Goal: Information Seeking & Learning: Get advice/opinions

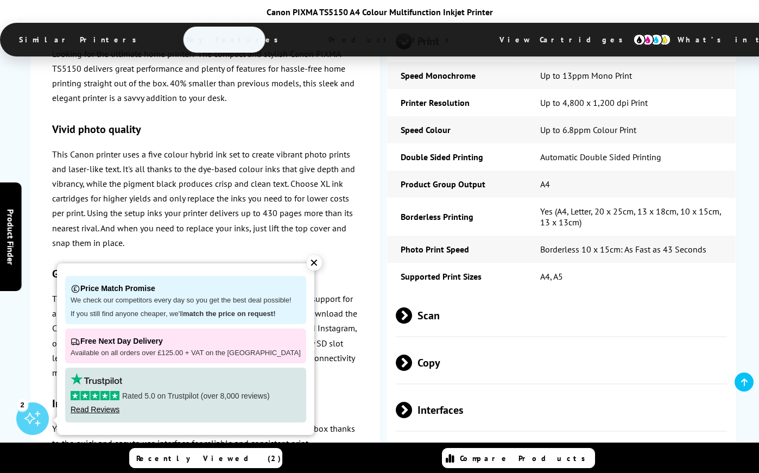
scroll to position [2115, 0]
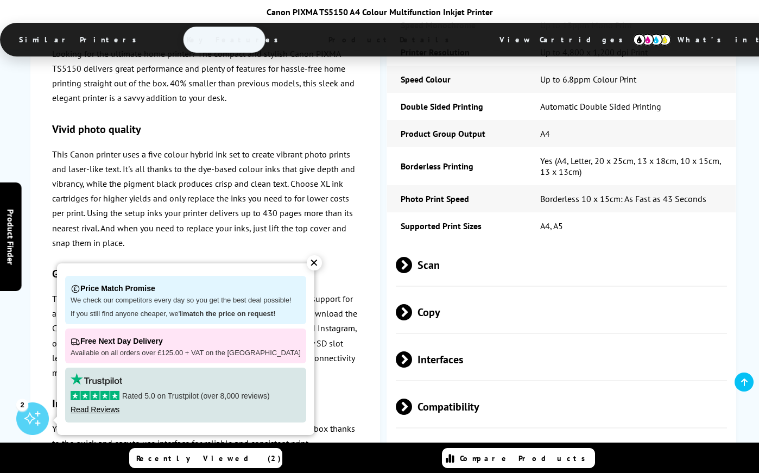
click at [310, 264] on div "✕" at bounding box center [314, 262] width 15 height 15
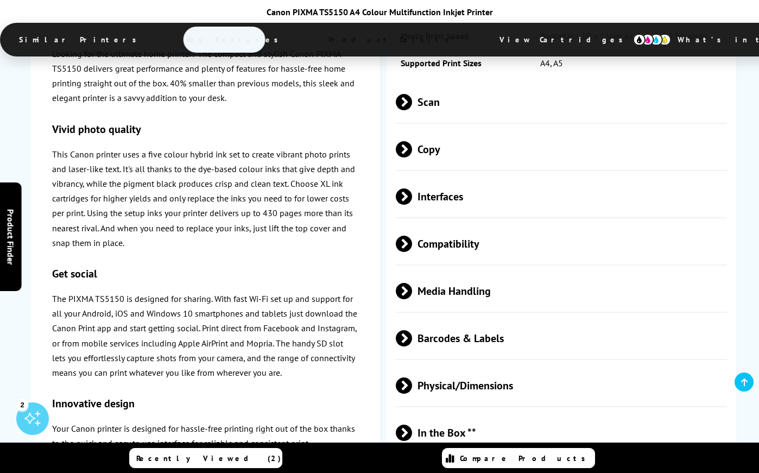
scroll to position [2386, 0]
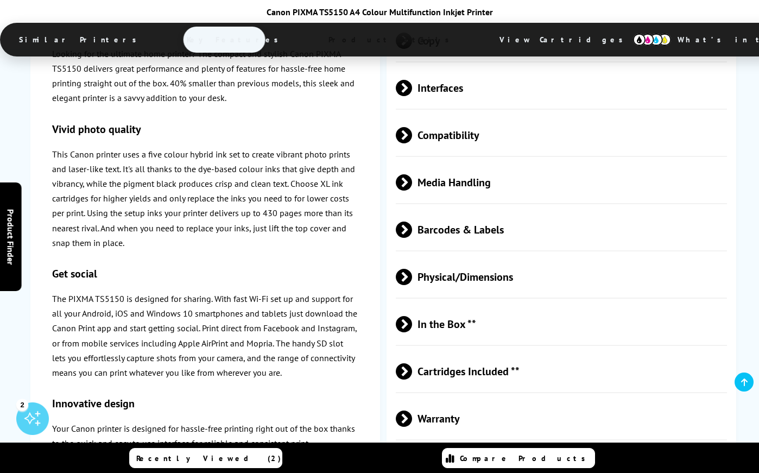
click at [456, 351] on span "Cartridges Included **" at bounding box center [561, 371] width 331 height 41
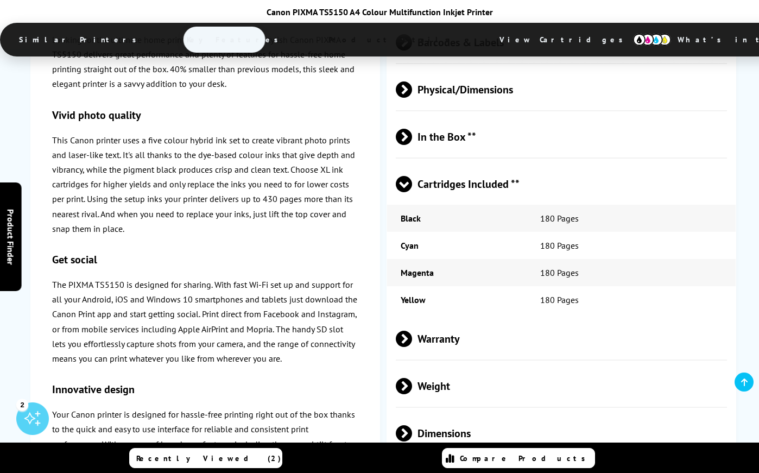
scroll to position [2549, 0]
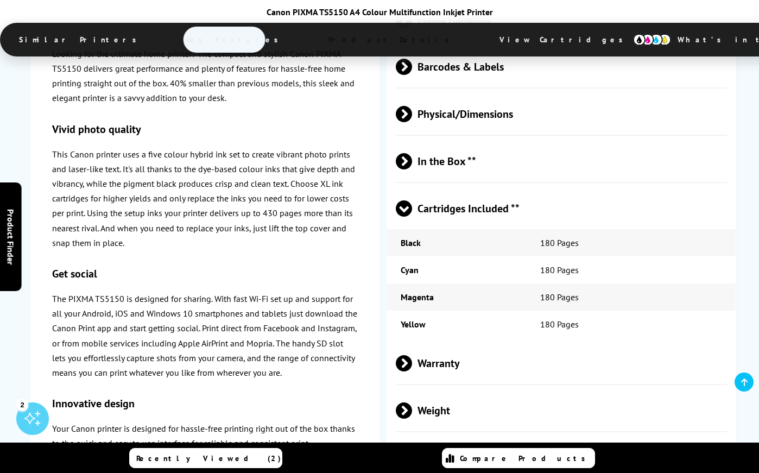
click at [447, 343] on span "Warranty" at bounding box center [561, 363] width 331 height 41
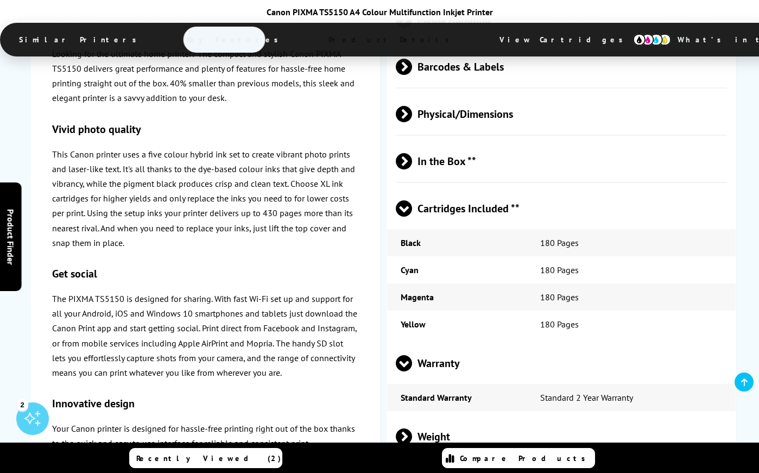
click at [633, 40] on img at bounding box center [652, 40] width 38 height 12
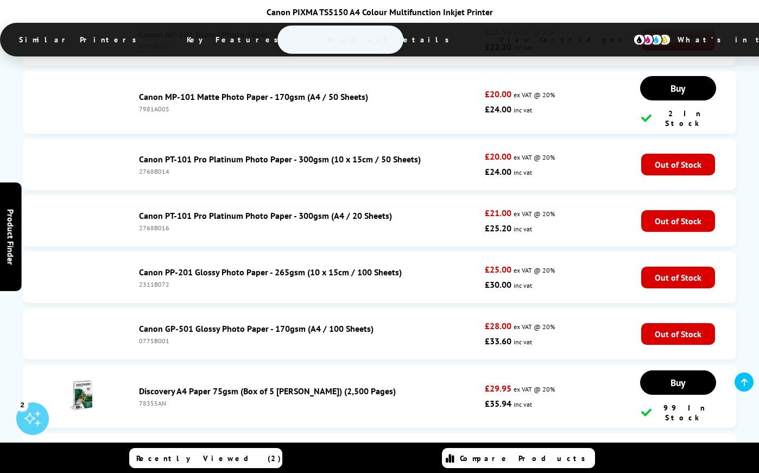
scroll to position [5105, 0]
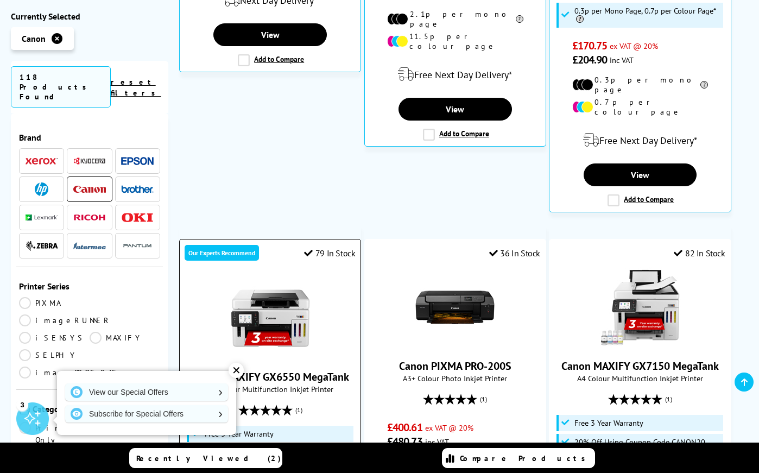
scroll to position [597, 0]
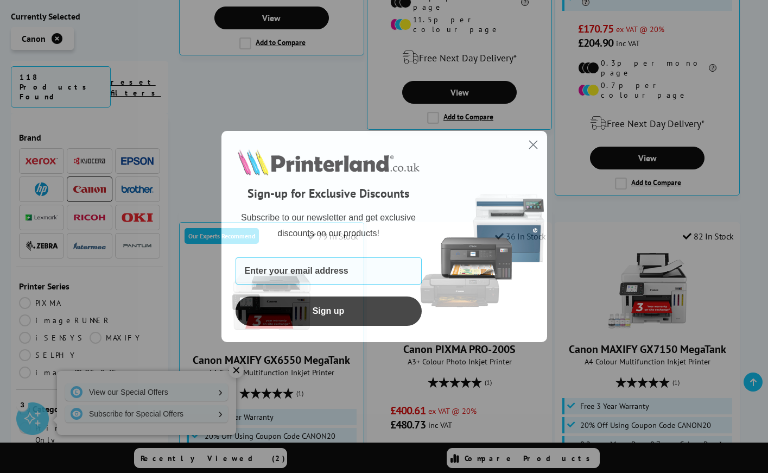
click at [531, 144] on circle "Close dialog" at bounding box center [533, 145] width 18 height 18
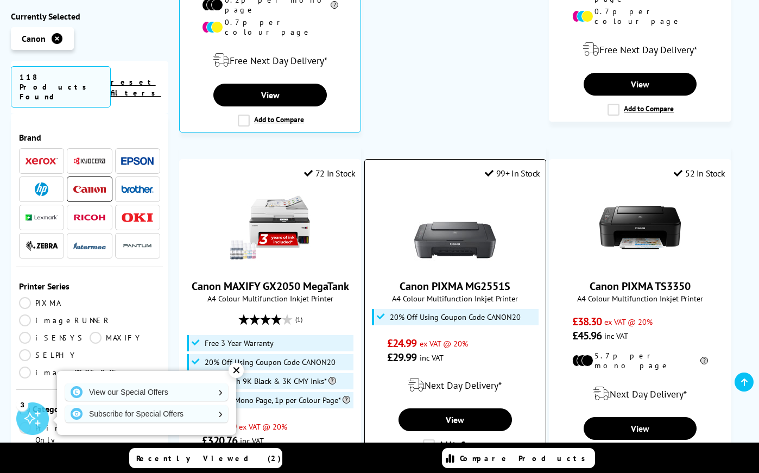
scroll to position [1194, 0]
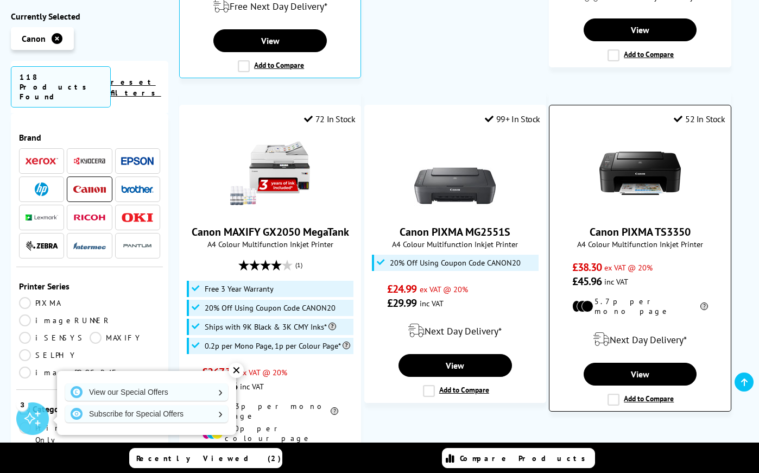
click at [632, 225] on link "Canon PIXMA TS3350" at bounding box center [639, 232] width 101 height 14
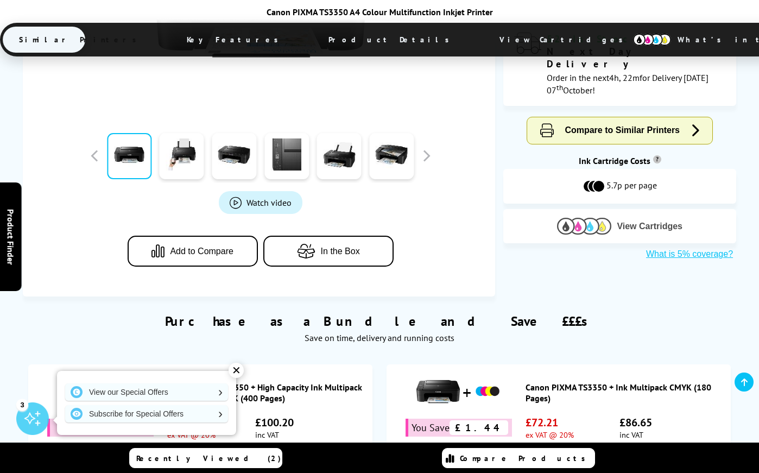
click at [593, 218] on img at bounding box center [584, 226] width 54 height 17
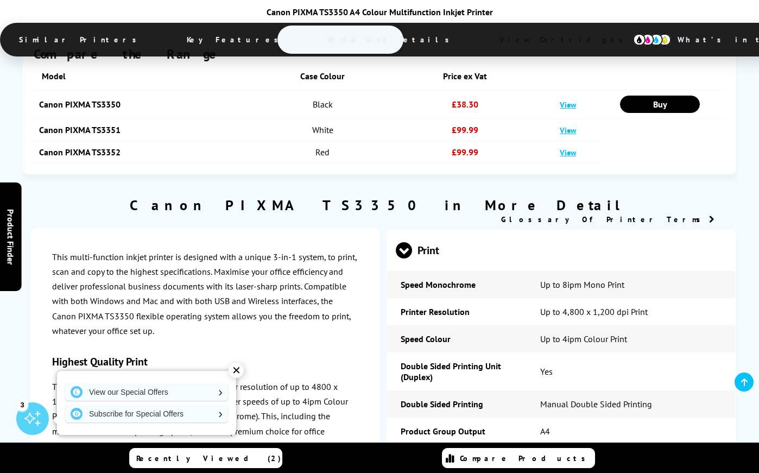
scroll to position [2796, 0]
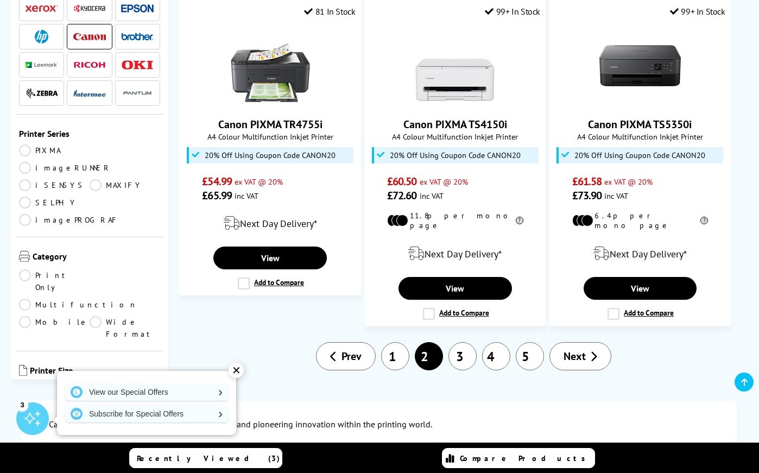
scroll to position [1818, 0]
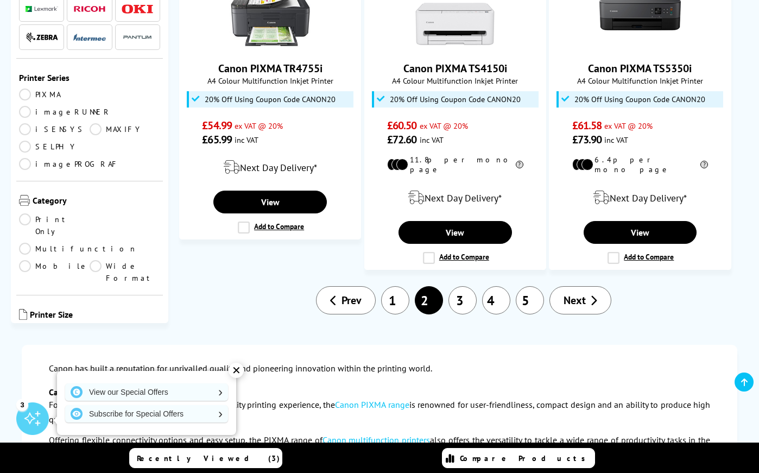
click at [574, 293] on span "Next" at bounding box center [574, 300] width 22 height 14
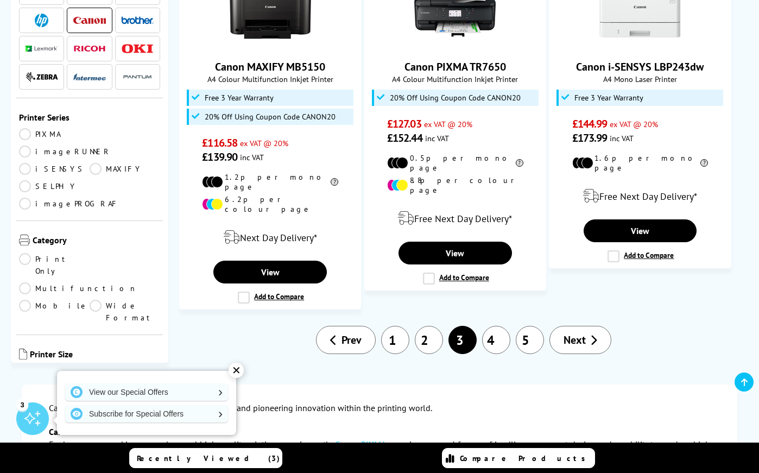
scroll to position [1574, 0]
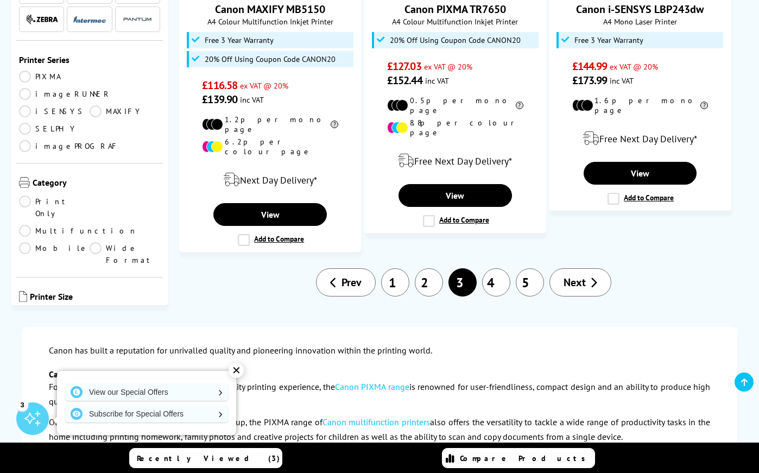
click at [581, 275] on span "Next" at bounding box center [574, 282] width 22 height 14
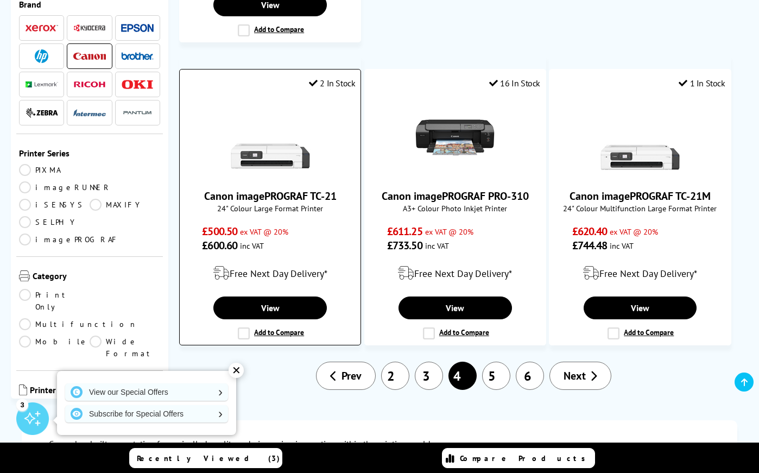
scroll to position [1628, 0]
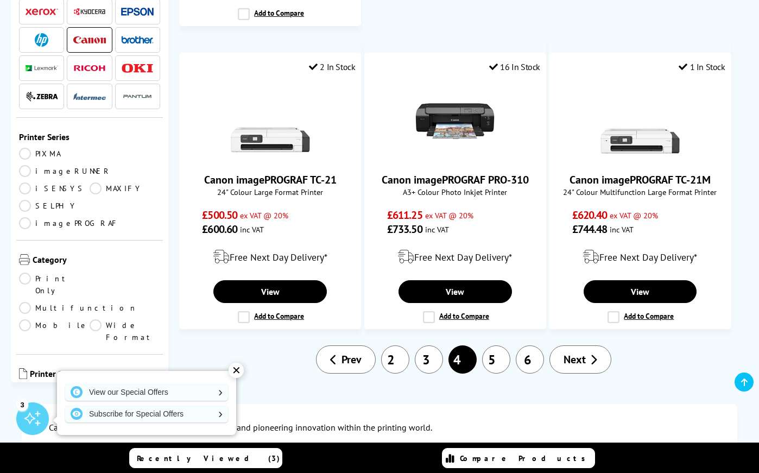
click at [575, 352] on span "Next" at bounding box center [574, 359] width 22 height 14
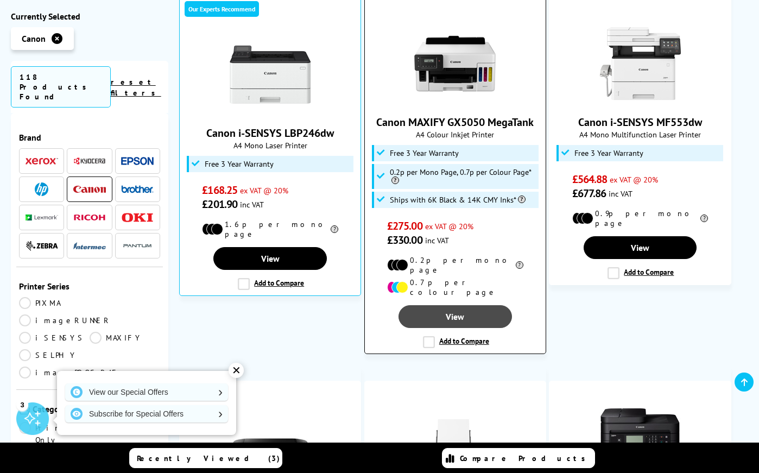
scroll to position [651, 0]
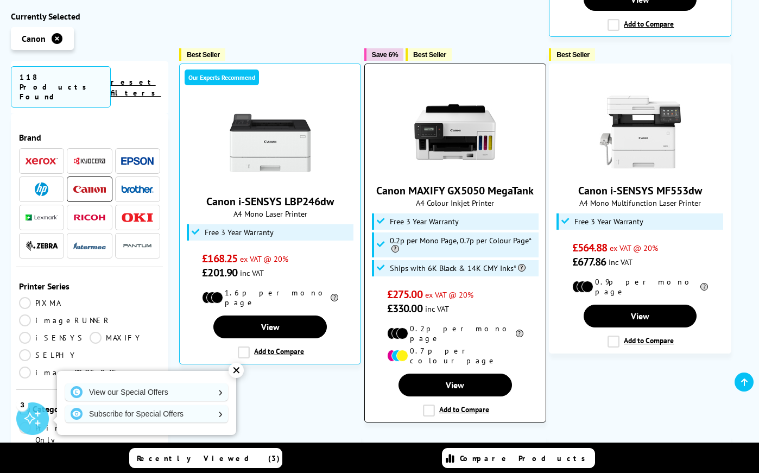
click at [460, 183] on link "Canon MAXIFY GX5050 MegaTank" at bounding box center [454, 190] width 157 height 14
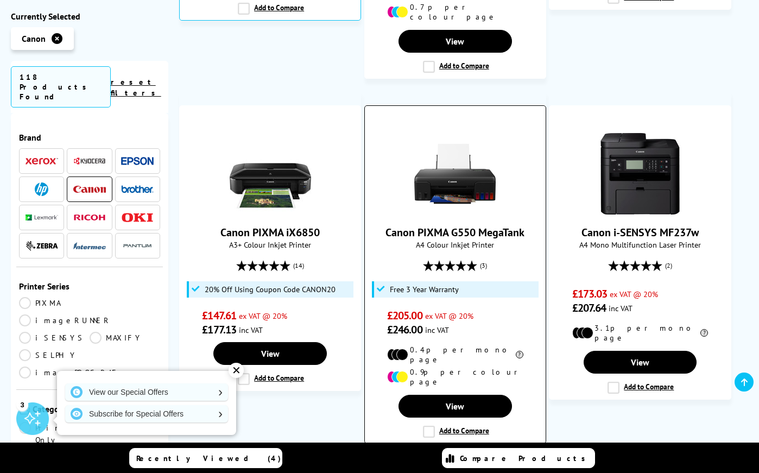
scroll to position [1020, 0]
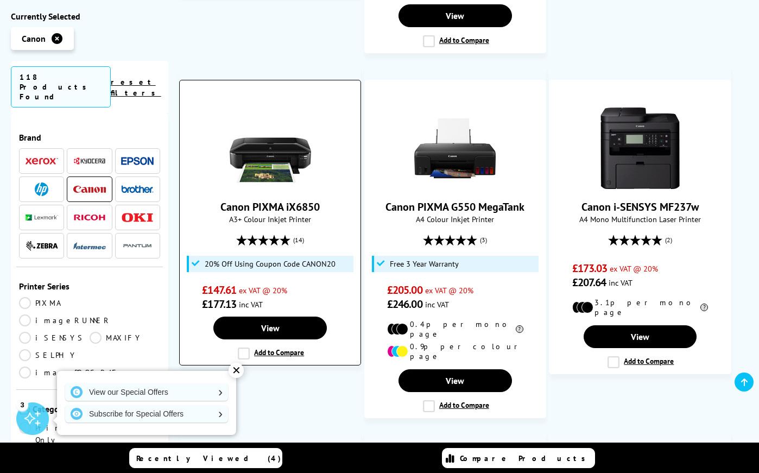
click at [275, 143] on img at bounding box center [270, 147] width 81 height 81
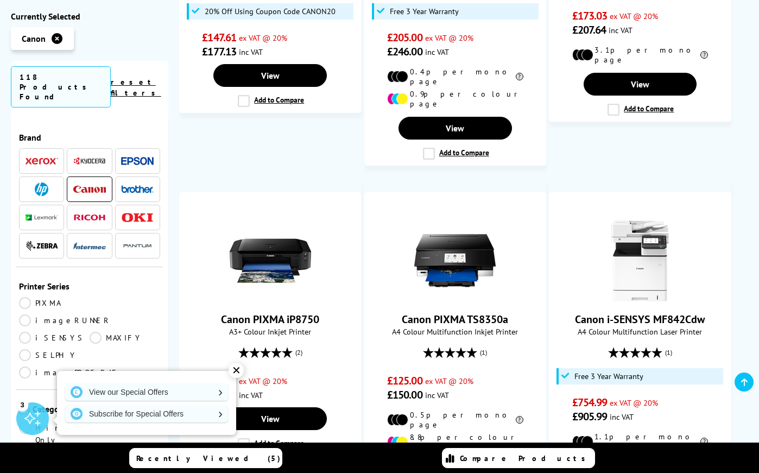
scroll to position [1292, 0]
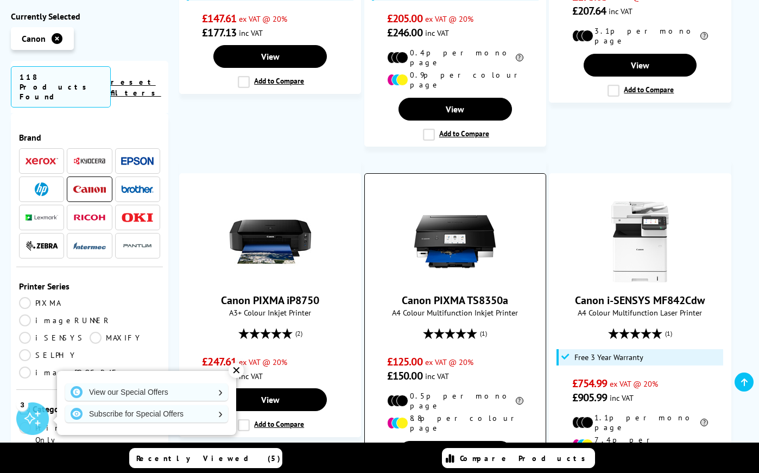
click at [423, 293] on link "Canon PIXMA TS8350a" at bounding box center [455, 300] width 106 height 14
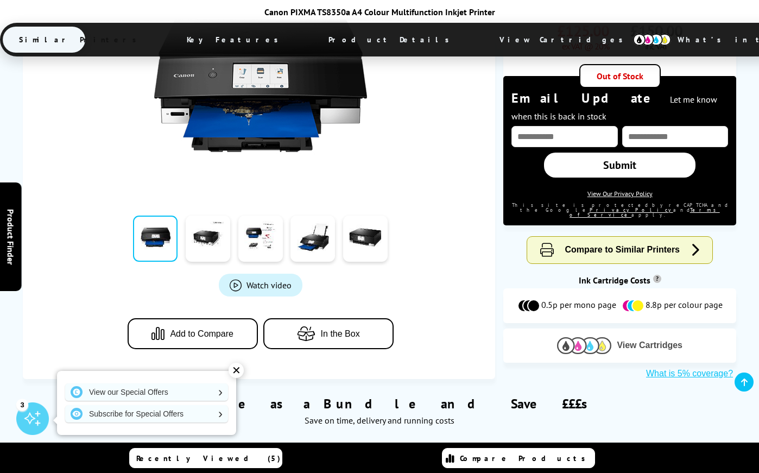
click at [584, 337] on img at bounding box center [584, 345] width 54 height 17
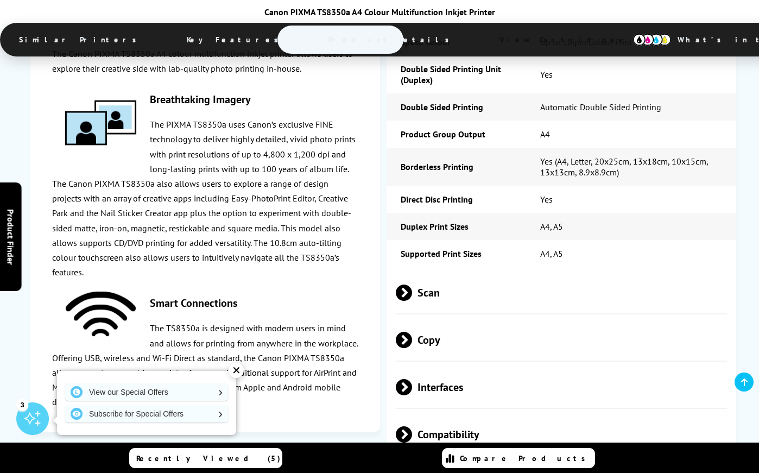
scroll to position [2716, 0]
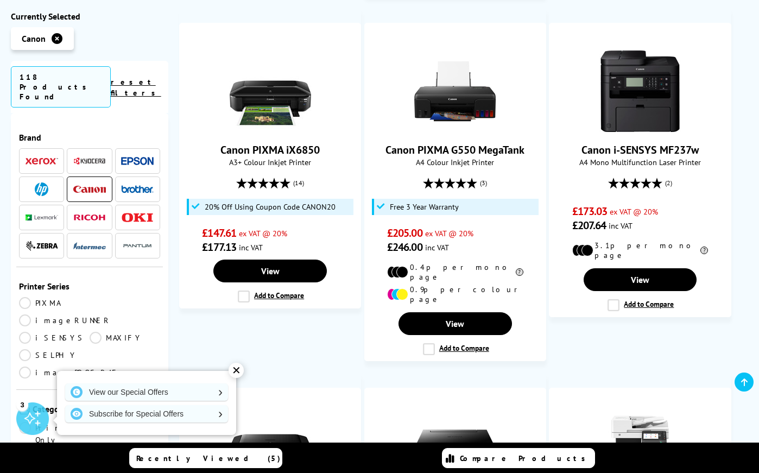
scroll to position [1075, 0]
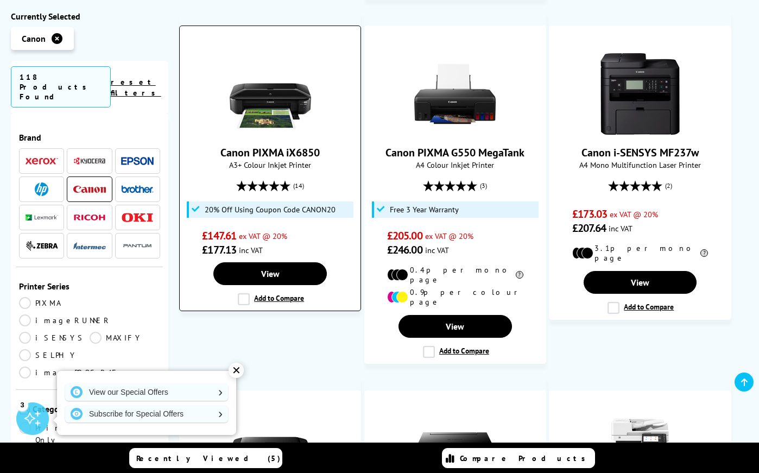
click at [262, 145] on link "Canon PIXMA iX6850" at bounding box center [269, 152] width 99 height 14
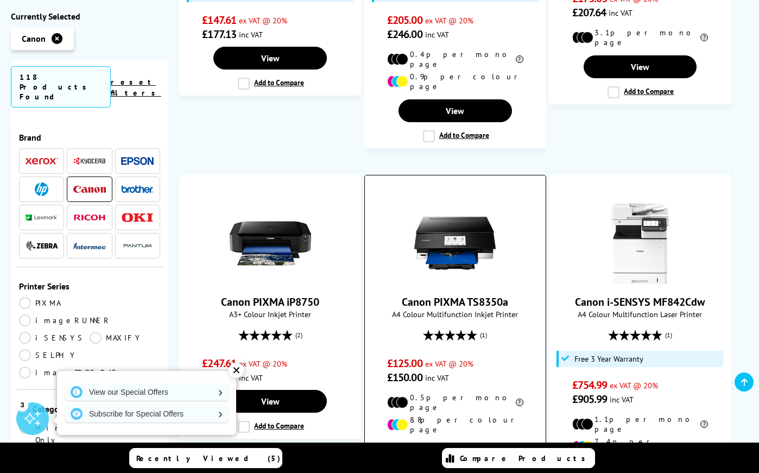
scroll to position [1292, 0]
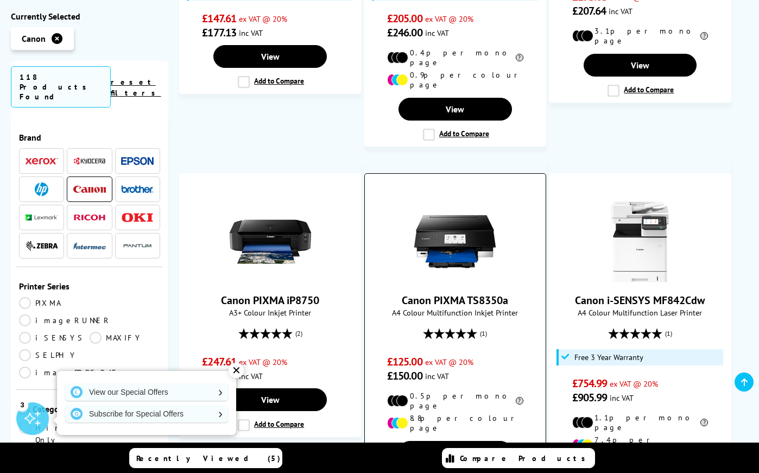
click at [466, 293] on link "Canon PIXMA TS8350a" at bounding box center [455, 300] width 106 height 14
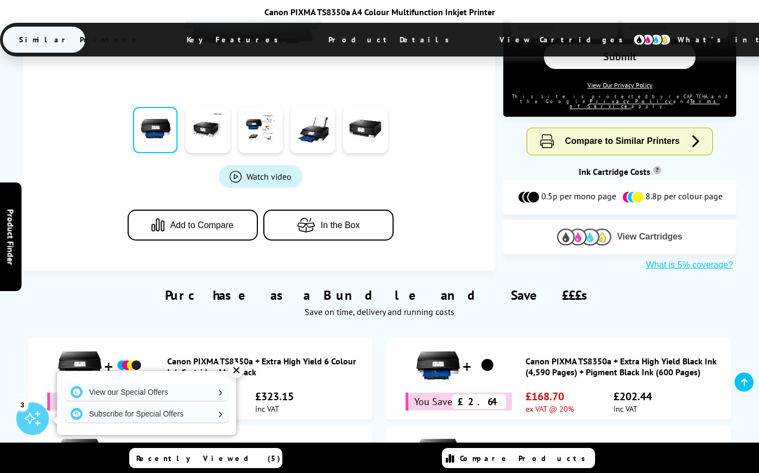
click at [581, 228] on img at bounding box center [584, 236] width 54 height 17
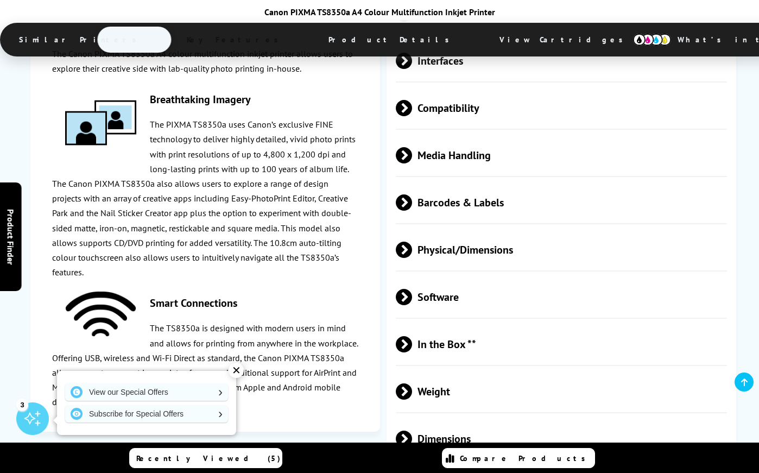
scroll to position [2716, 0]
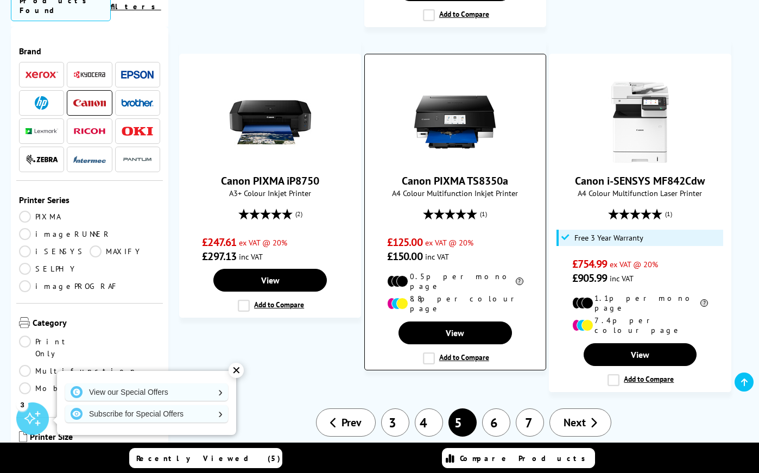
scroll to position [1455, 0]
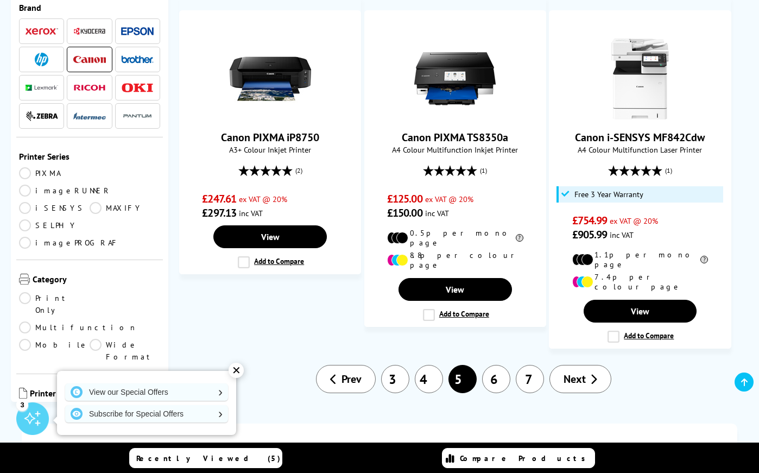
click at [582, 372] on span "Next" at bounding box center [574, 379] width 22 height 14
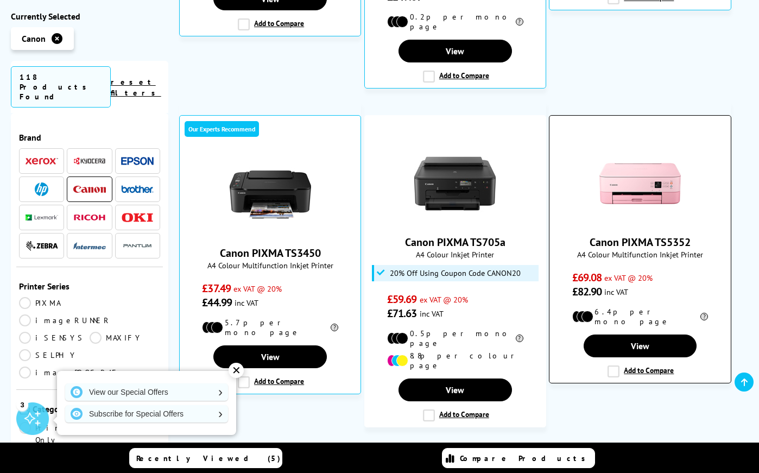
scroll to position [597, 0]
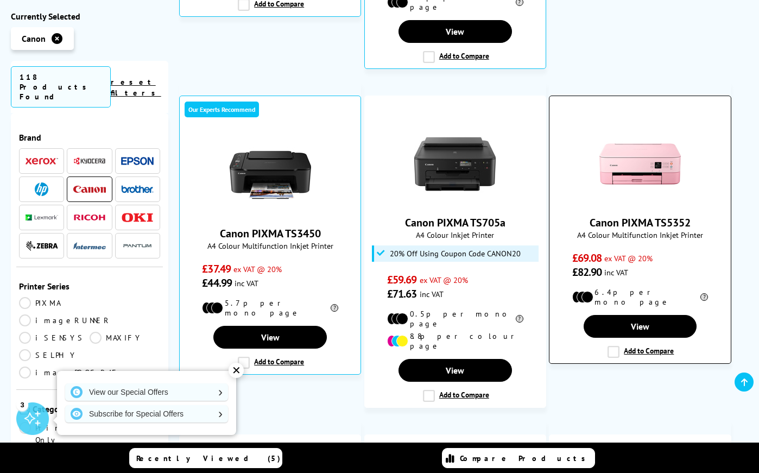
click at [620, 251] on span "£69.08 ex VAT @ 20%" at bounding box center [640, 258] width 136 height 14
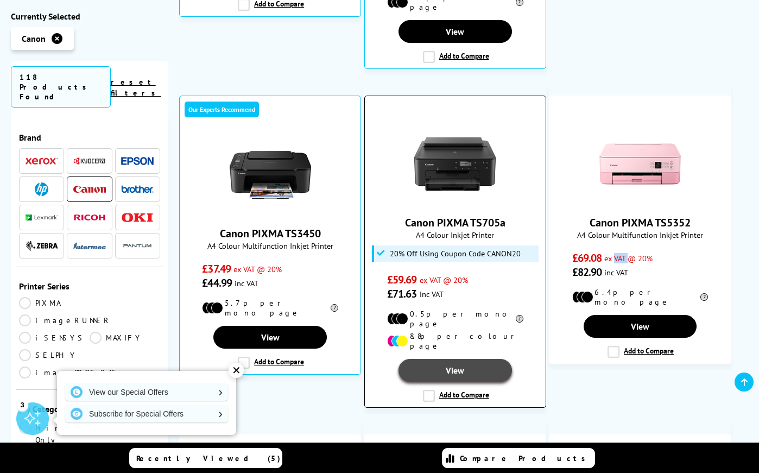
click at [442, 359] on link "View" at bounding box center [454, 370] width 113 height 23
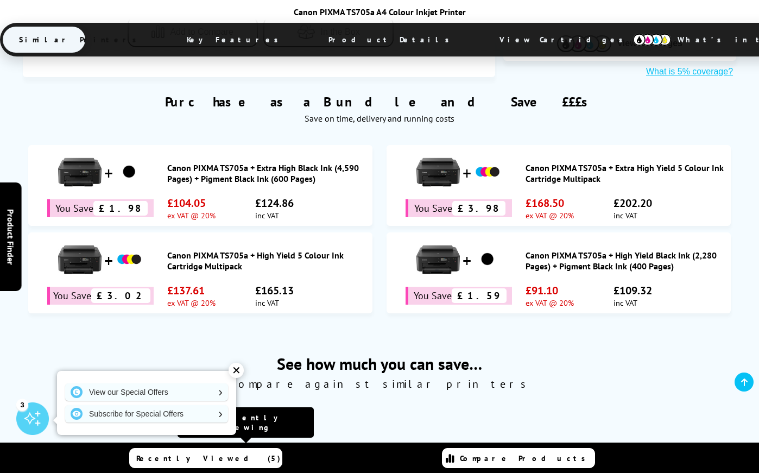
scroll to position [434, 0]
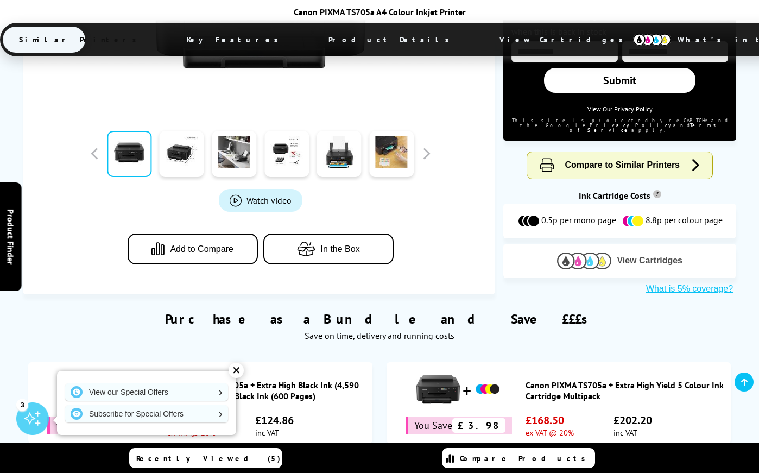
click at [644, 256] on span "View Cartridges" at bounding box center [650, 261] width 66 height 10
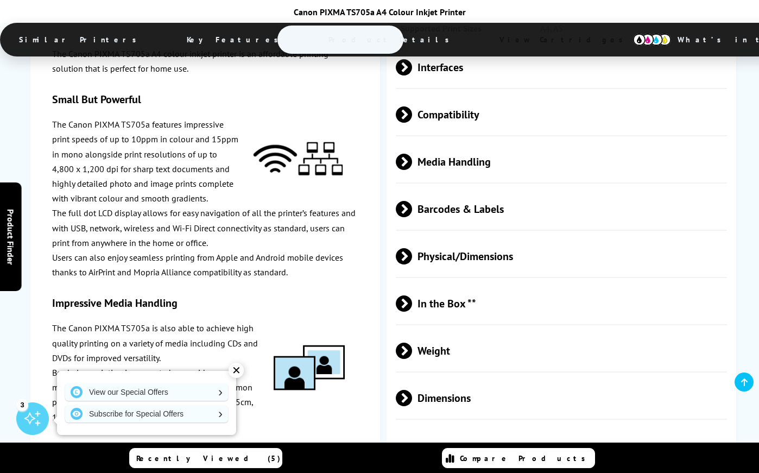
scroll to position [2571, 0]
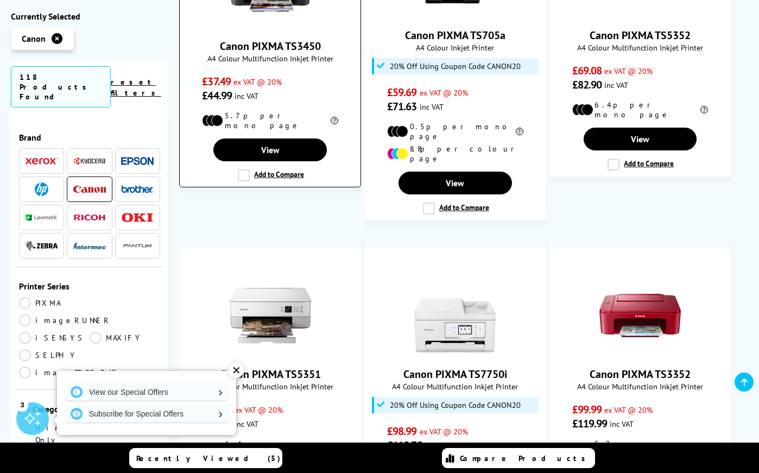
scroll to position [803, 0]
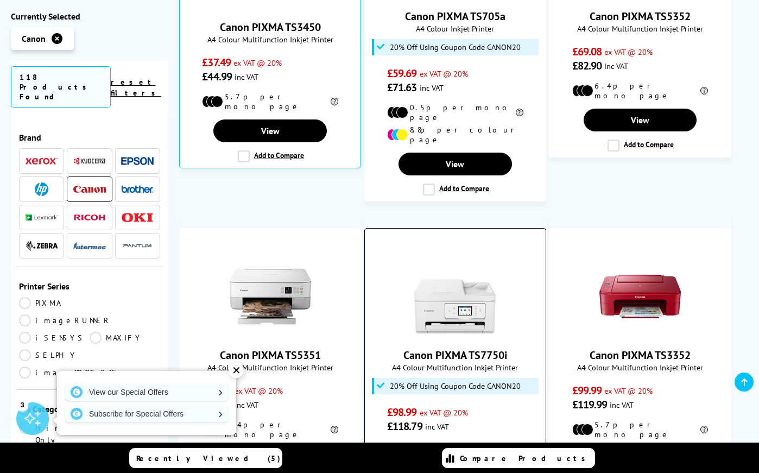
click at [437, 348] on link "Canon PIXMA TS7750i" at bounding box center [455, 355] width 104 height 14
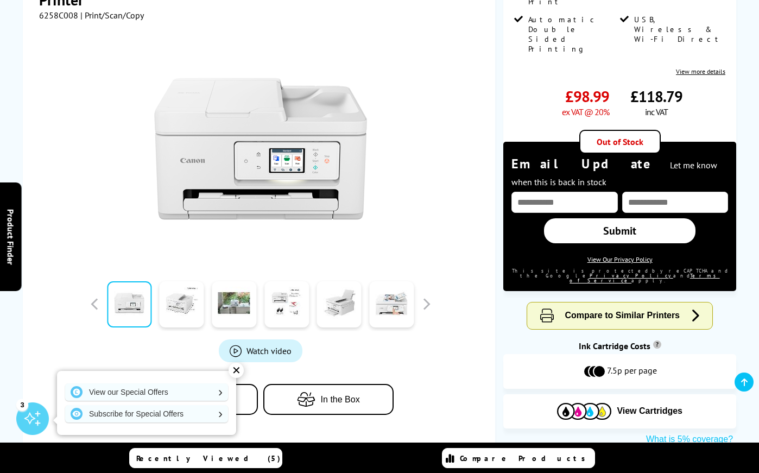
scroll to position [326, 0]
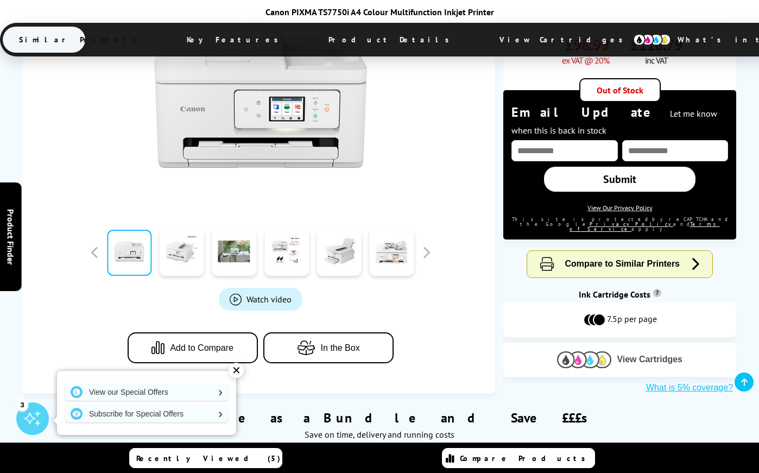
click at [596, 351] on img at bounding box center [584, 359] width 54 height 17
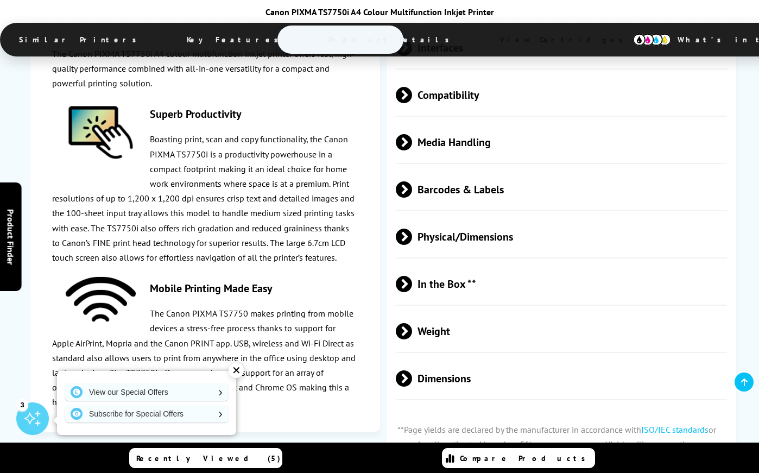
scroll to position [2808, 0]
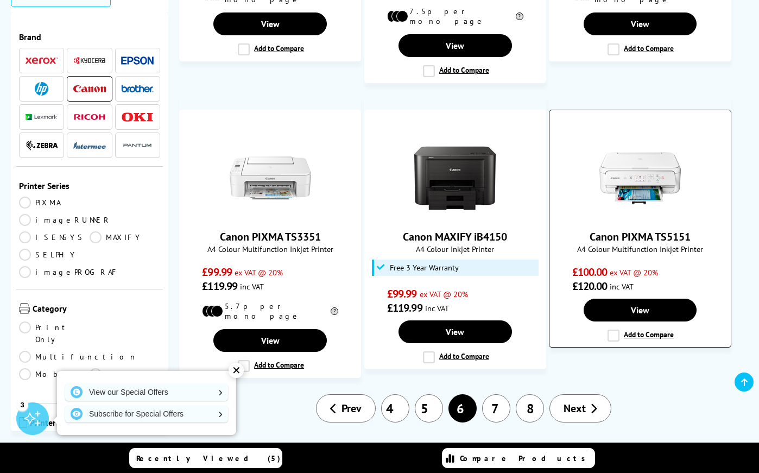
scroll to position [1292, 0]
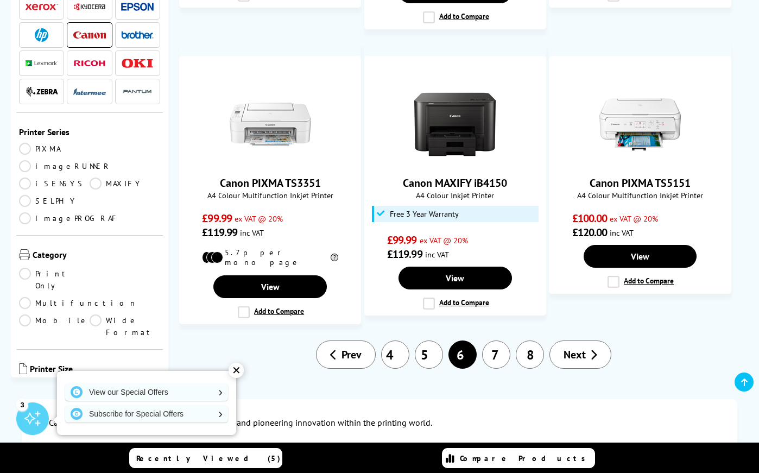
click at [580, 347] on span "Next" at bounding box center [574, 354] width 22 height 14
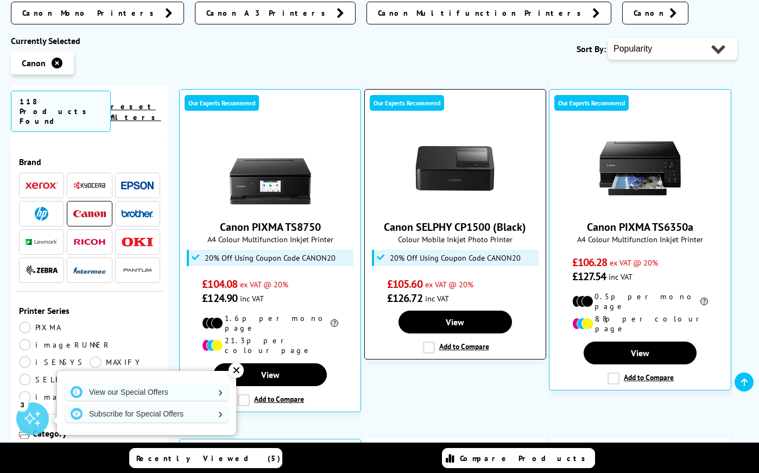
scroll to position [271, 0]
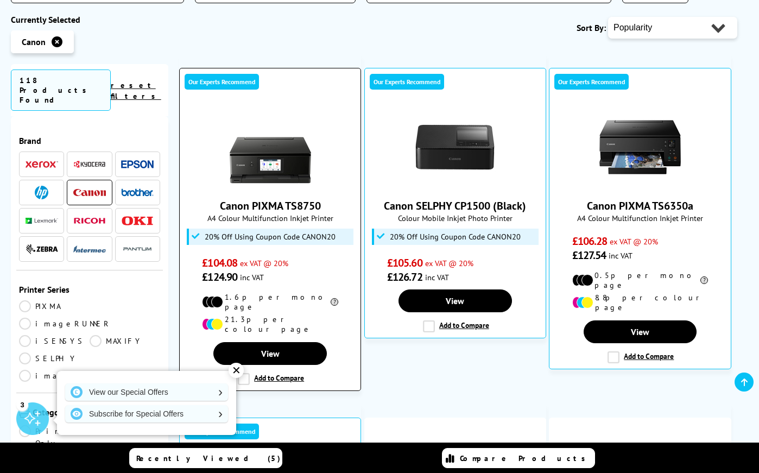
click at [284, 209] on link "Canon PIXMA TS8750" at bounding box center [270, 206] width 101 height 14
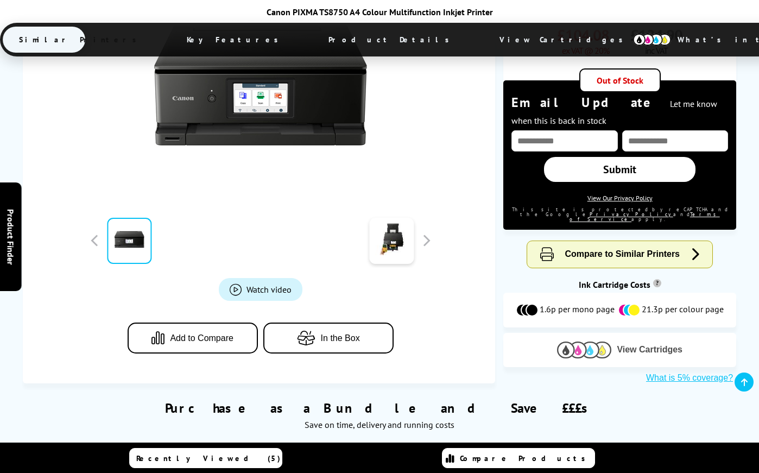
click at [590, 341] on img at bounding box center [584, 349] width 54 height 17
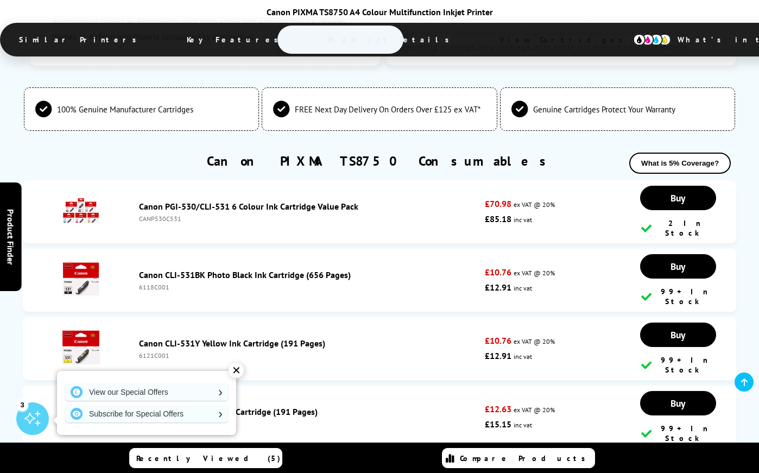
scroll to position [2820, 0]
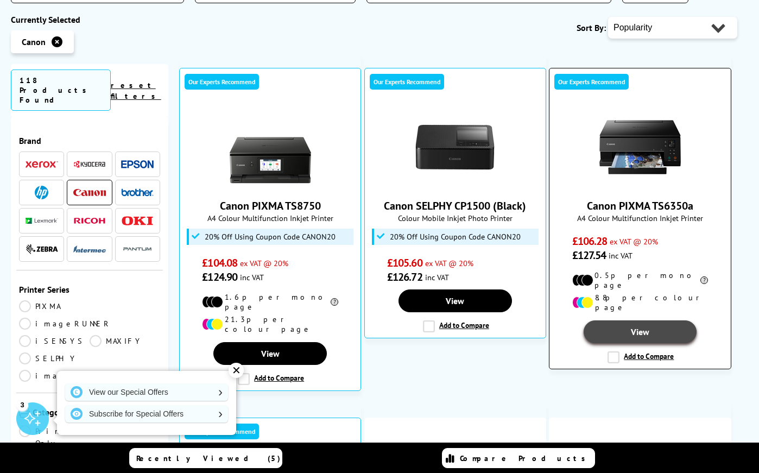
click at [656, 320] on link "View" at bounding box center [639, 331] width 113 height 23
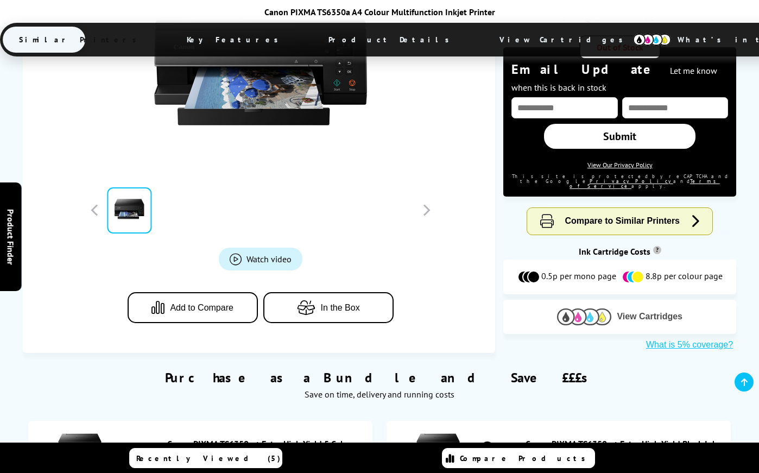
click at [587, 308] on img at bounding box center [584, 316] width 54 height 17
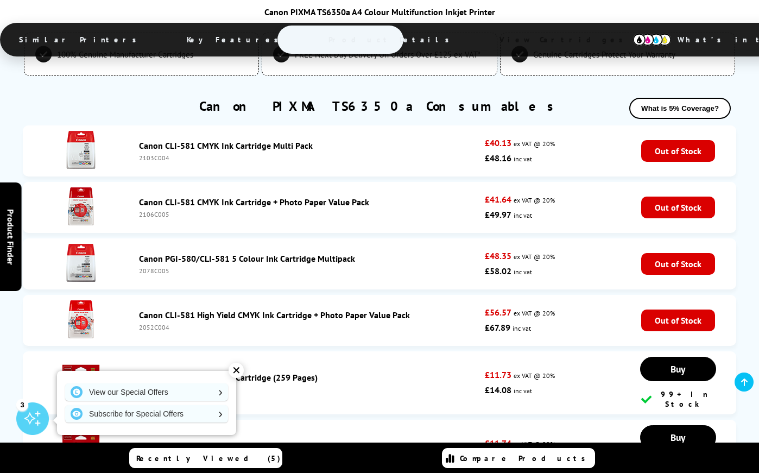
scroll to position [2881, 0]
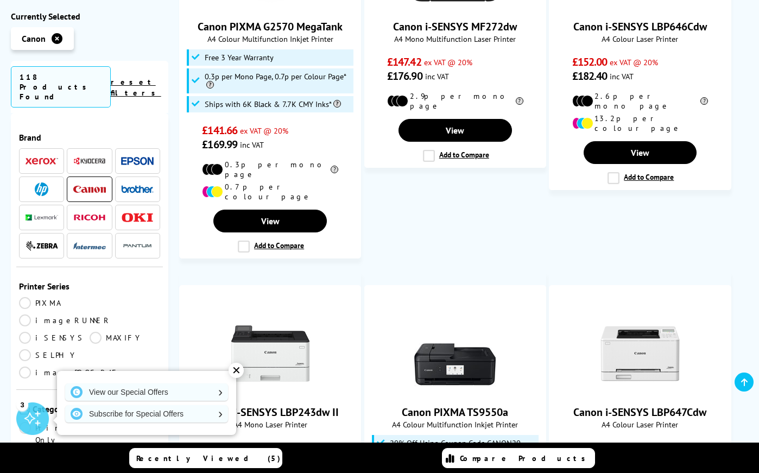
scroll to position [1194, 0]
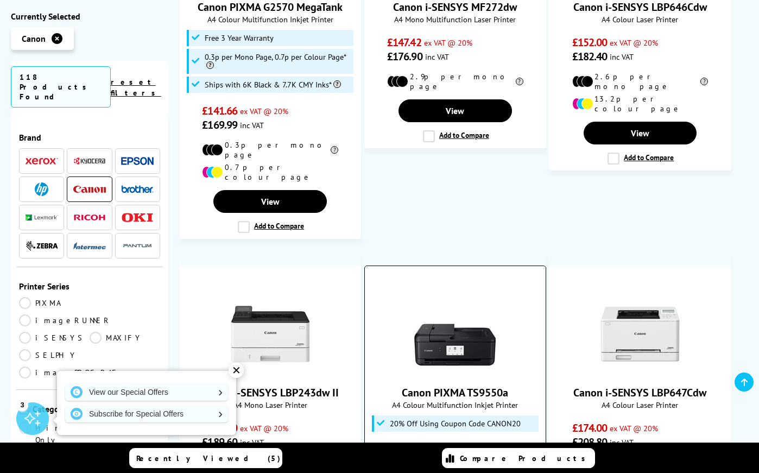
click at [446, 385] on link "Canon PIXMA TS9550a" at bounding box center [455, 392] width 106 height 14
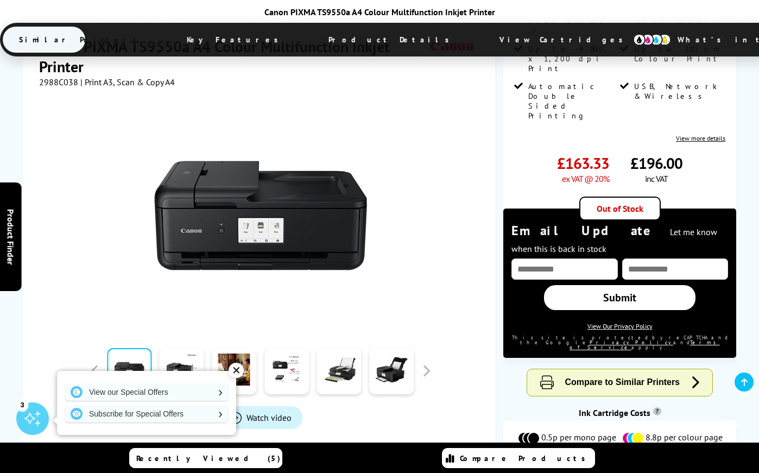
click at [629, 472] on span "View Cartridges" at bounding box center [650, 478] width 66 height 10
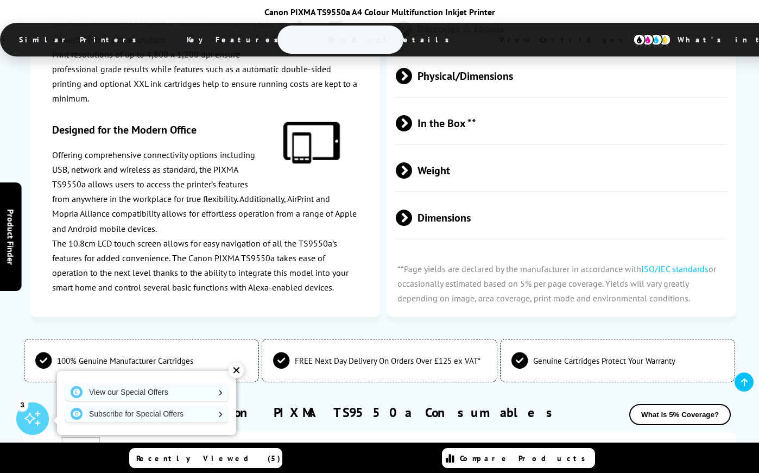
scroll to position [2740, 0]
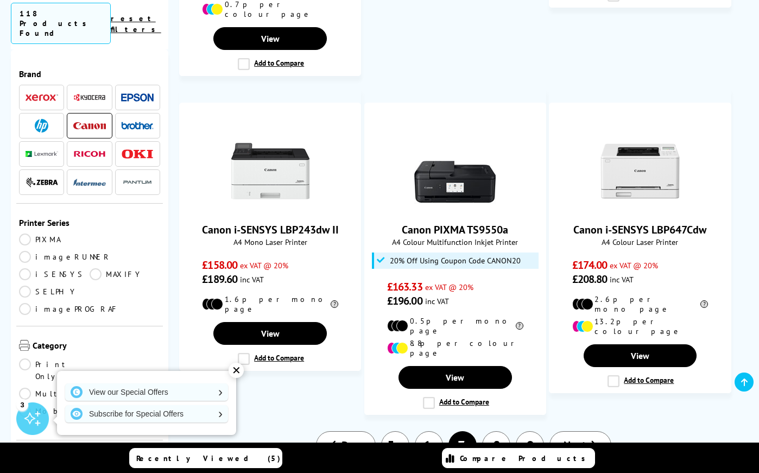
scroll to position [1465, 0]
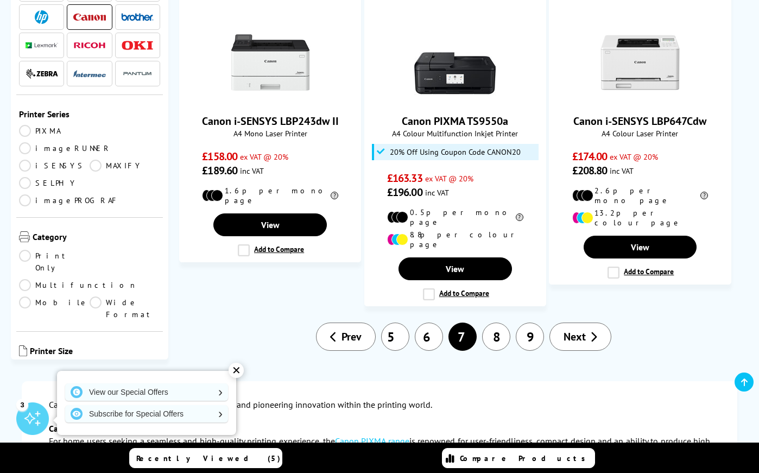
click at [570, 329] on span "Next" at bounding box center [574, 336] width 22 height 14
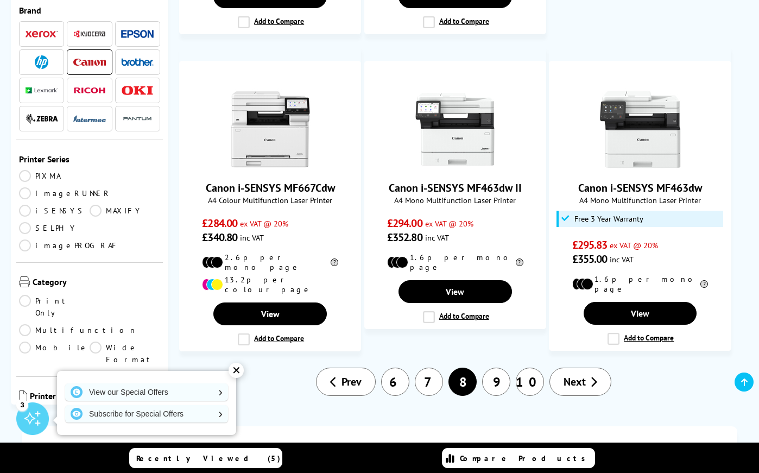
scroll to position [1411, 0]
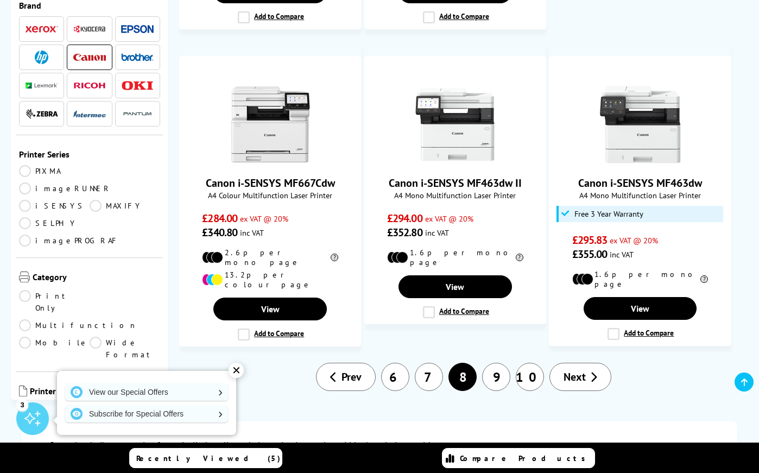
click at [577, 370] on span "Next" at bounding box center [574, 377] width 22 height 14
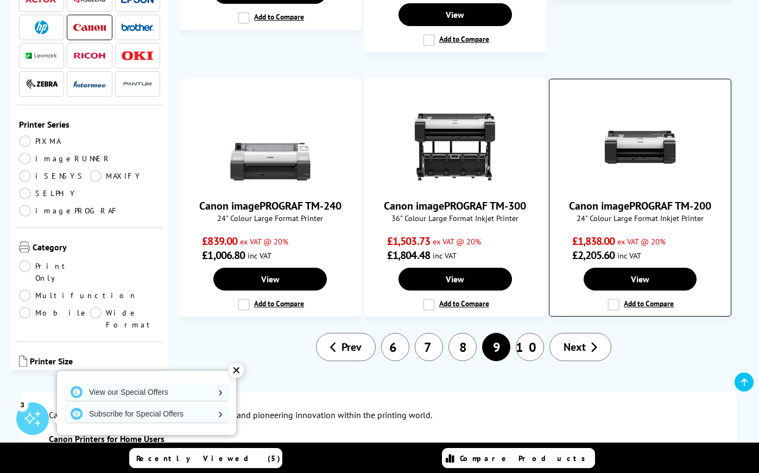
scroll to position [1248, 0]
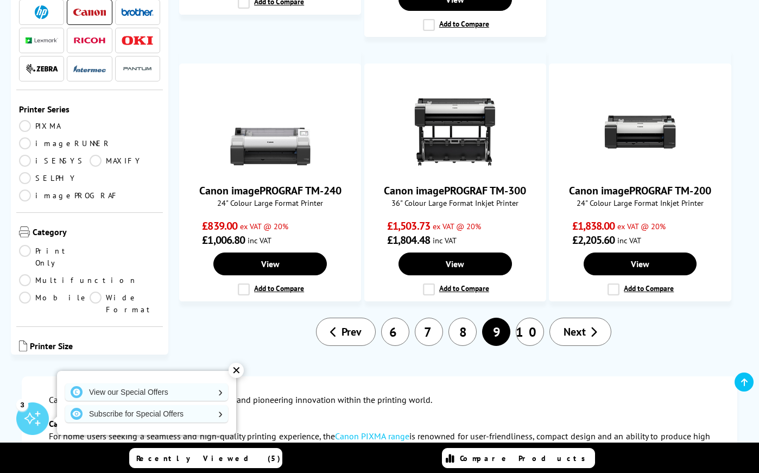
click at [572, 325] on span "Next" at bounding box center [574, 332] width 22 height 14
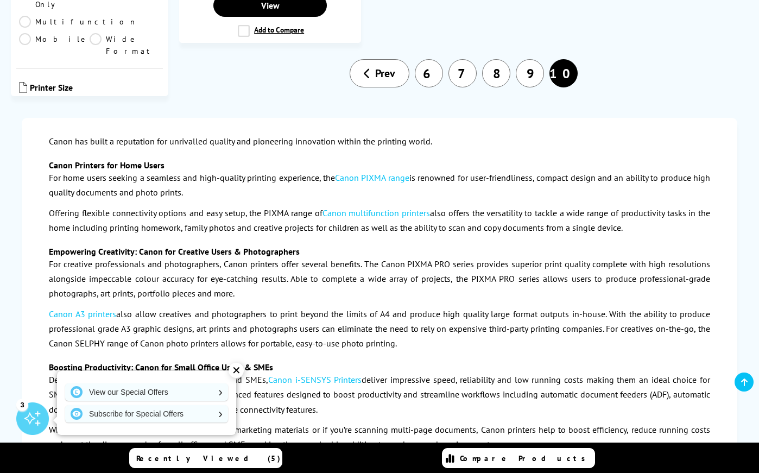
scroll to position [1357, 0]
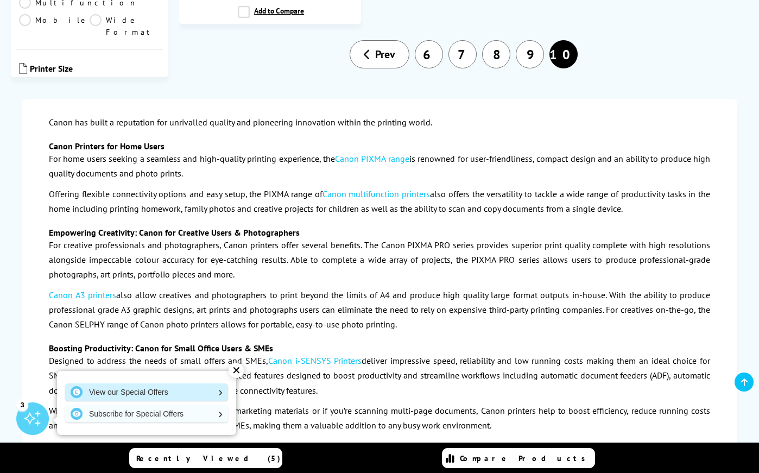
click at [146, 393] on link "View our Special Offers" at bounding box center [146, 391] width 163 height 17
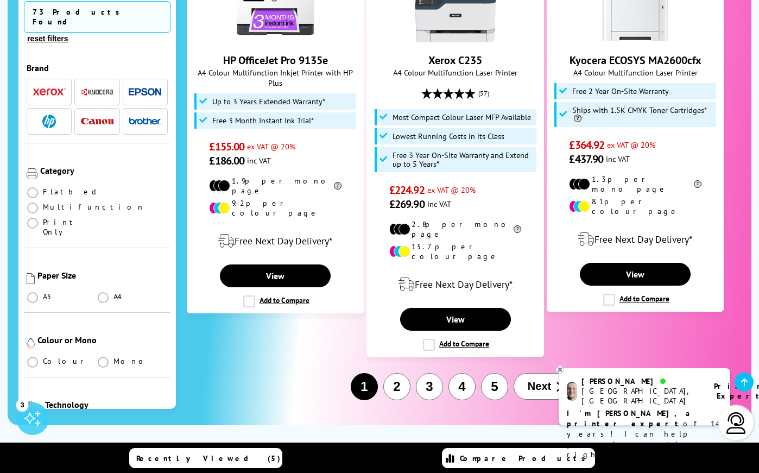
scroll to position [1737, 0]
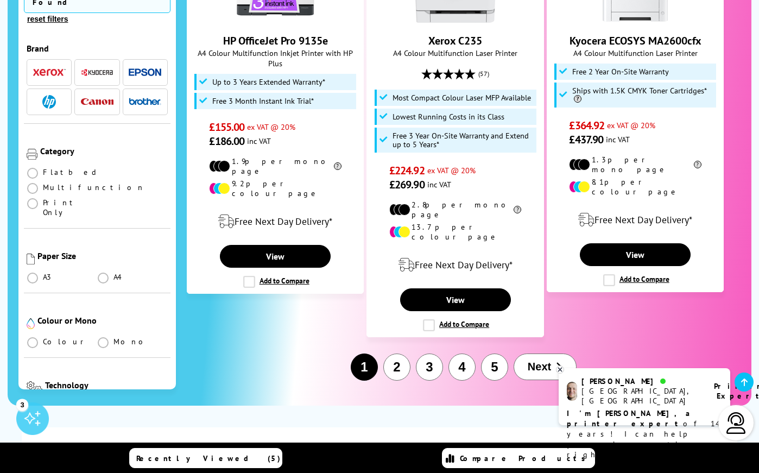
click at [541, 360] on span "Next" at bounding box center [539, 366] width 23 height 12
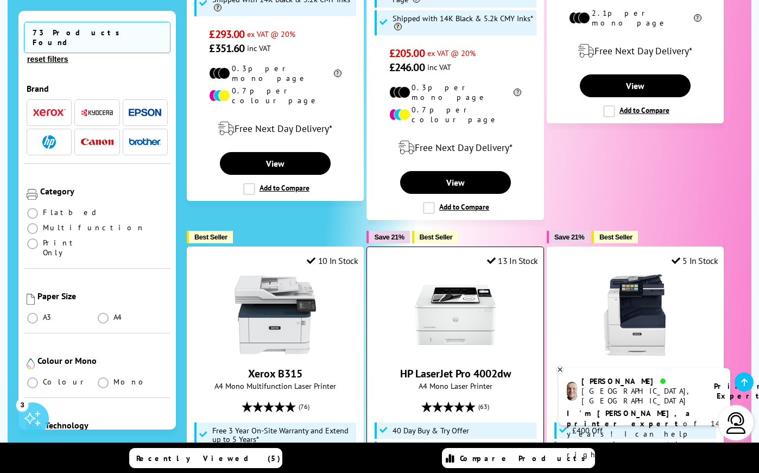
scroll to position [543, 0]
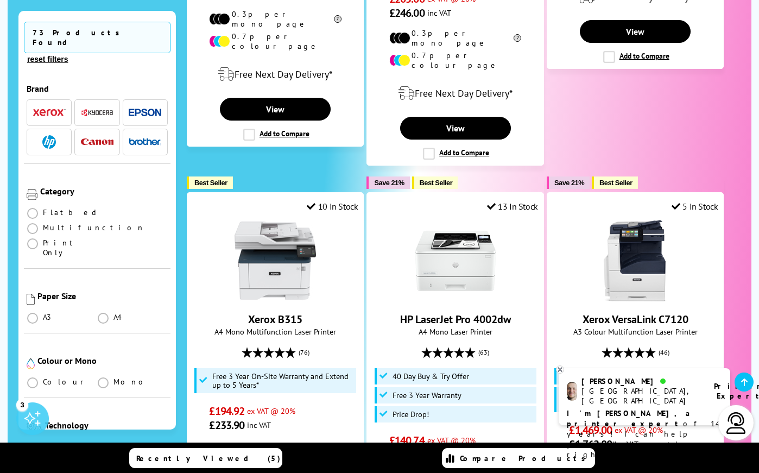
click at [560, 367] on icon at bounding box center [559, 369] width 7 height 8
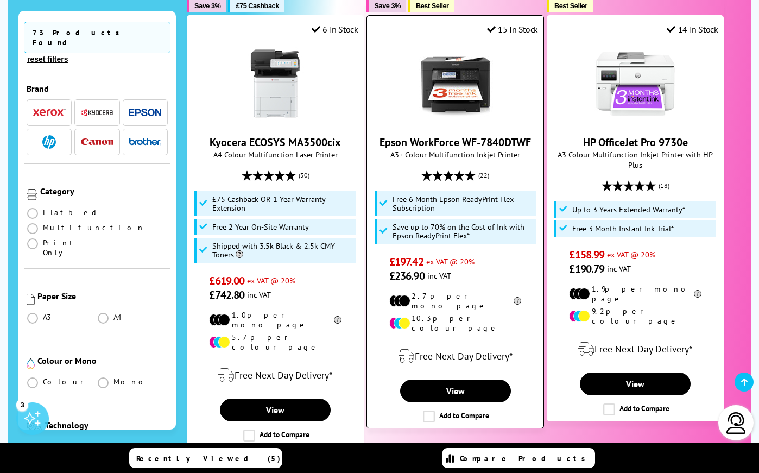
scroll to position [1683, 0]
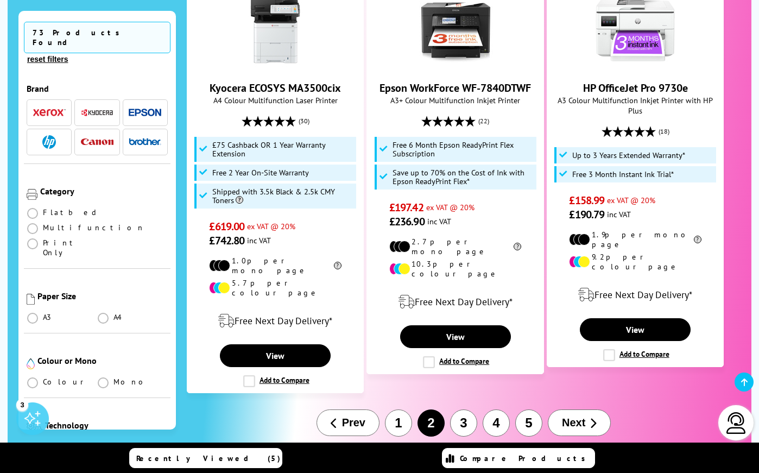
click at [587, 409] on button "Next" at bounding box center [579, 422] width 63 height 27
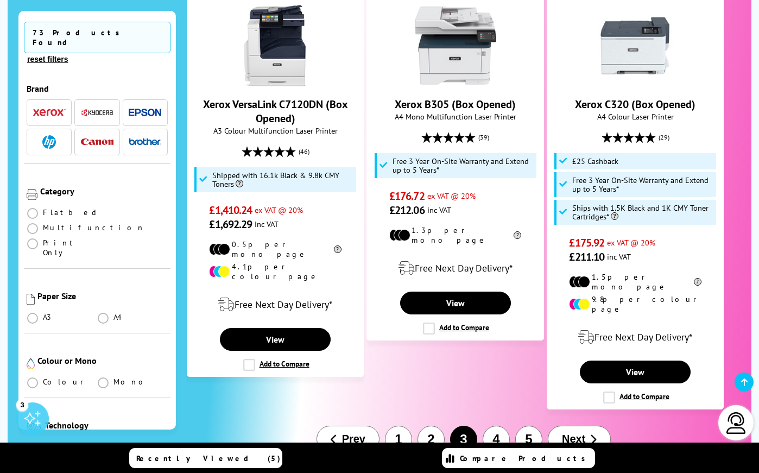
scroll to position [1683, 0]
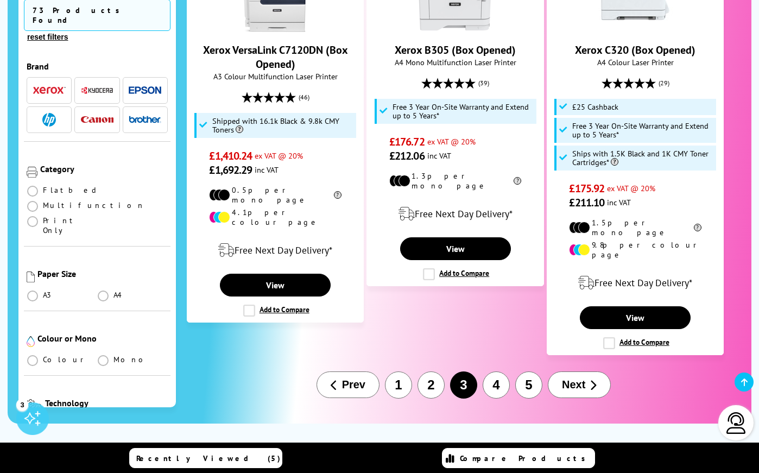
click at [582, 378] on span "Next" at bounding box center [573, 384] width 23 height 12
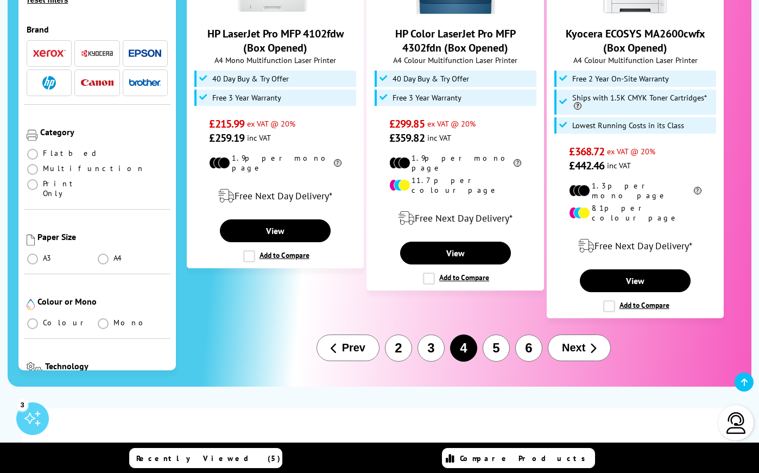
scroll to position [1791, 0]
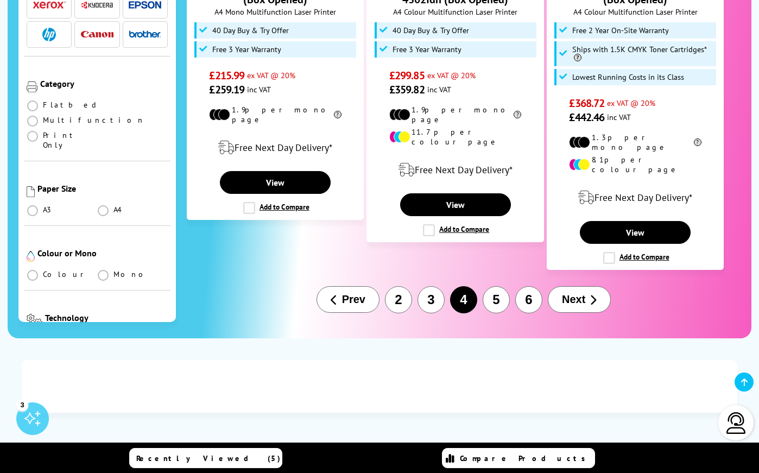
click at [588, 286] on button "Next" at bounding box center [579, 299] width 63 height 27
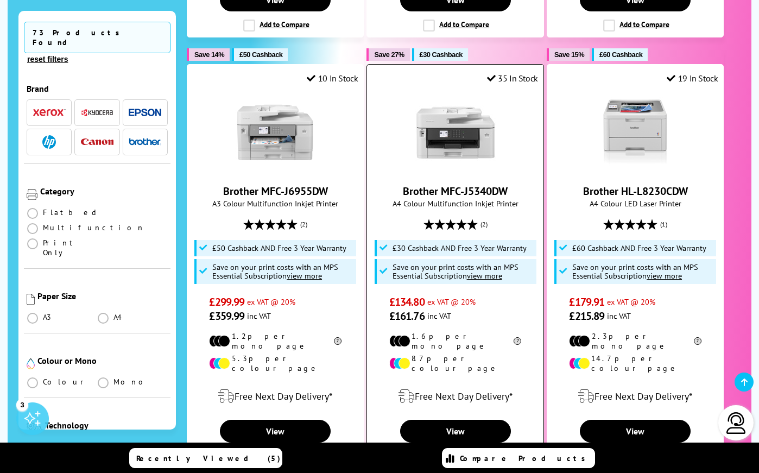
scroll to position [1574, 0]
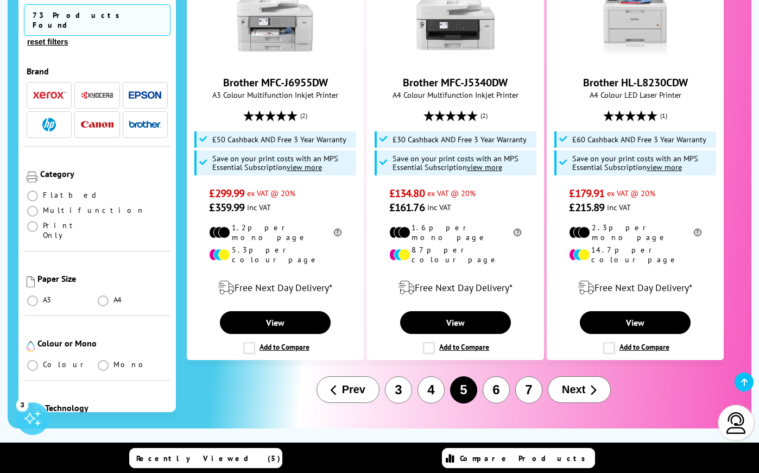
click at [572, 383] on span "Next" at bounding box center [573, 389] width 23 height 12
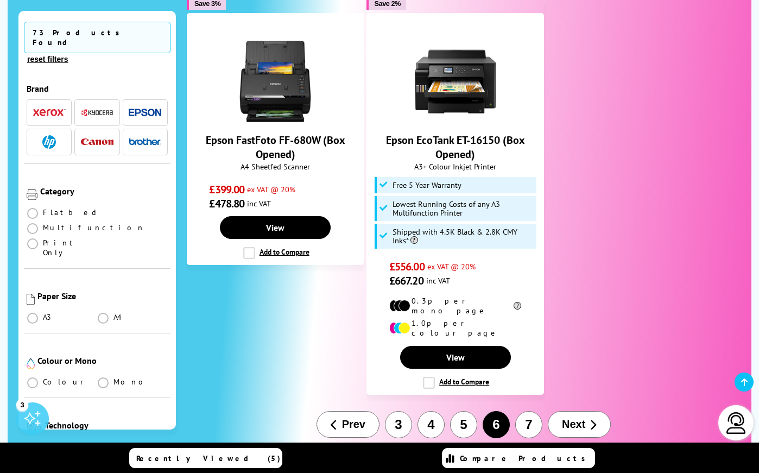
scroll to position [1520, 0]
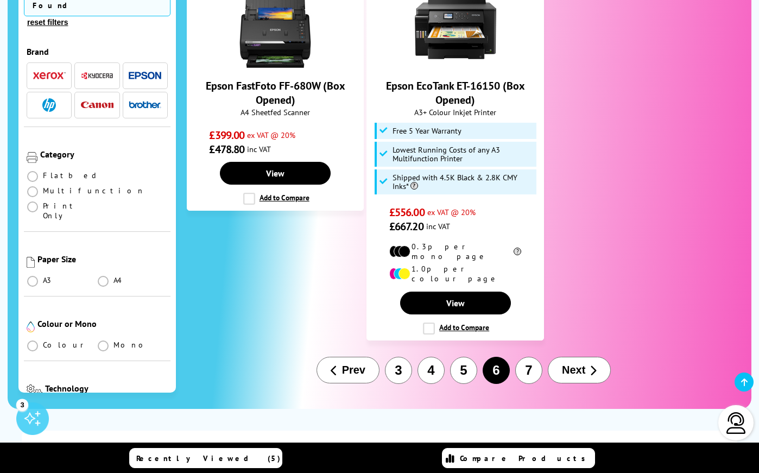
click at [579, 364] on span "Next" at bounding box center [573, 370] width 23 height 12
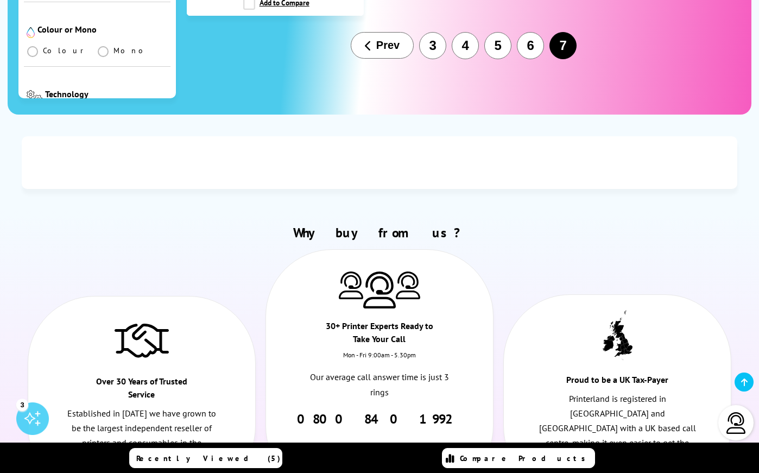
scroll to position [543, 0]
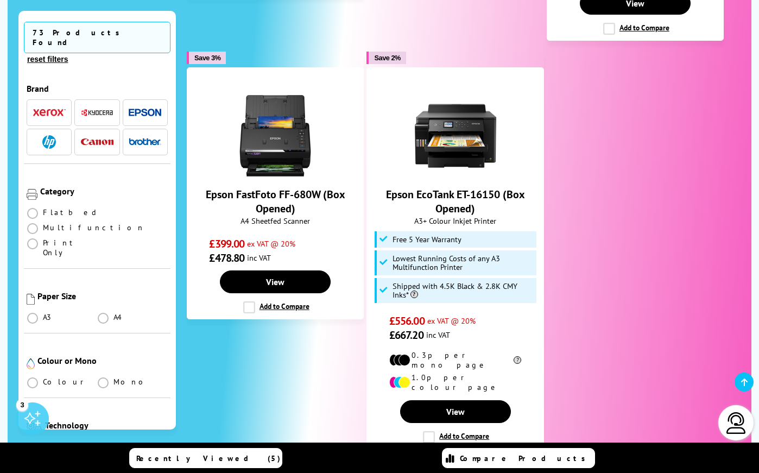
scroll to position [1303, 0]
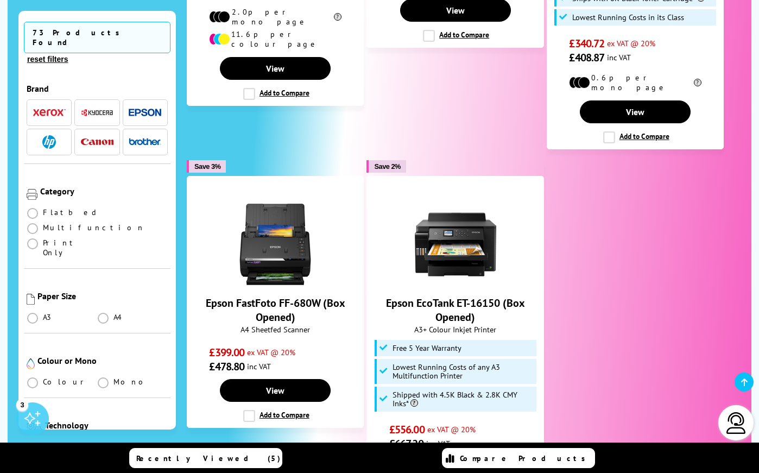
click at [143, 138] on img "button" at bounding box center [145, 142] width 33 height 8
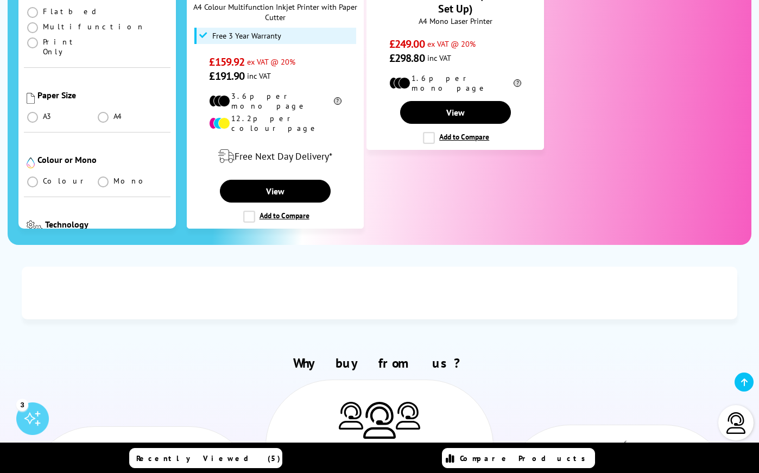
scroll to position [1628, 0]
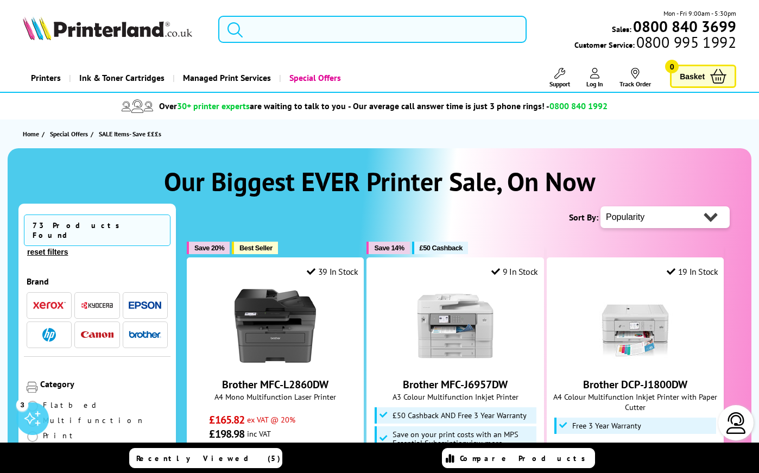
click at [246, 29] on form at bounding box center [372, 29] width 308 height 27
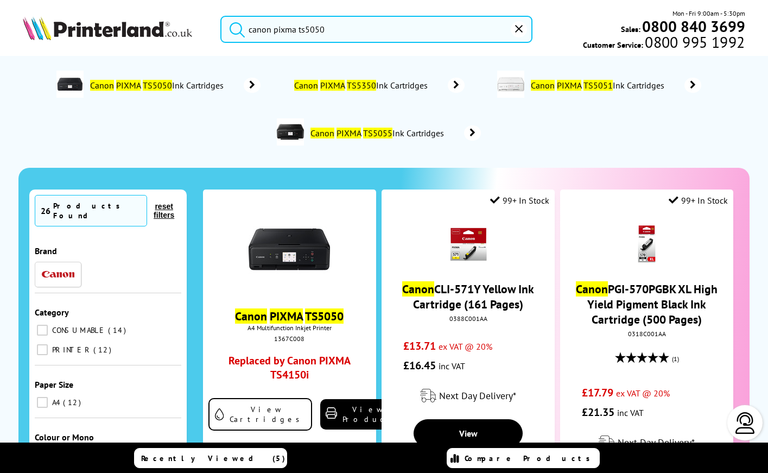
type input "canon pixma ts5050"
click at [221, 16] on button "submit" at bounding box center [234, 28] width 27 height 24
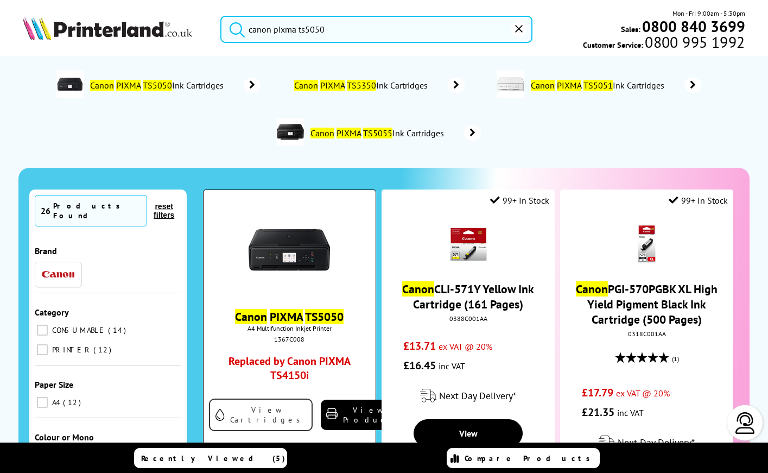
click at [254, 410] on link "View Cartridges" at bounding box center [261, 414] width 104 height 33
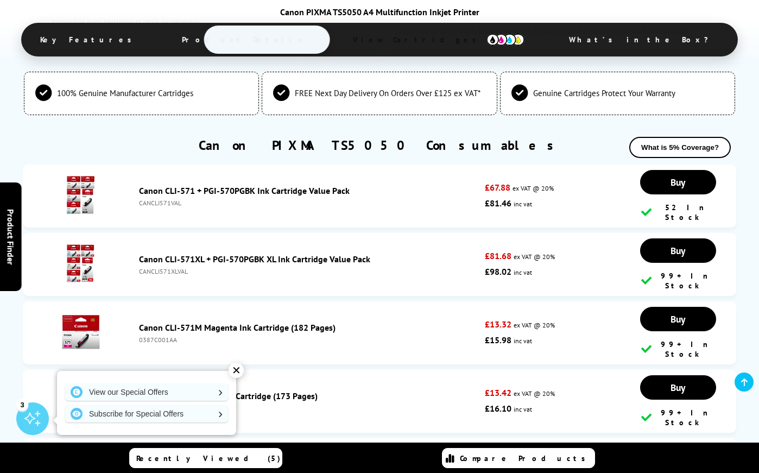
scroll to position [1776, 0]
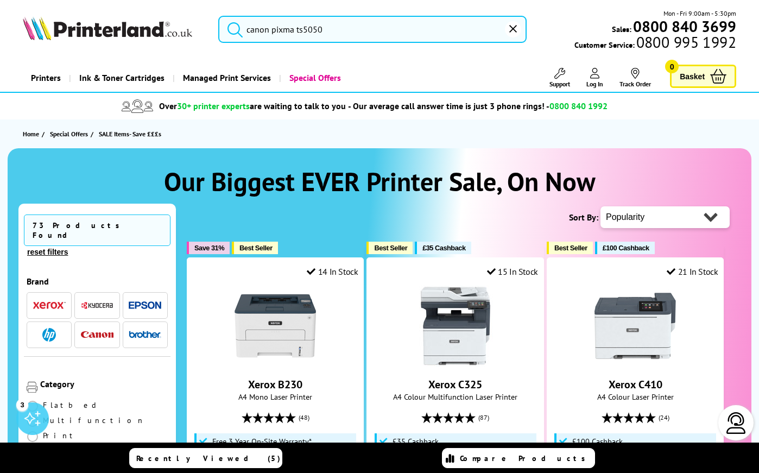
click at [324, 28] on input "canon pixma ts5050" at bounding box center [372, 29] width 308 height 27
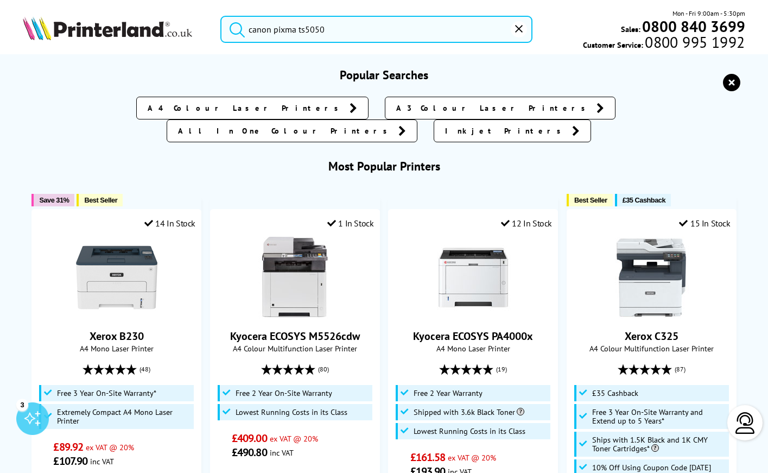
click at [221, 16] on button "submit" at bounding box center [234, 28] width 27 height 24
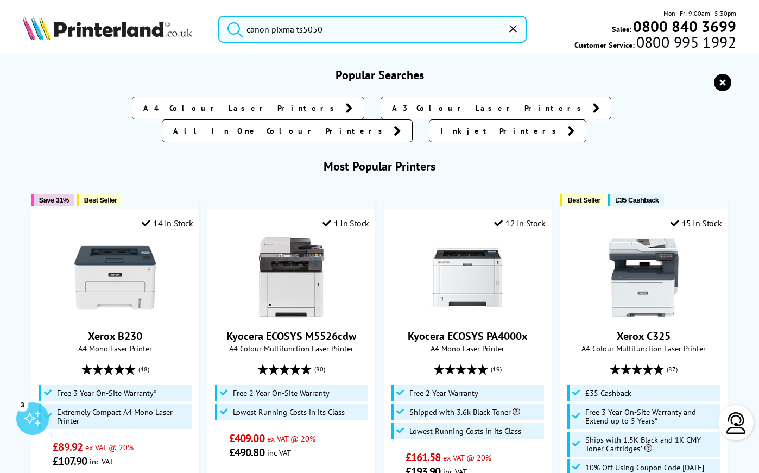
click at [307, 30] on input "canon pixma ts5050" at bounding box center [372, 29] width 308 height 27
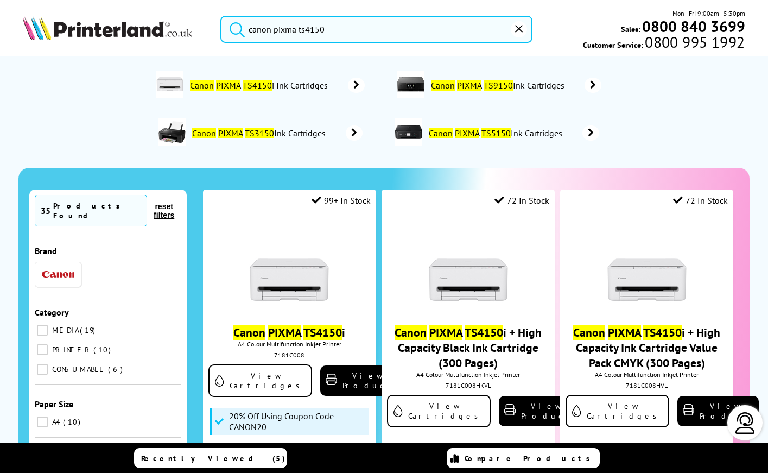
type input "canon pixma ts4150"
click at [221, 16] on button "submit" at bounding box center [234, 28] width 27 height 24
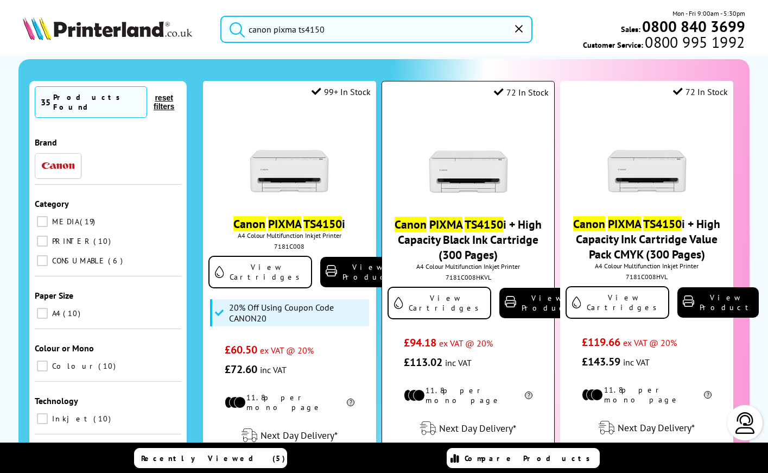
scroll to position [108, 0]
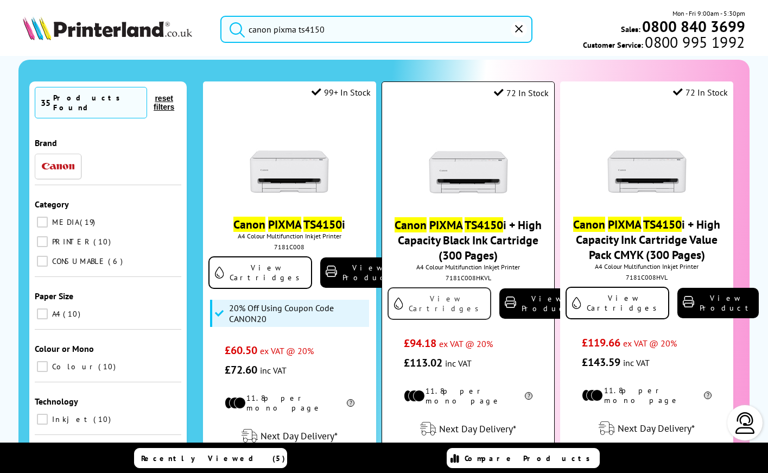
click at [417, 315] on link "View Cartridges" at bounding box center [440, 303] width 104 height 33
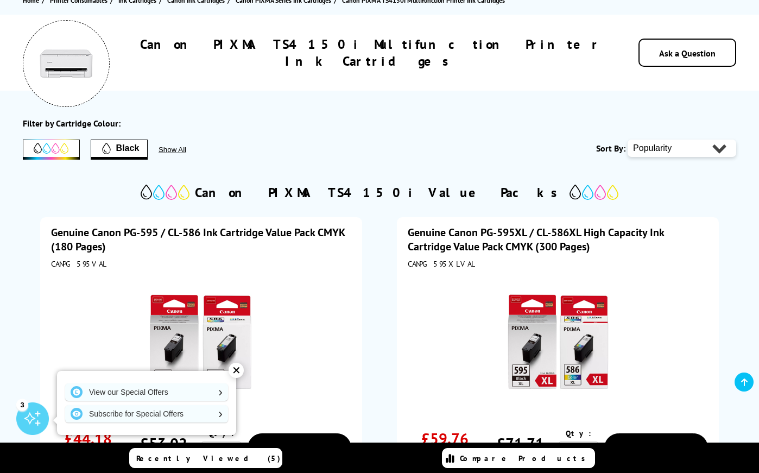
scroll to position [109, 0]
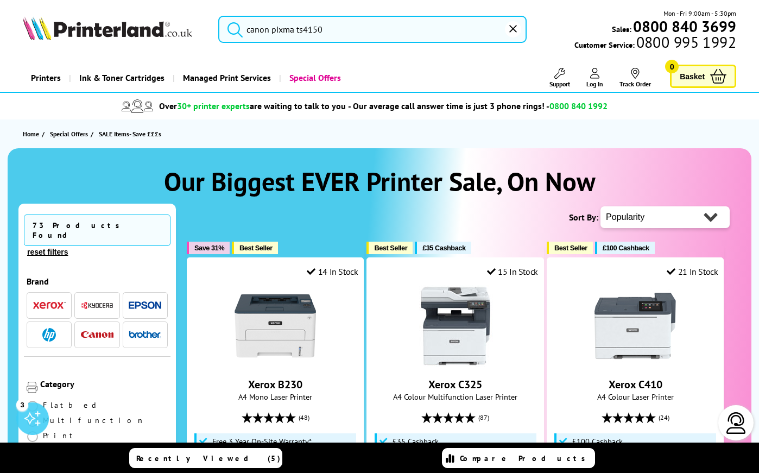
click at [322, 28] on input "canon pixma ts4150" at bounding box center [372, 29] width 308 height 27
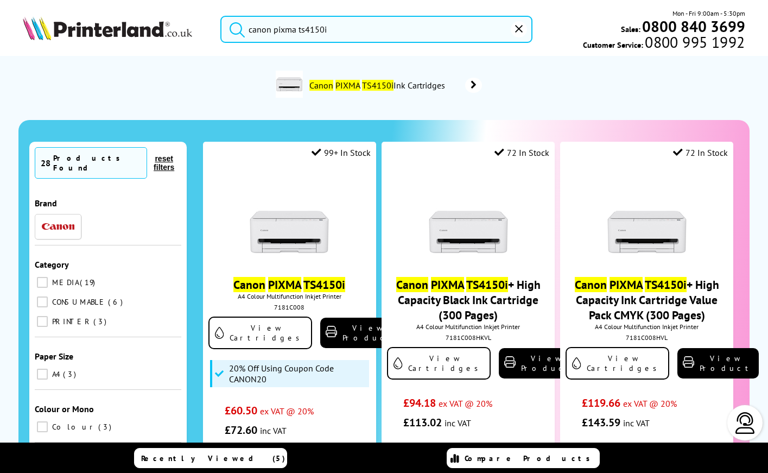
type input "canon pixma ts4150i"
click at [221, 16] on button "submit" at bounding box center [234, 28] width 27 height 24
click at [365, 86] on mark "TS4150i" at bounding box center [377, 85] width 31 height 11
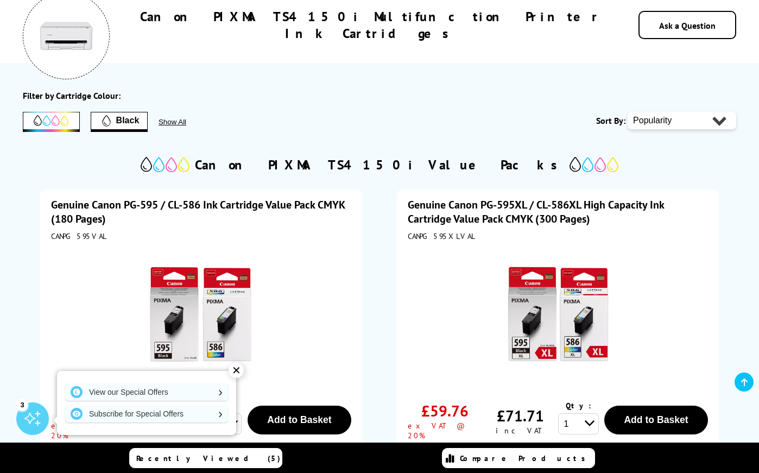
scroll to position [271, 0]
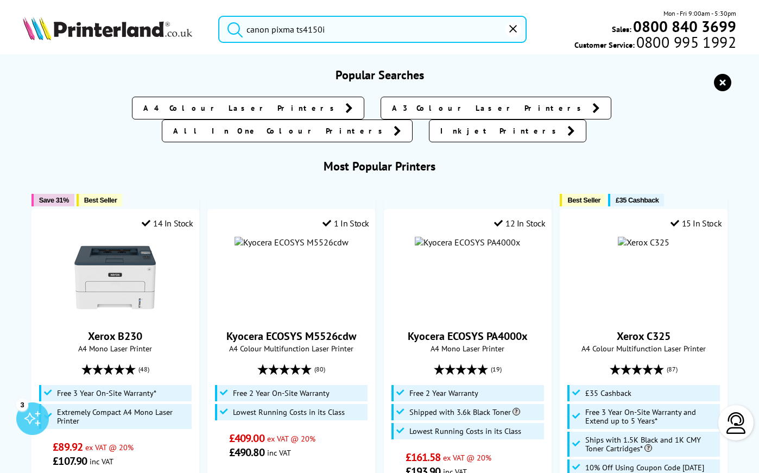
click at [303, 30] on input "canon pixma ts4150i" at bounding box center [372, 29] width 308 height 27
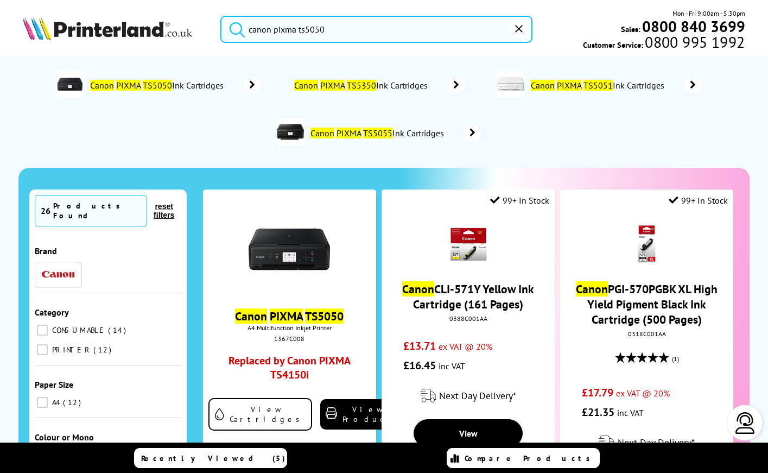
type input "canon pixma ts5050"
click at [221, 16] on button "submit" at bounding box center [234, 28] width 27 height 24
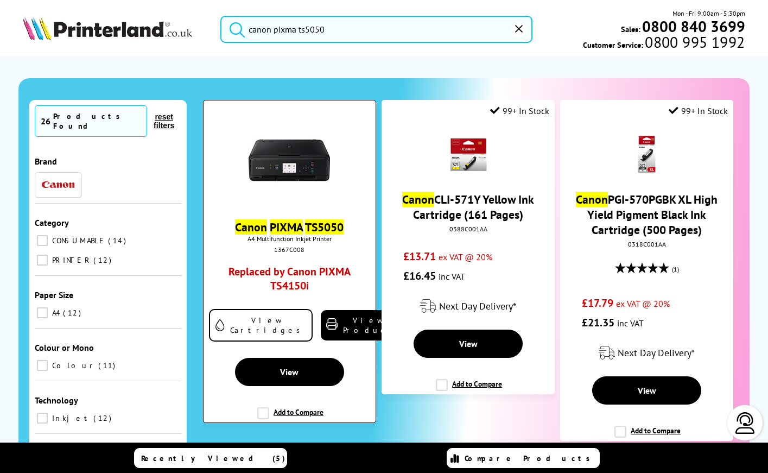
scroll to position [109, 0]
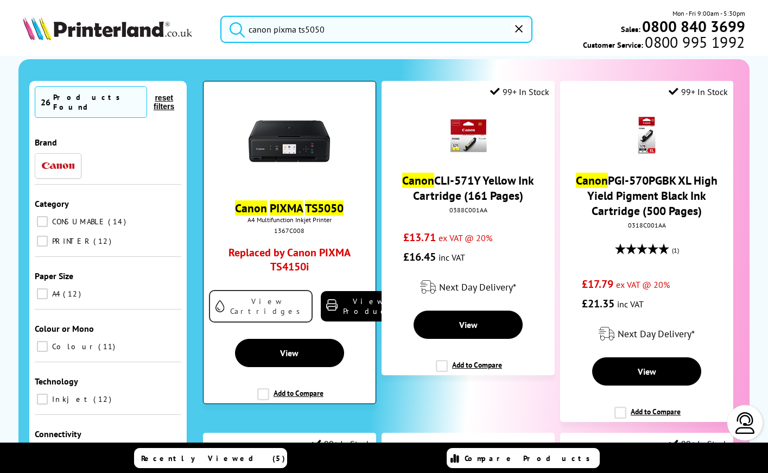
click at [255, 309] on link "View Cartridges" at bounding box center [261, 306] width 104 height 33
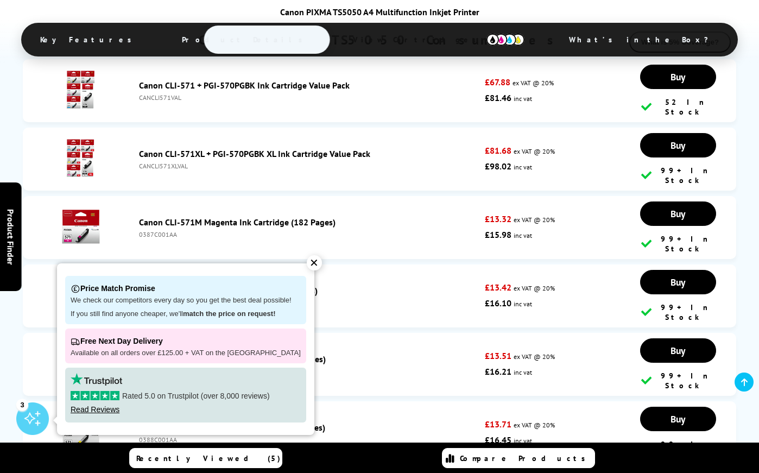
scroll to position [1831, 0]
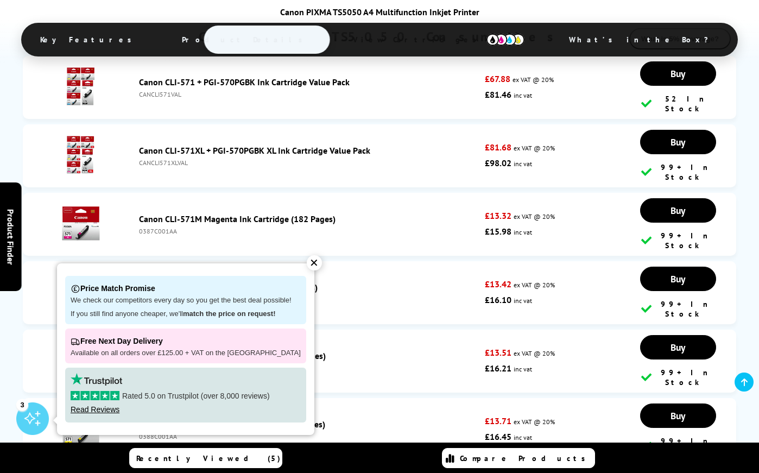
click at [307, 264] on div "✕" at bounding box center [314, 262] width 15 height 15
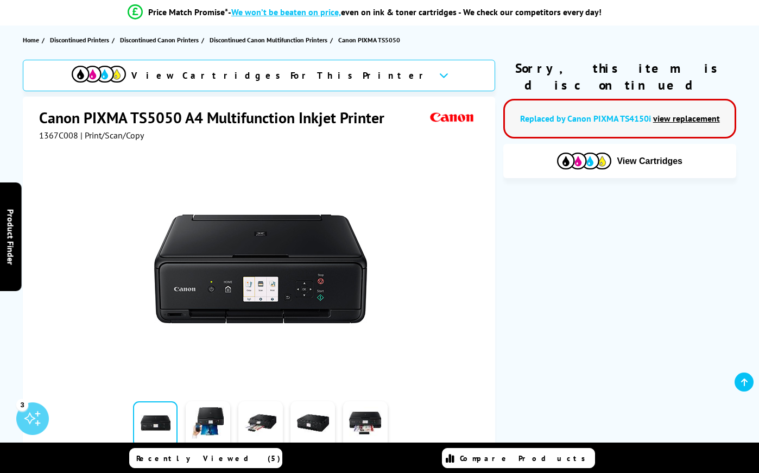
scroll to position [40, 0]
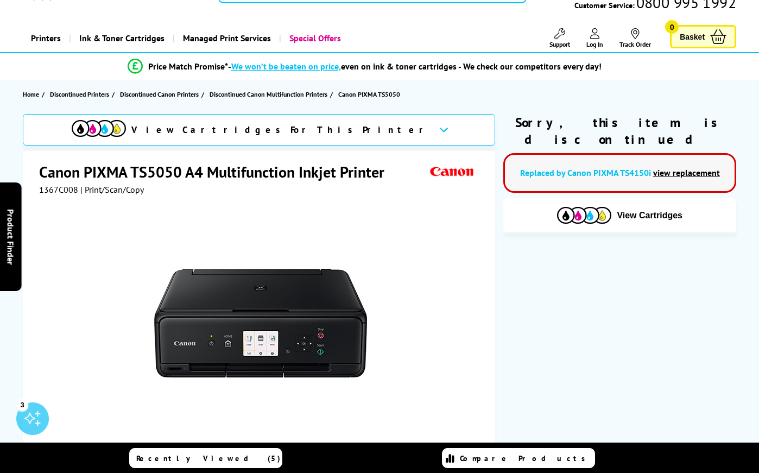
click at [664, 167] on link "view replacement" at bounding box center [686, 172] width 67 height 11
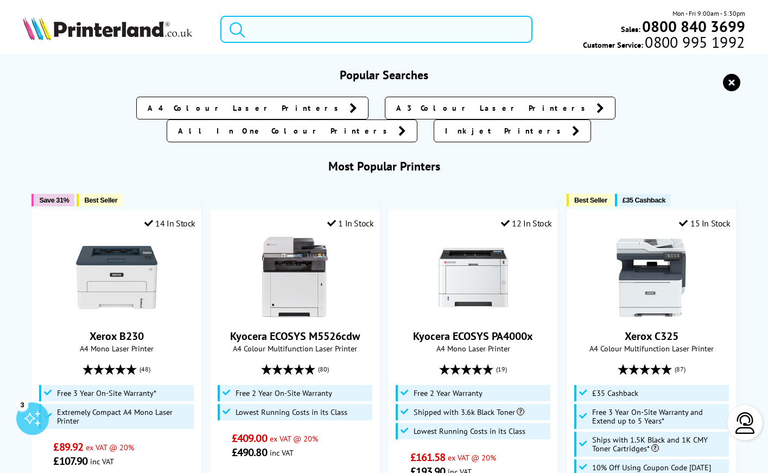
click at [247, 28] on form at bounding box center [376, 29] width 312 height 27
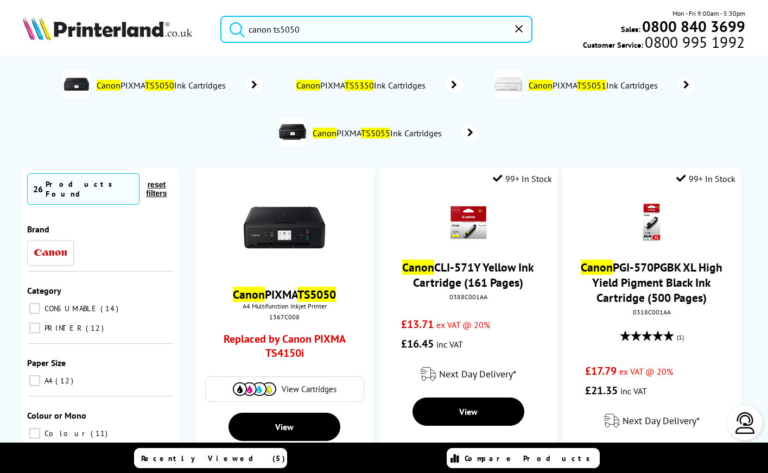
click at [221, 16] on button "submit" at bounding box center [234, 28] width 27 height 24
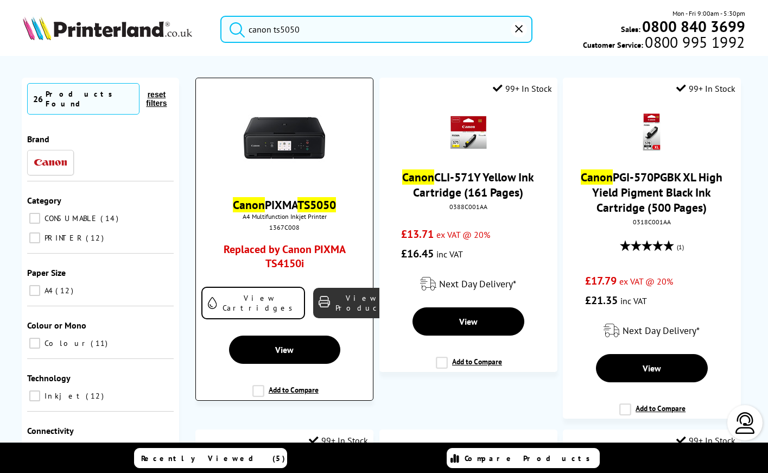
scroll to position [109, 0]
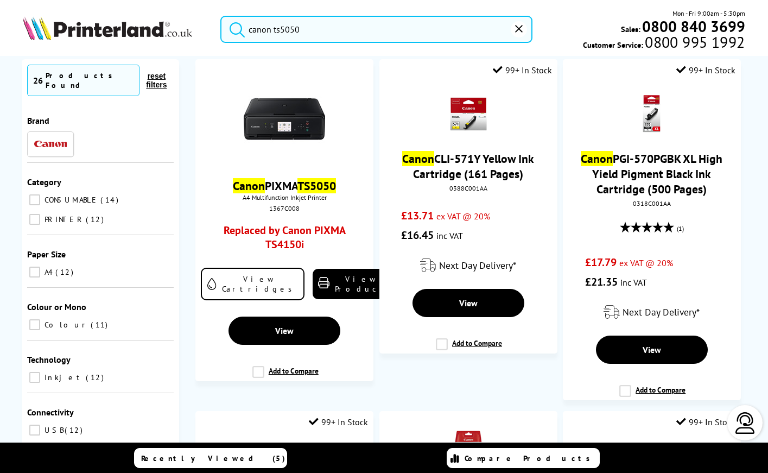
click at [296, 27] on input "canon ts5050" at bounding box center [376, 29] width 312 height 27
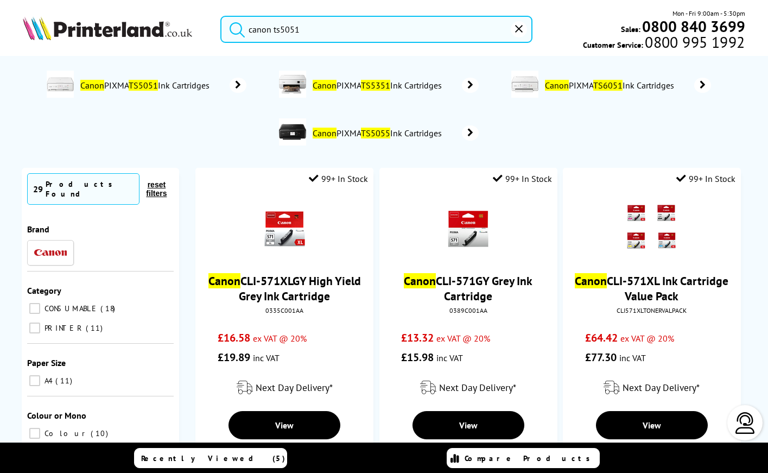
click at [221, 16] on button "submit" at bounding box center [234, 28] width 27 height 24
click at [299, 30] on input "canon ts5051" at bounding box center [376, 29] width 312 height 27
click at [300, 27] on input "canon ts5051" at bounding box center [376, 29] width 312 height 27
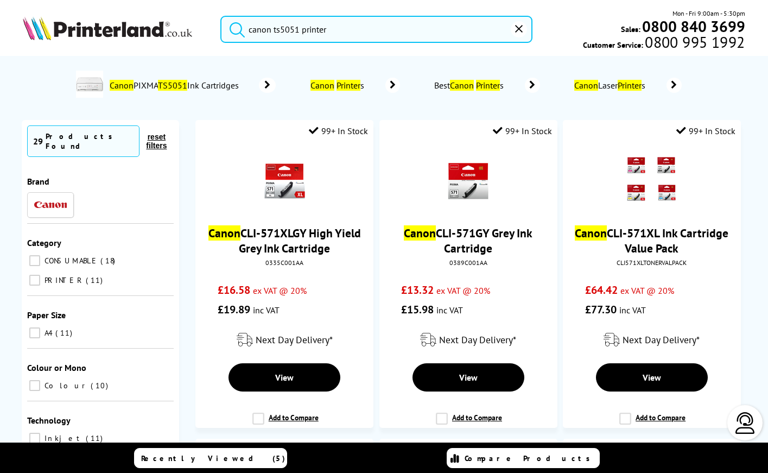
click at [221, 16] on button "submit" at bounding box center [234, 28] width 27 height 24
click at [296, 29] on input "canon ts5051 printer" at bounding box center [376, 29] width 312 height 27
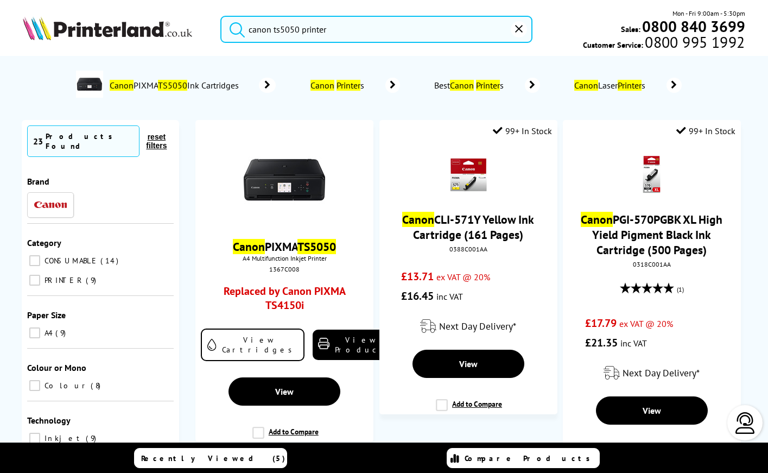
type input "canon ts5050 printer"
click at [221, 16] on button "submit" at bounding box center [234, 28] width 27 height 24
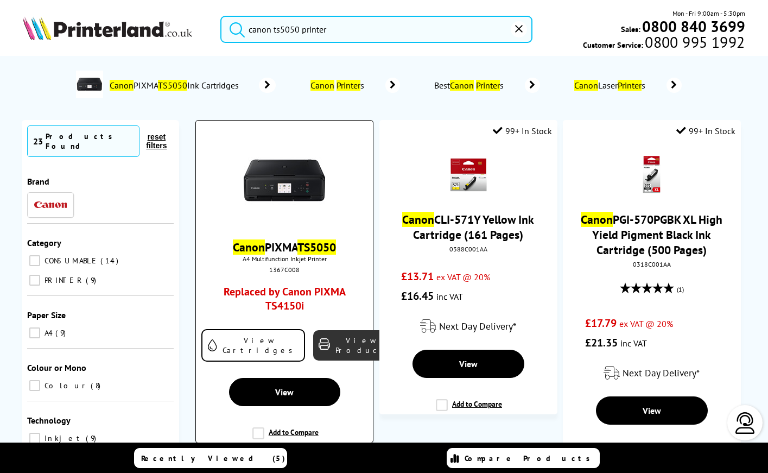
click at [322, 342] on link "View Product" at bounding box center [353, 345] width 81 height 30
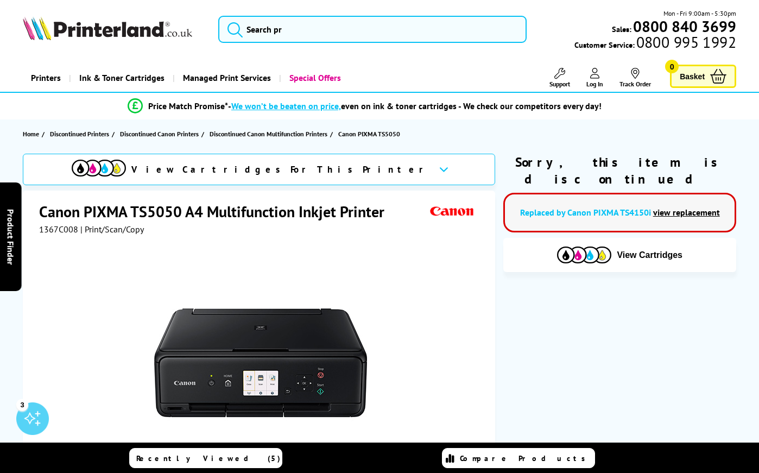
click at [658, 207] on link "view replacement" at bounding box center [686, 212] width 67 height 11
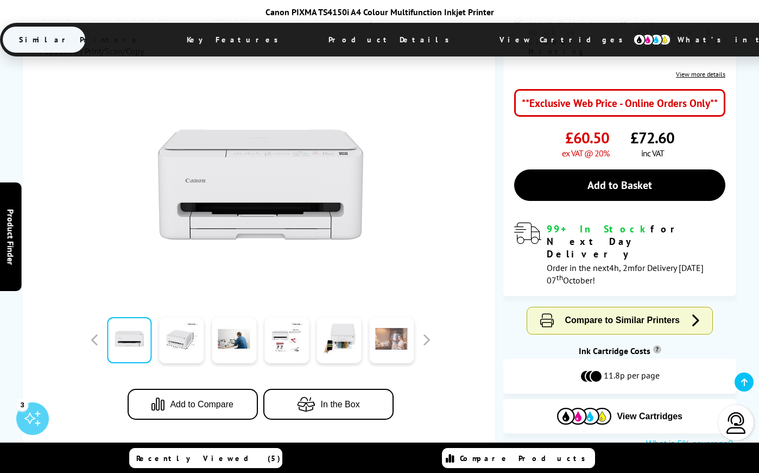
scroll to position [326, 0]
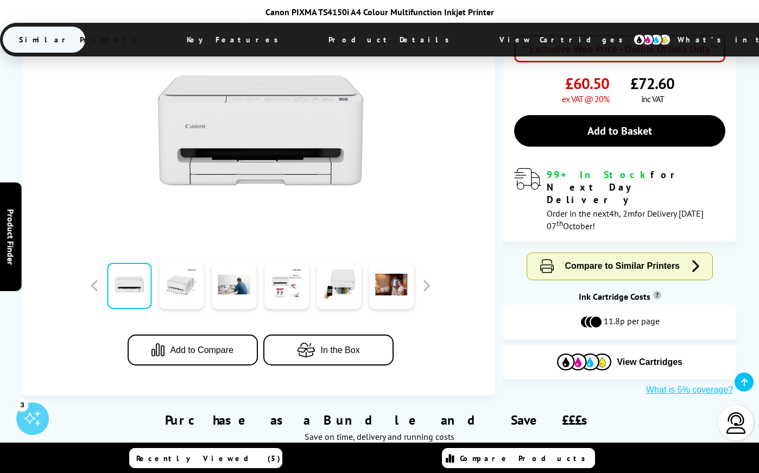
click at [633, 39] on img at bounding box center [652, 40] width 38 height 12
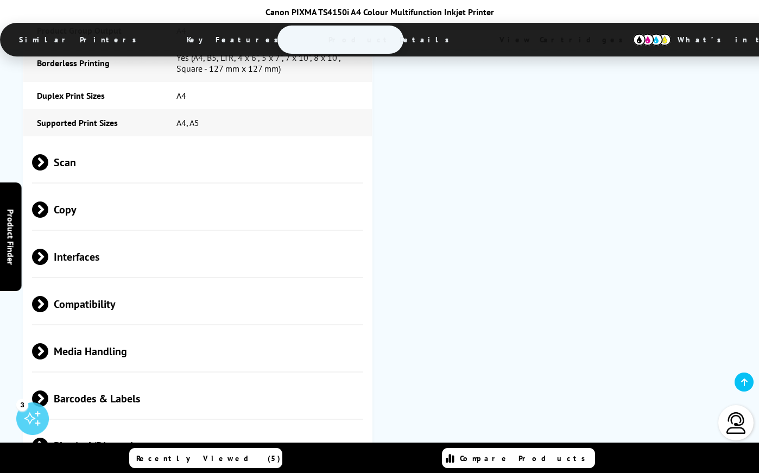
scroll to position [2534, 0]
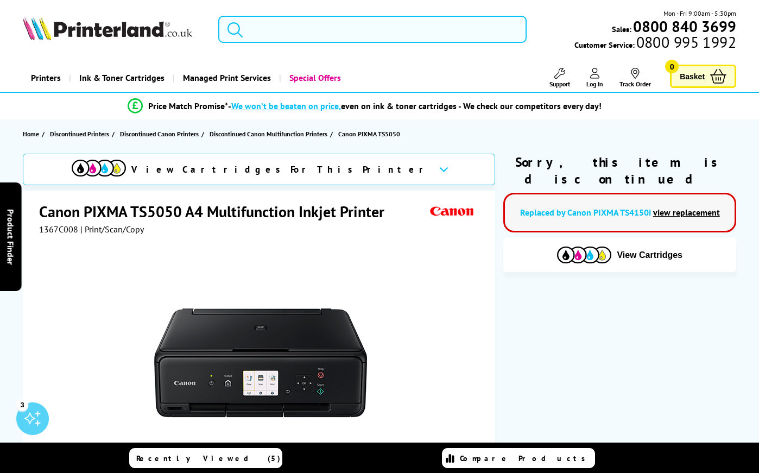
click at [247, 28] on form at bounding box center [372, 29] width 308 height 27
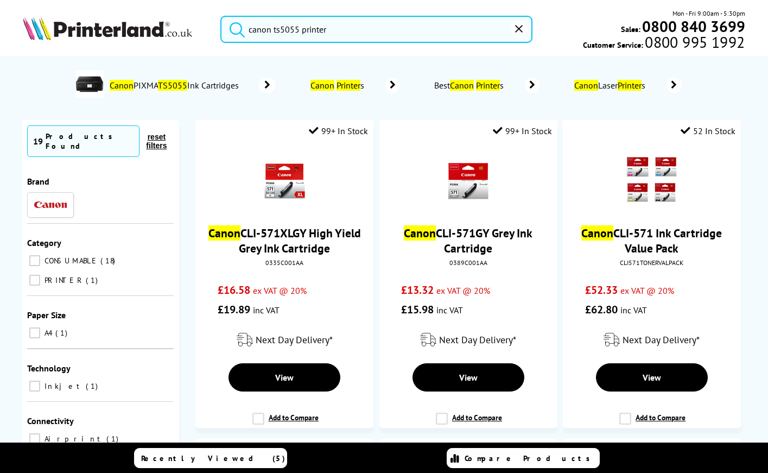
type input "canon ts5055 printer"
click at [221, 16] on button "submit" at bounding box center [234, 28] width 27 height 24
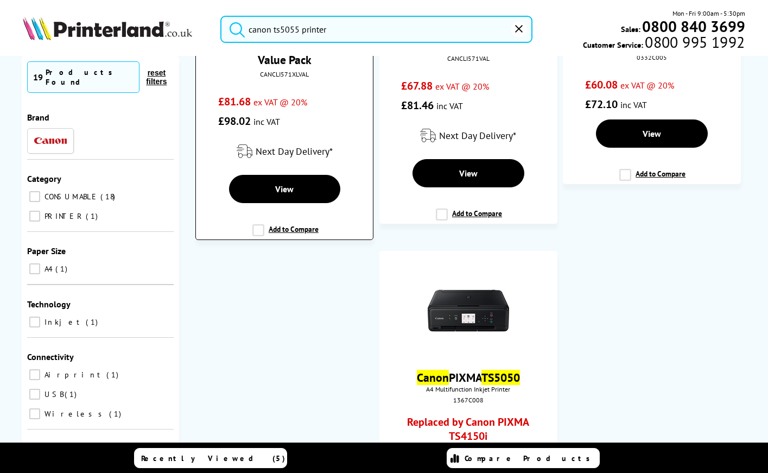
scroll to position [1900, 0]
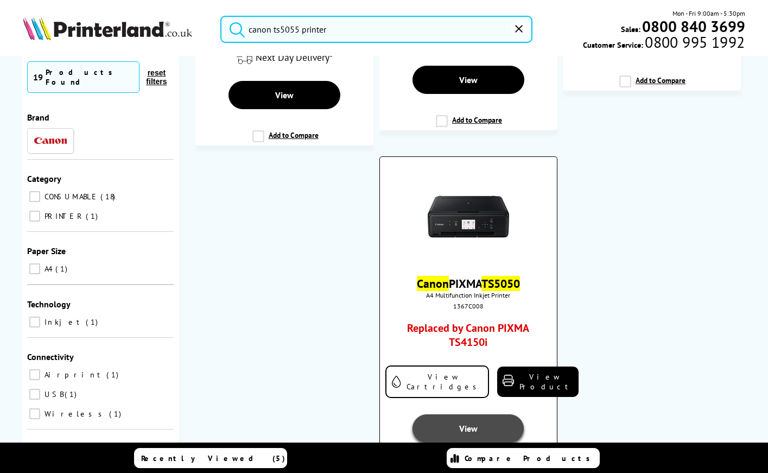
click at [459, 424] on span "View" at bounding box center [468, 428] width 18 height 11
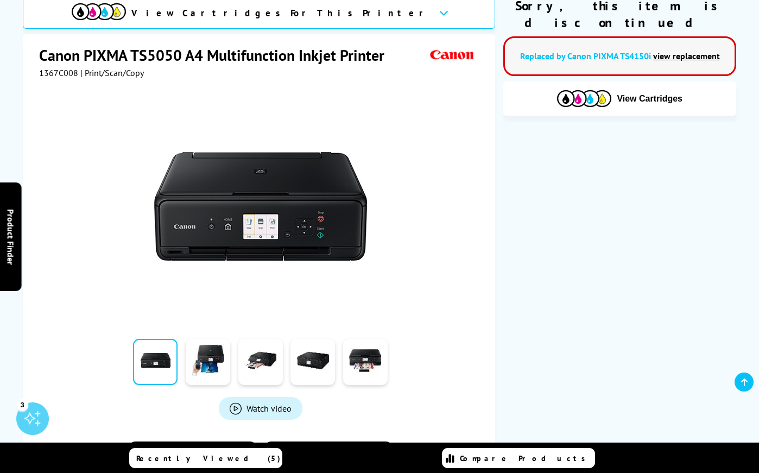
scroll to position [217, 0]
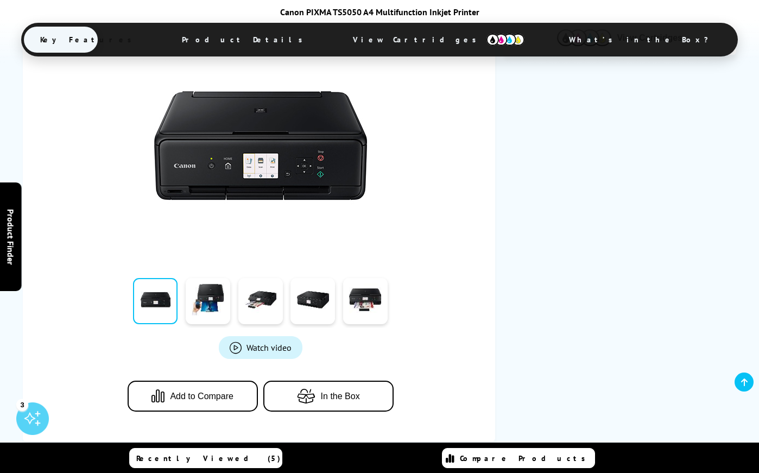
click at [486, 41] on img at bounding box center [505, 40] width 38 height 12
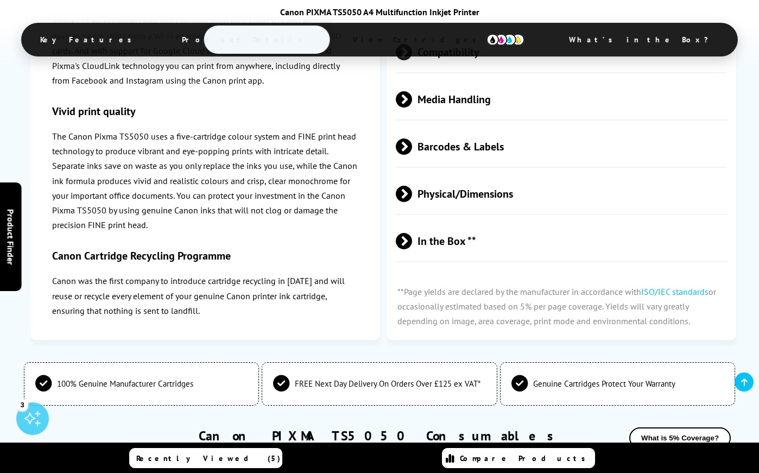
scroll to position [1750, 0]
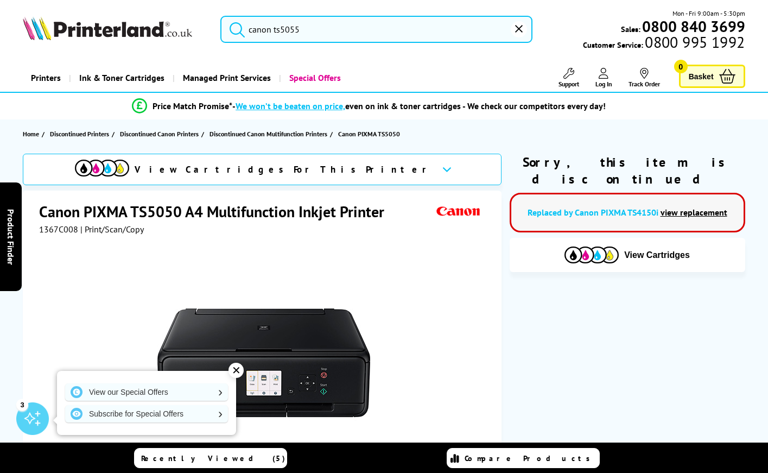
click at [277, 24] on input "canon ts5055" at bounding box center [376, 29] width 312 height 27
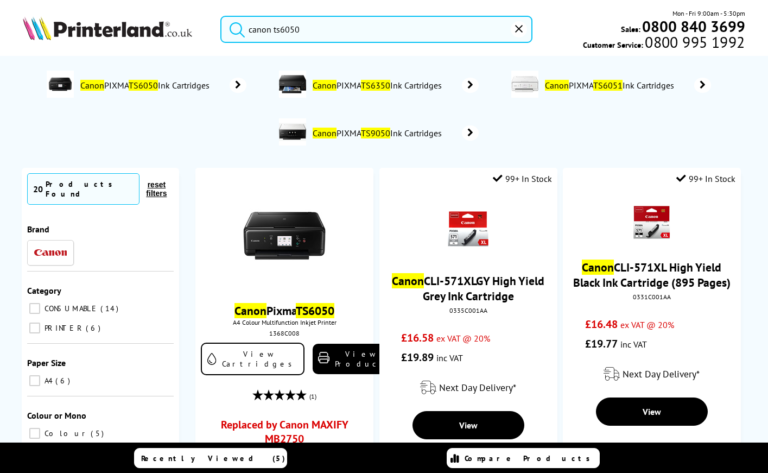
type input "canon ts6050"
click at [221, 16] on button "submit" at bounding box center [234, 28] width 27 height 24
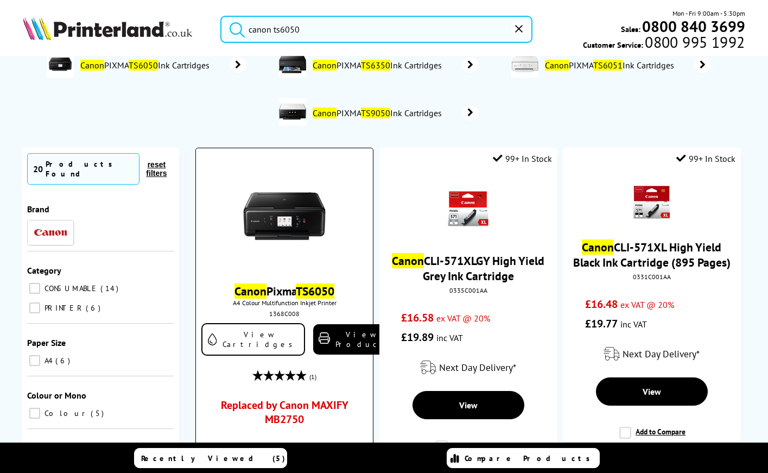
scroll to position [54, 0]
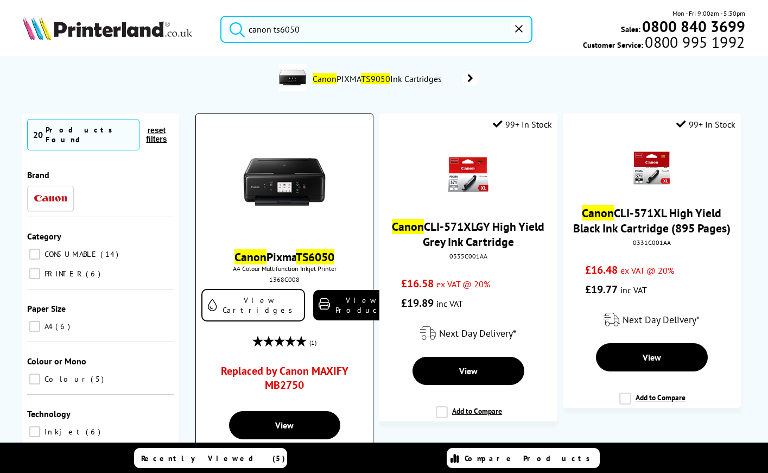
click at [272, 364] on link "Replaced by Canon MAXIFY MB2750" at bounding box center [284, 381] width 133 height 34
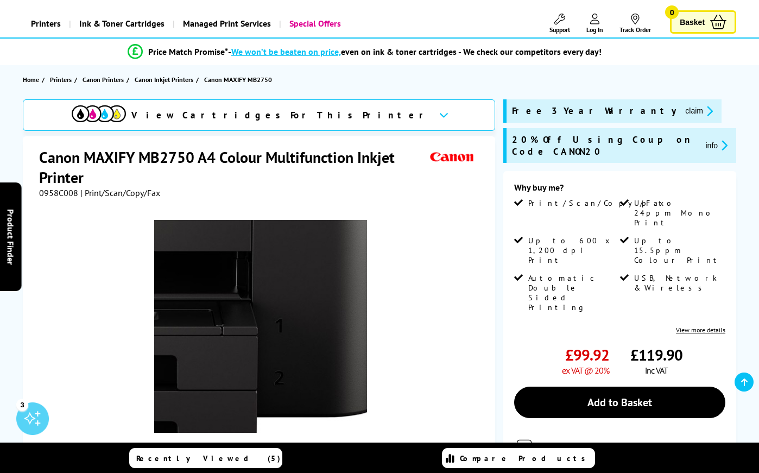
scroll to position [109, 0]
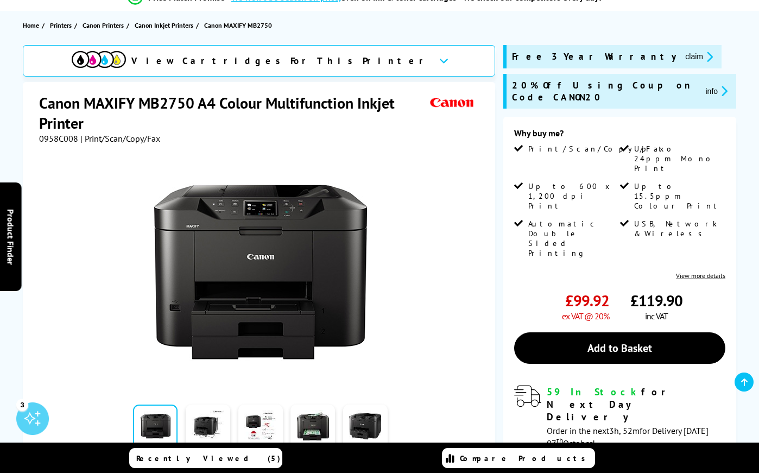
click at [126, 59] on img at bounding box center [99, 59] width 54 height 17
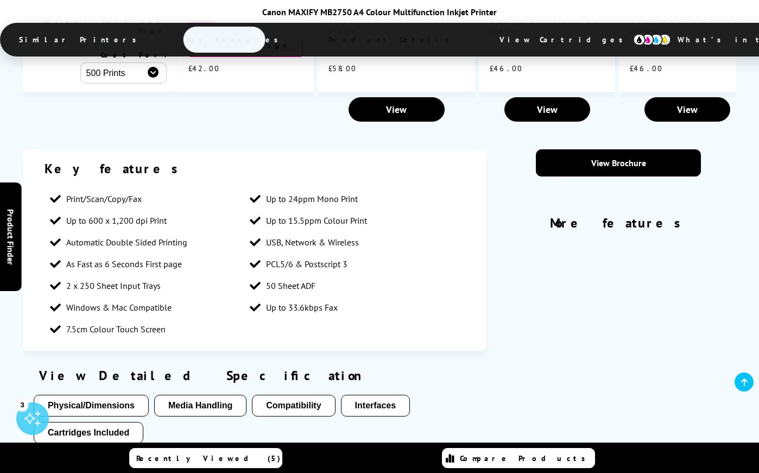
scroll to position [2944, 0]
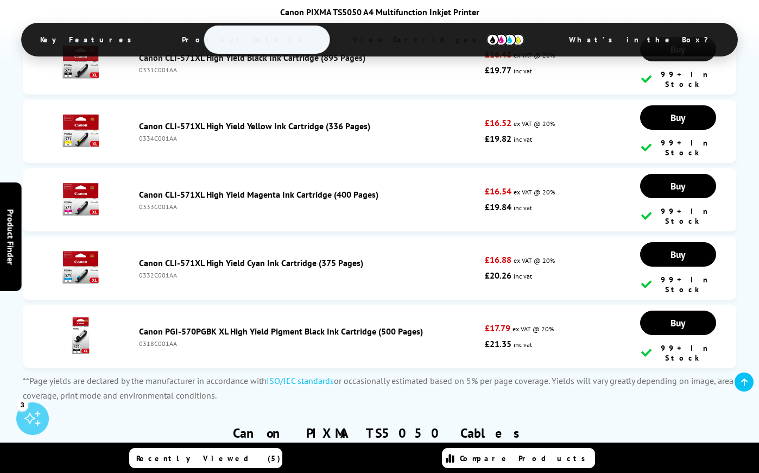
scroll to position [2442, 0]
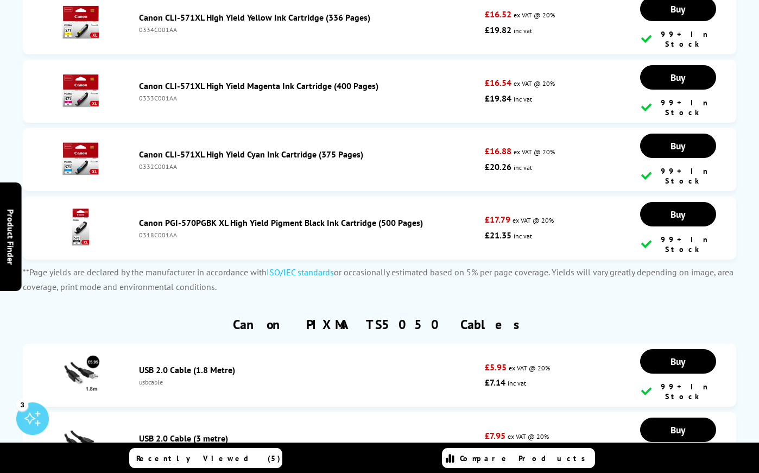
type input "canon ts60505"
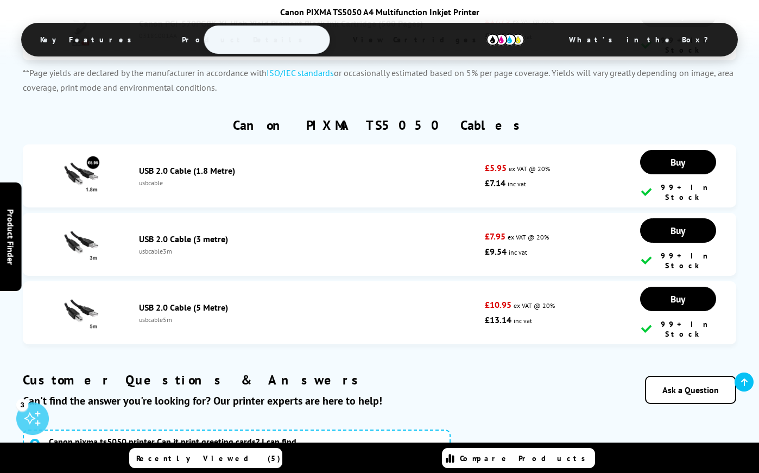
scroll to position [2605, 0]
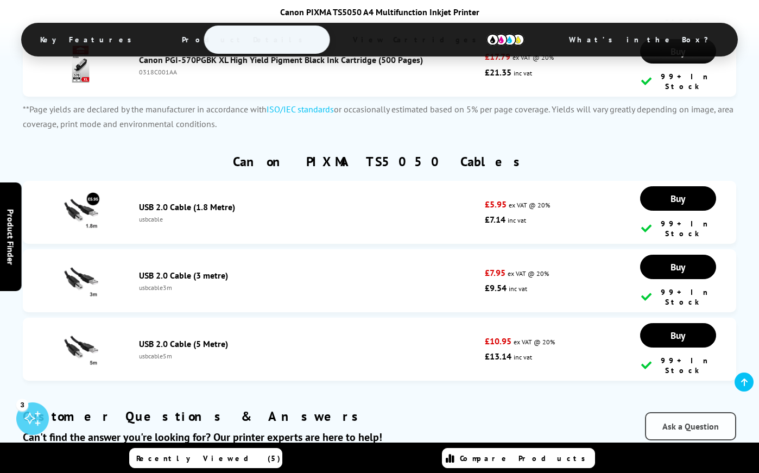
click at [675, 412] on link "Ask a Question" at bounding box center [690, 426] width 91 height 28
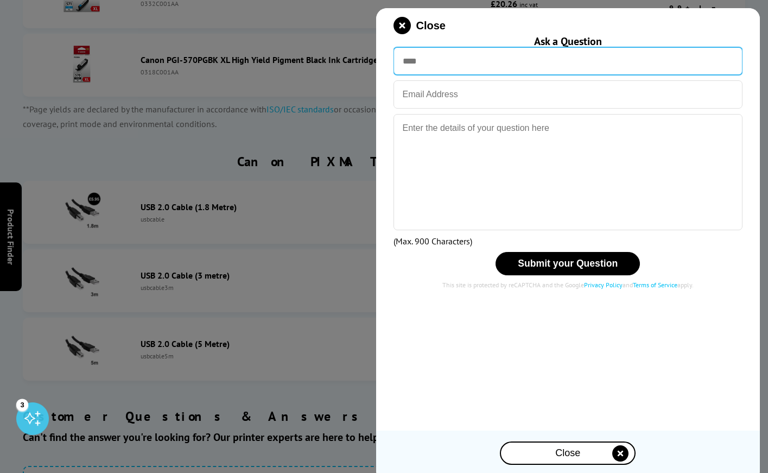
click at [430, 62] on input "text" at bounding box center [568, 61] width 350 height 28
type input "**********"
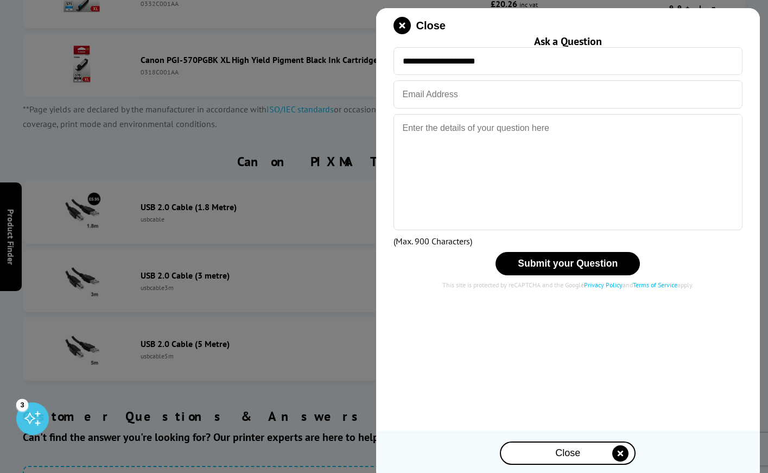
type input "b.electrical@yahoo.co.uk"
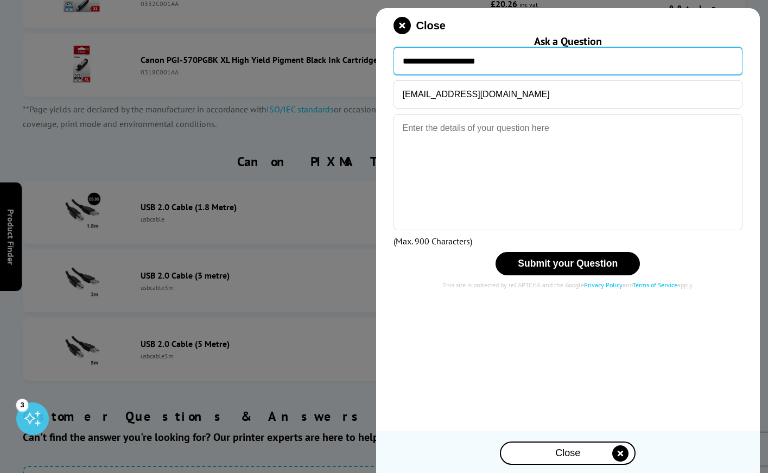
click at [431, 57] on input "**********" at bounding box center [568, 61] width 350 height 28
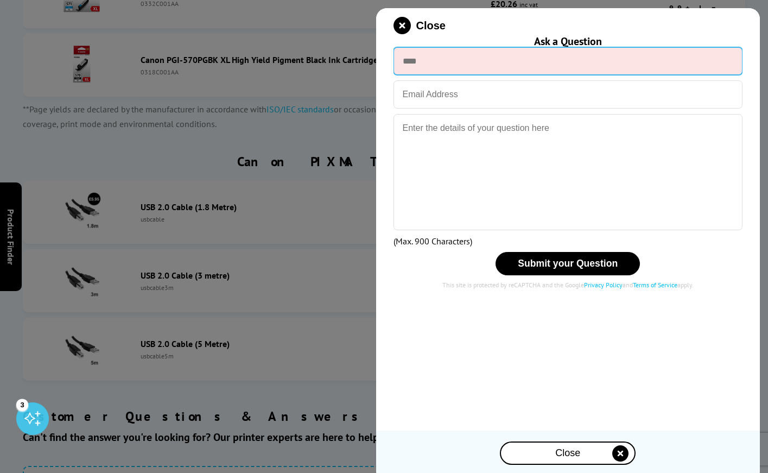
click at [448, 60] on input "text" at bounding box center [568, 61] width 350 height 28
type input "**********"
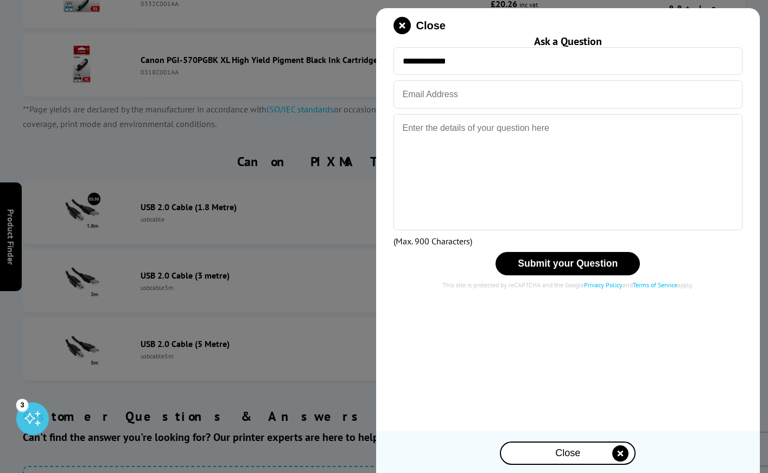
click at [421, 94] on input "email" at bounding box center [568, 94] width 350 height 28
type input "b.electrical@yahoo.co.uk"
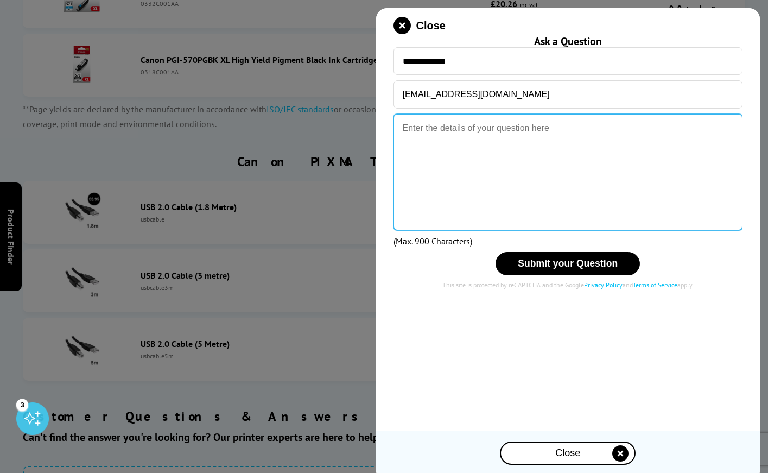
click at [400, 129] on textarea at bounding box center [568, 172] width 350 height 116
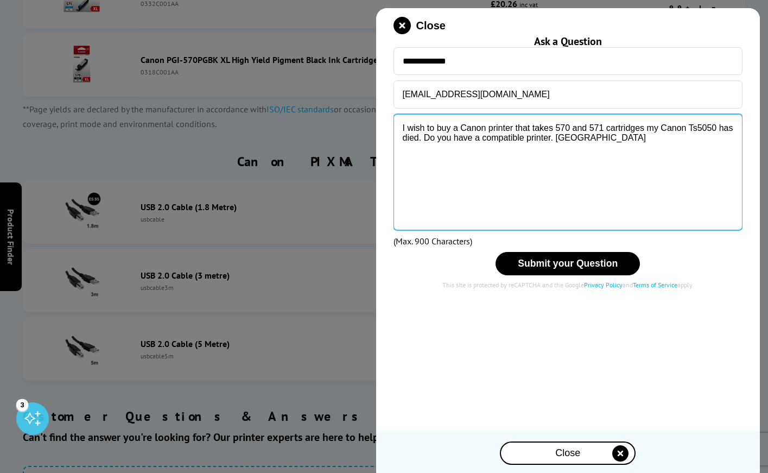
click at [574, 138] on textarea "I wish to buy a Canon printer that takes 570 and 571 cartridges my Canon Ts5050…" at bounding box center [568, 172] width 350 height 116
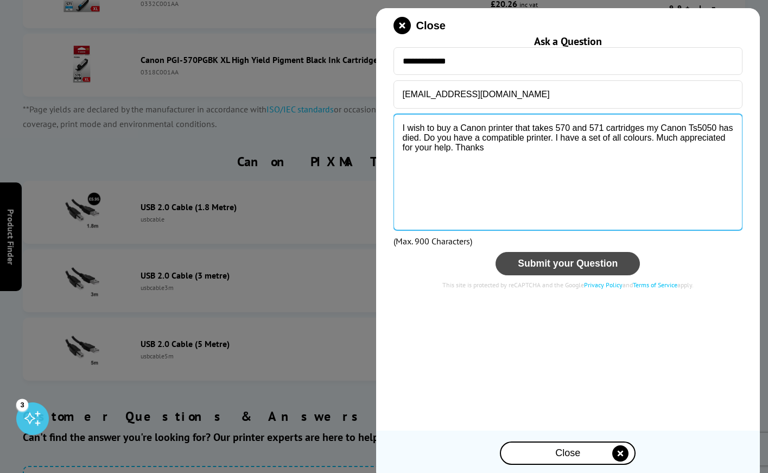
type textarea "I wish to buy a Canon printer that takes 570 and 571 cartridges my Canon Ts5050…"
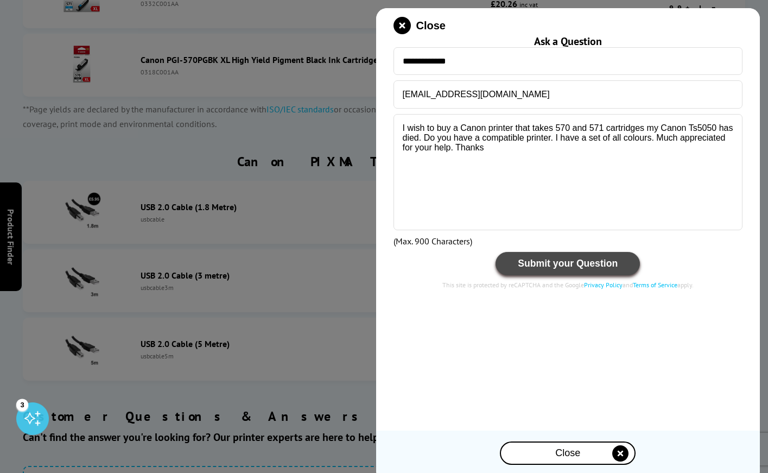
click at [582, 267] on span "Submit your Question" at bounding box center [568, 263] width 100 height 11
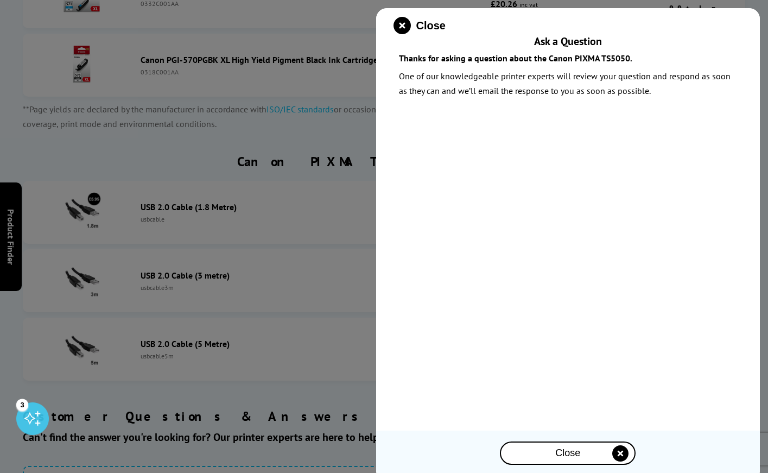
click at [621, 456] on icon "close modal" at bounding box center [620, 453] width 16 height 16
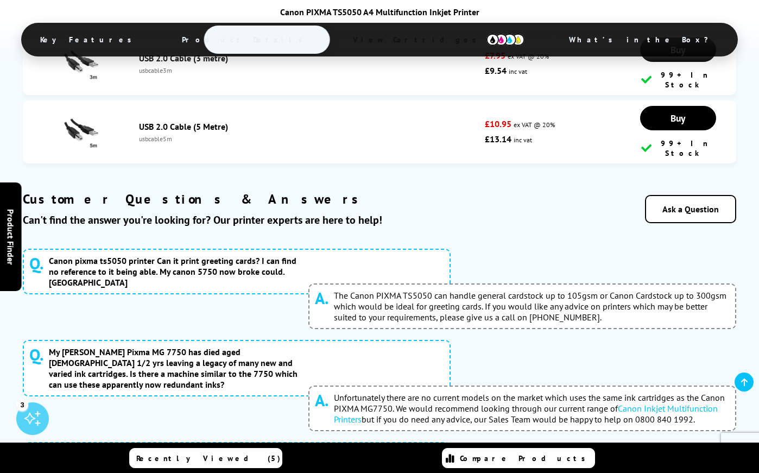
scroll to position [2877, 0]
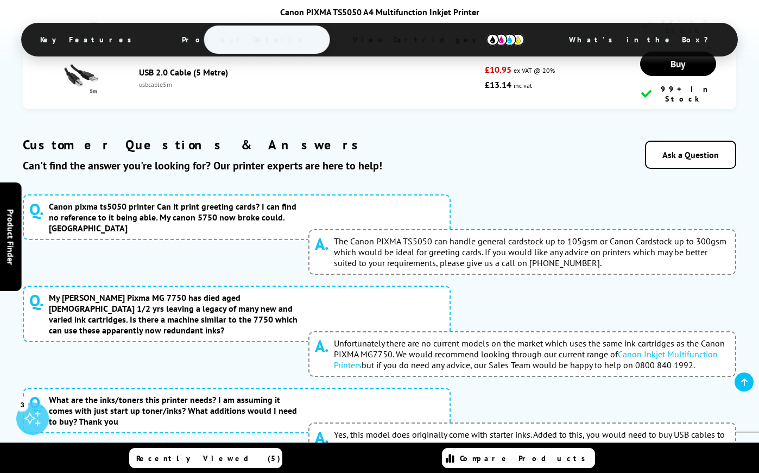
click at [592, 450] on link "Canon PIXMA TS5050 Ink Cartridges" at bounding box center [590, 455] width 136 height 11
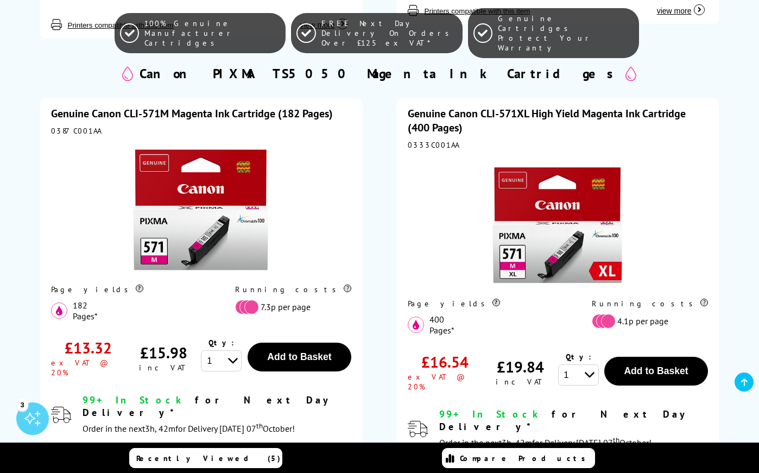
scroll to position [2388, 0]
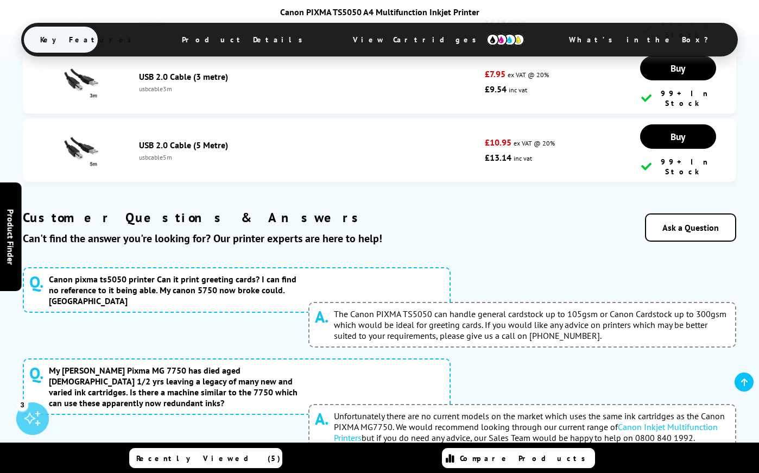
scroll to position [2822, 0]
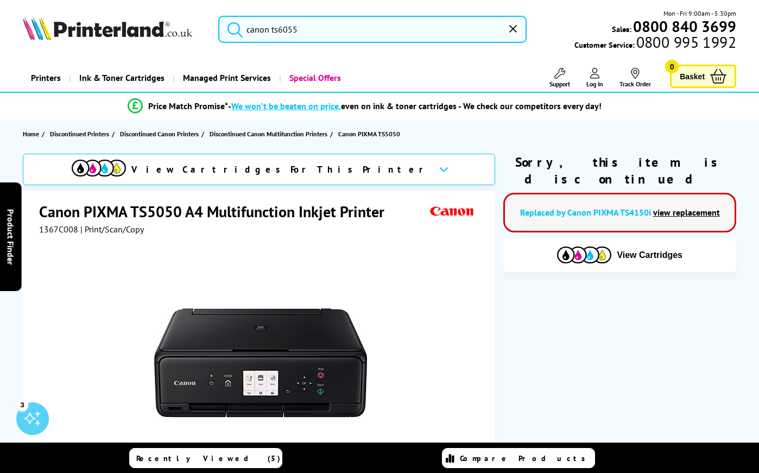
type input "canon ts5055"
click at [542, 207] on link "Replaced by Canon PIXMA TS4150i" at bounding box center [585, 212] width 131 height 11
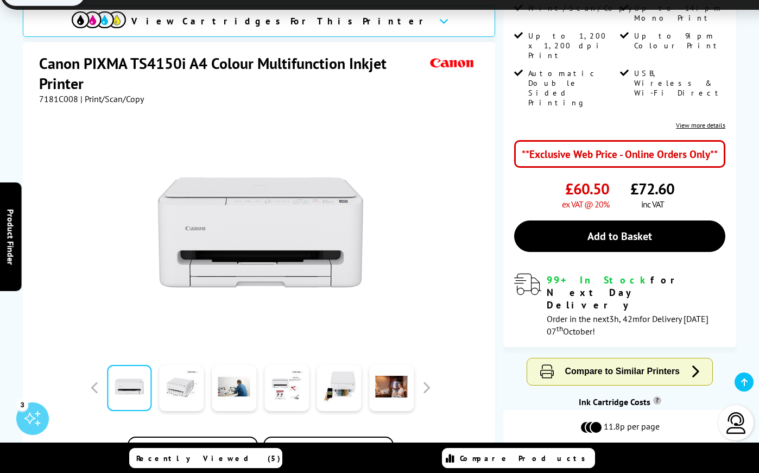
scroll to position [271, 0]
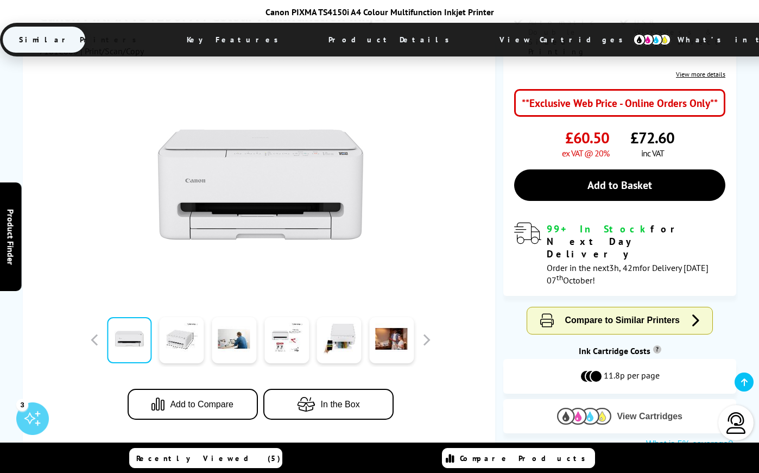
click at [629, 411] on span "View Cartridges" at bounding box center [650, 416] width 66 height 10
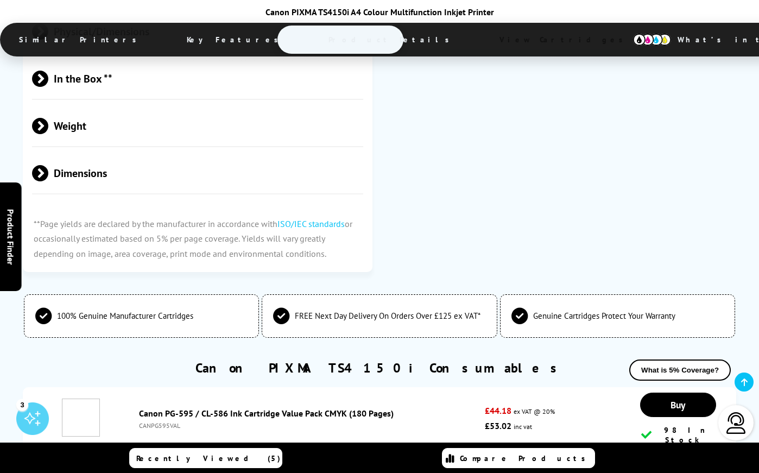
scroll to position [2495, 0]
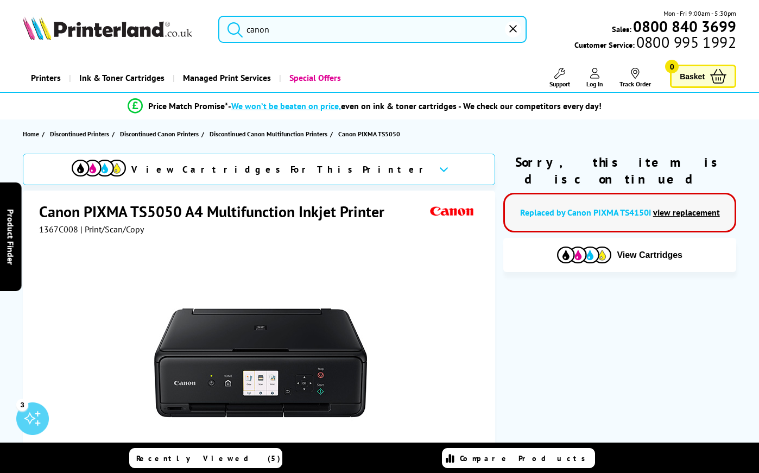
type input "canon"
click at [170, 134] on span "Discontinued Canon Printers" at bounding box center [159, 133] width 79 height 11
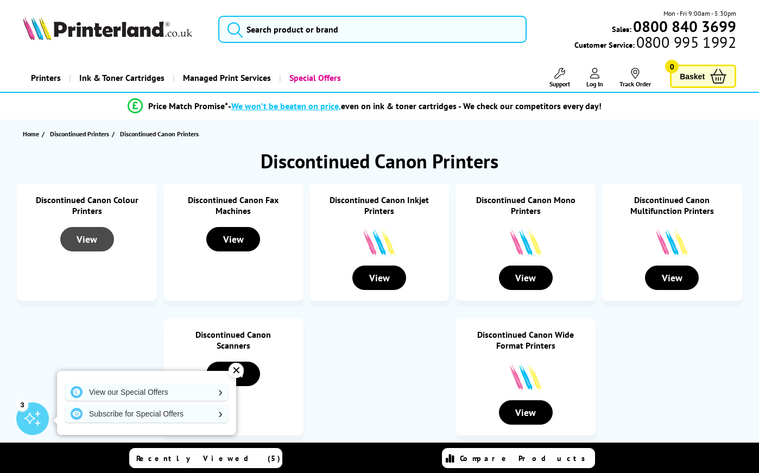
click at [92, 243] on div "View" at bounding box center [87, 239] width 54 height 24
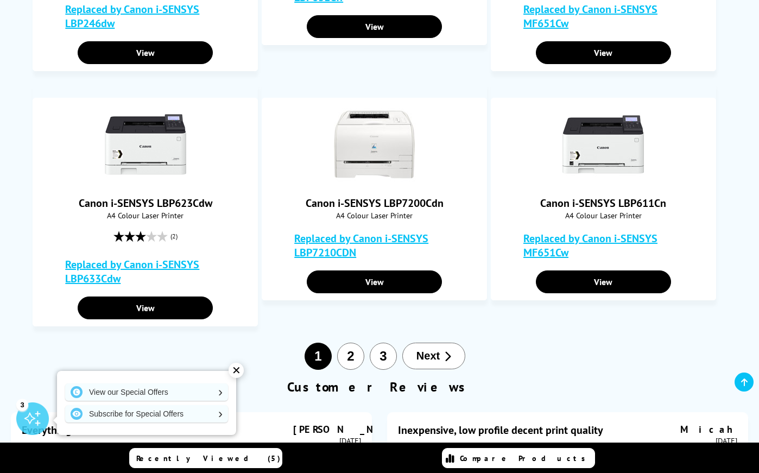
scroll to position [923, 0]
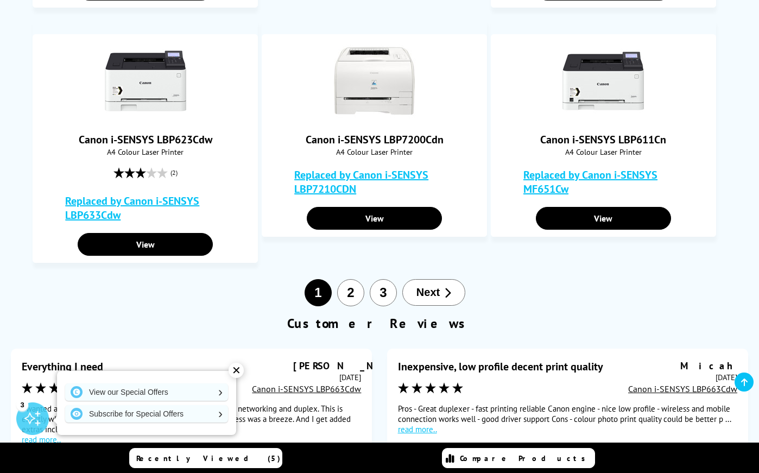
click at [430, 291] on span "Next" at bounding box center [427, 292] width 23 height 12
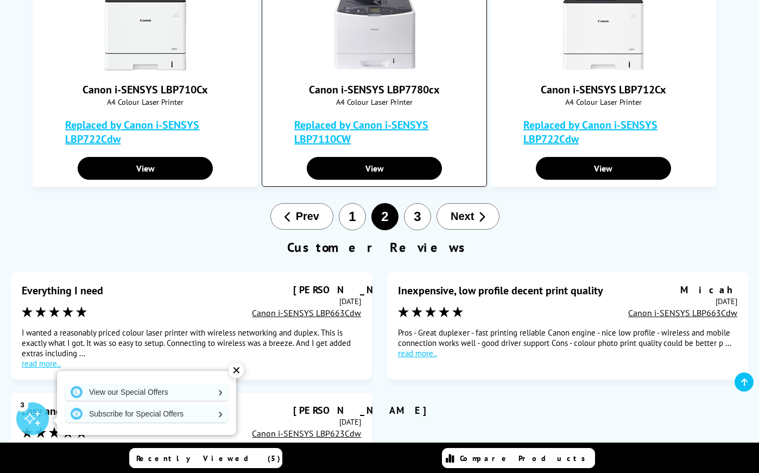
scroll to position [977, 0]
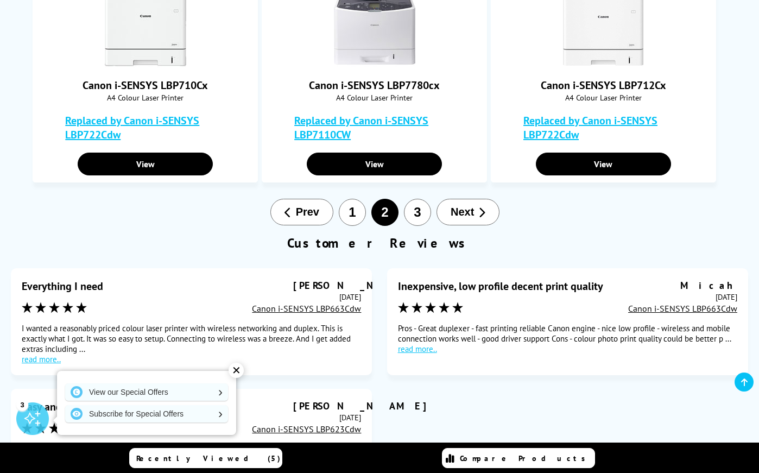
click at [466, 217] on span "Next" at bounding box center [461, 212] width 23 height 12
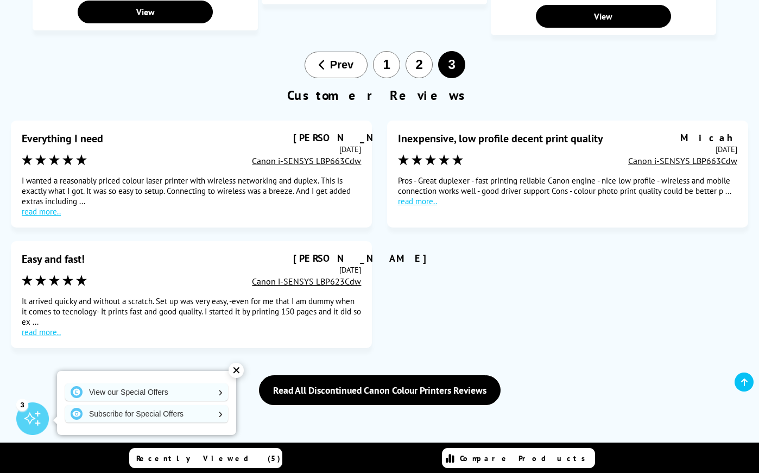
scroll to position [434, 0]
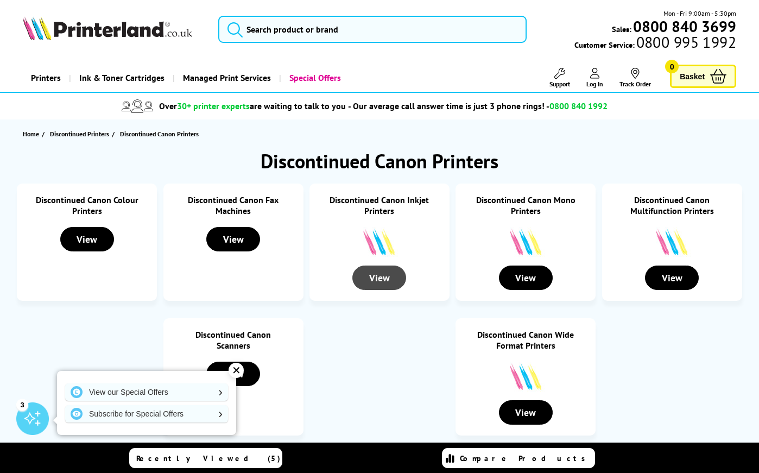
click at [382, 280] on div "View" at bounding box center [379, 277] width 54 height 24
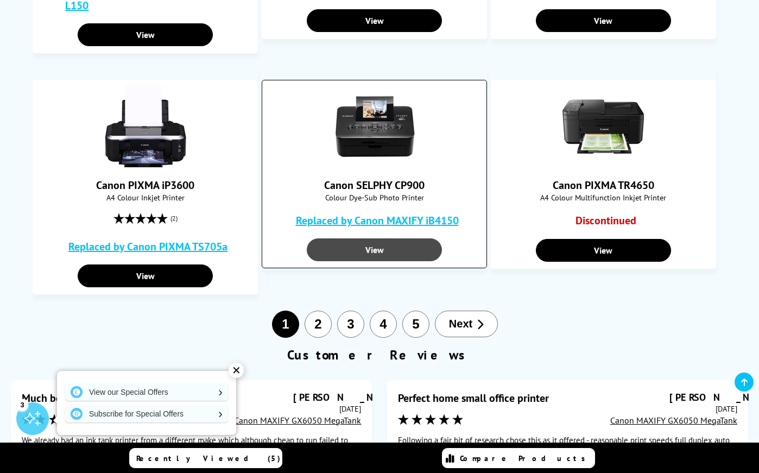
scroll to position [868, 0]
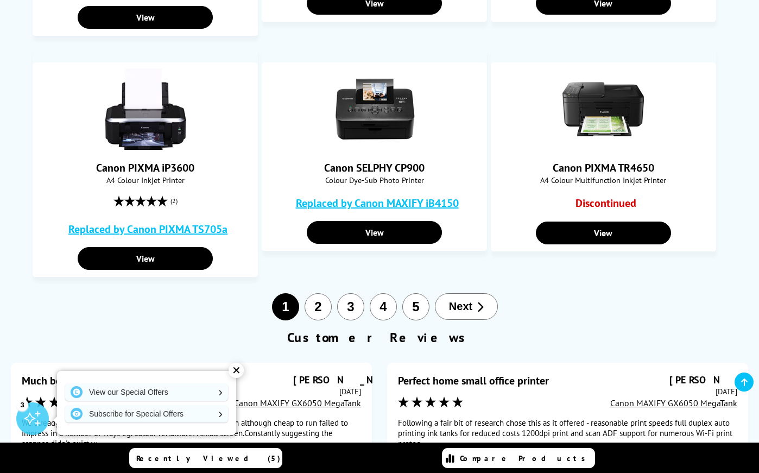
click at [473, 306] on button "Next" at bounding box center [466, 306] width 63 height 27
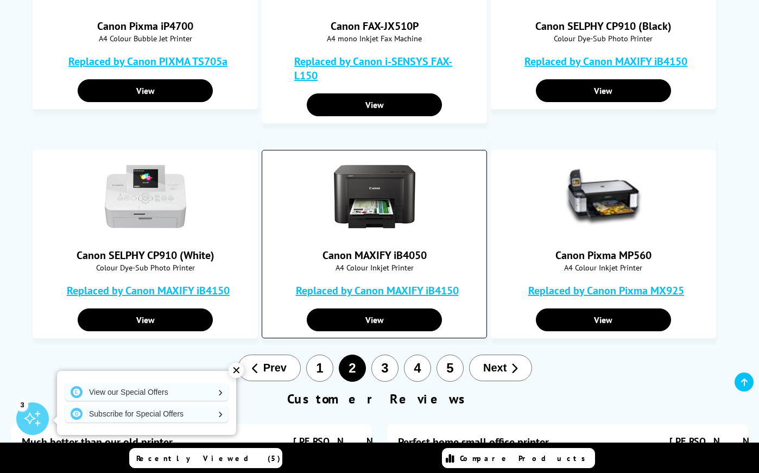
scroll to position [760, 0]
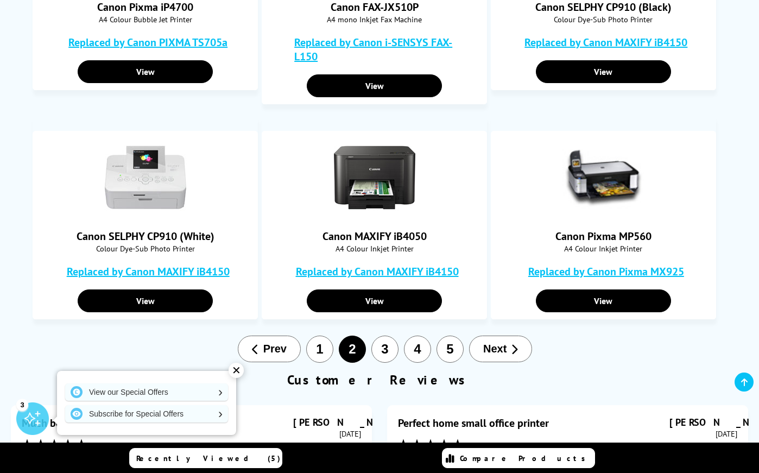
click at [497, 345] on span "Next" at bounding box center [494, 348] width 23 height 12
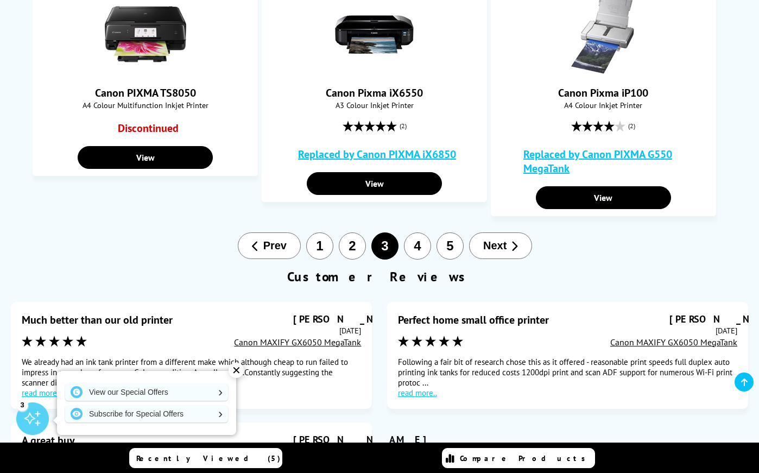
scroll to position [1031, 0]
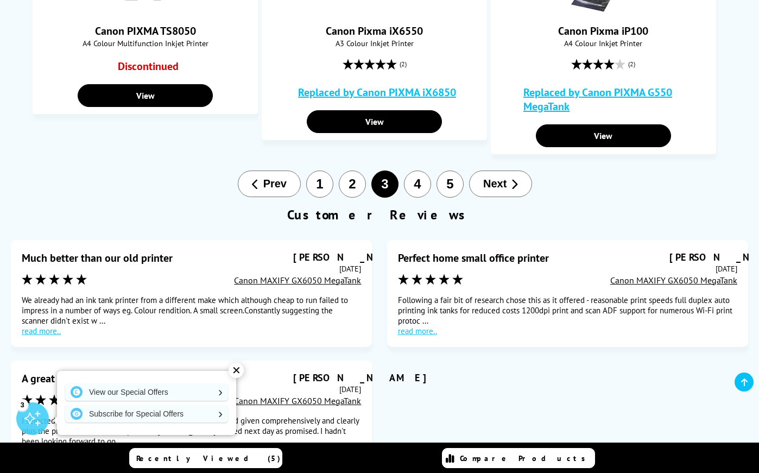
click at [503, 183] on span "Next" at bounding box center [494, 183] width 23 height 12
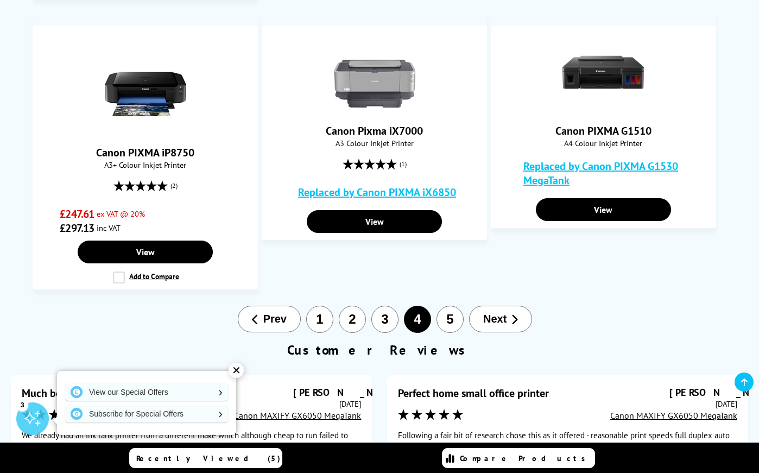
scroll to position [923, 0]
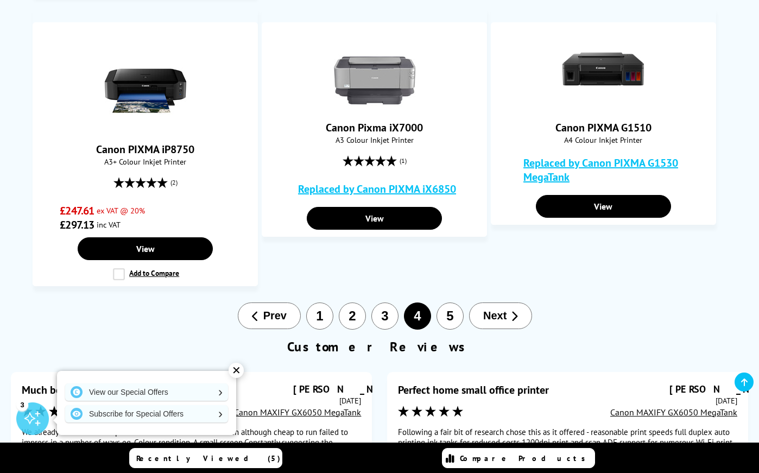
click at [506, 315] on span "Next" at bounding box center [494, 315] width 23 height 12
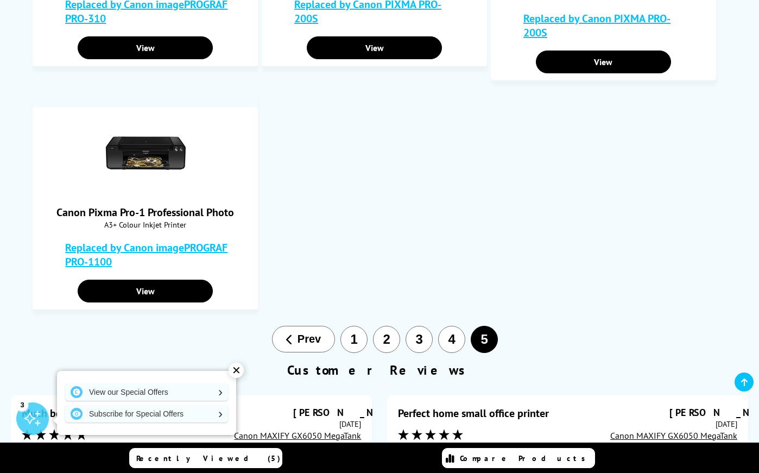
scroll to position [651, 0]
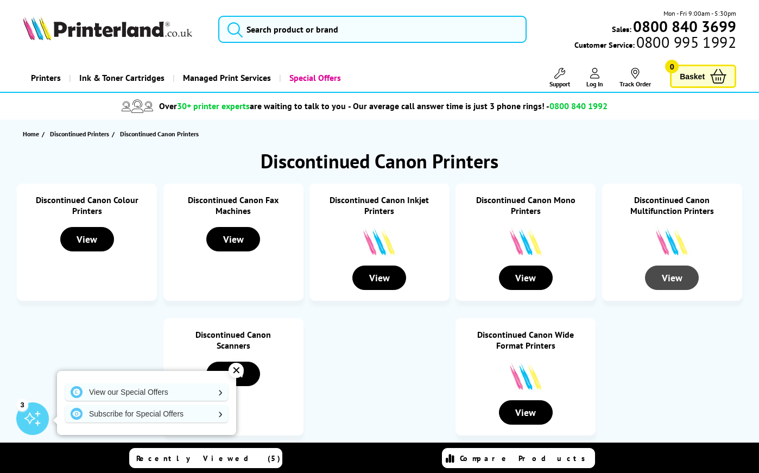
click at [676, 281] on div "View" at bounding box center [672, 277] width 54 height 24
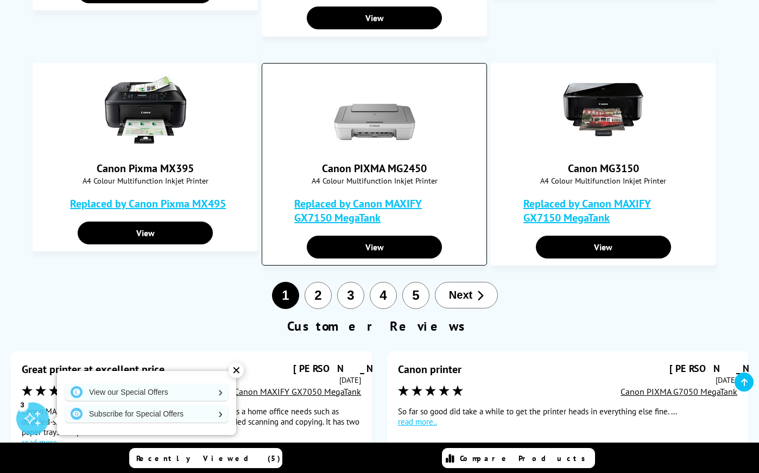
scroll to position [868, 0]
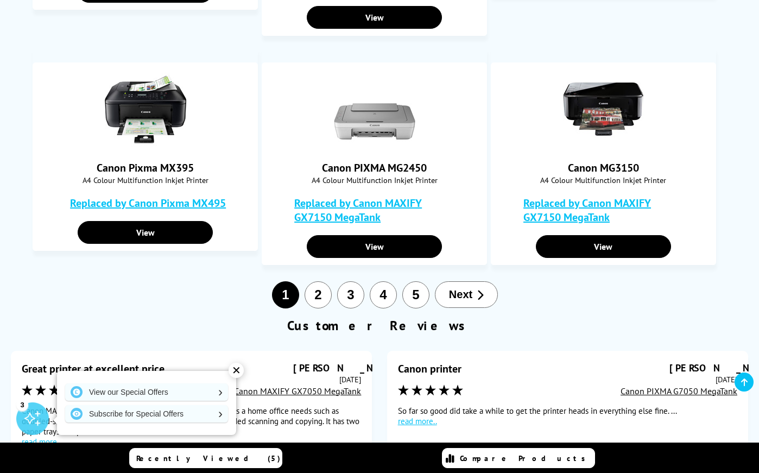
click at [465, 297] on span "Next" at bounding box center [460, 294] width 23 height 12
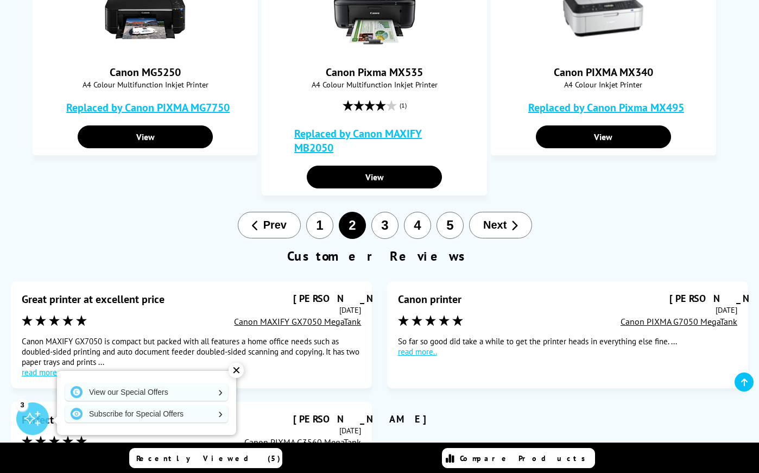
scroll to position [977, 0]
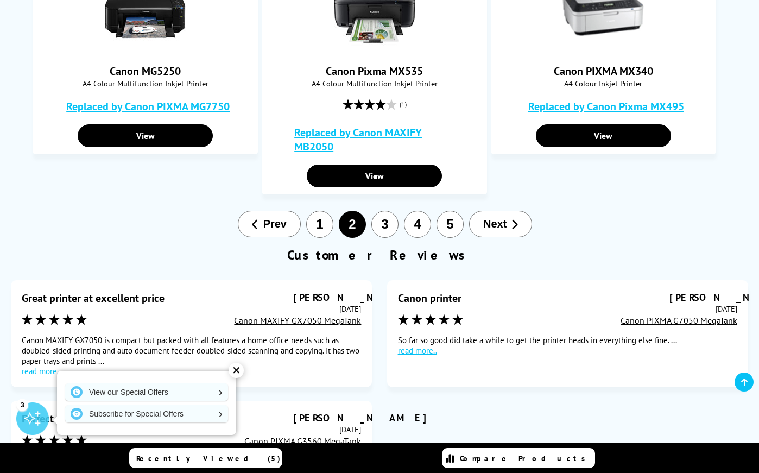
click at [497, 228] on span "Next" at bounding box center [494, 224] width 23 height 12
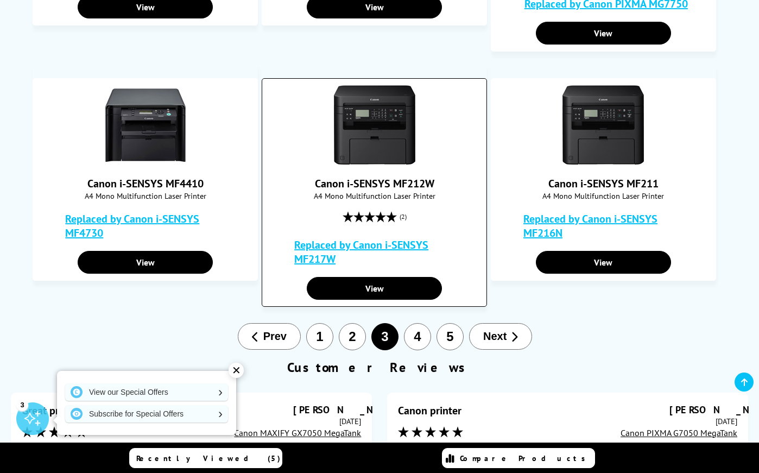
scroll to position [868, 0]
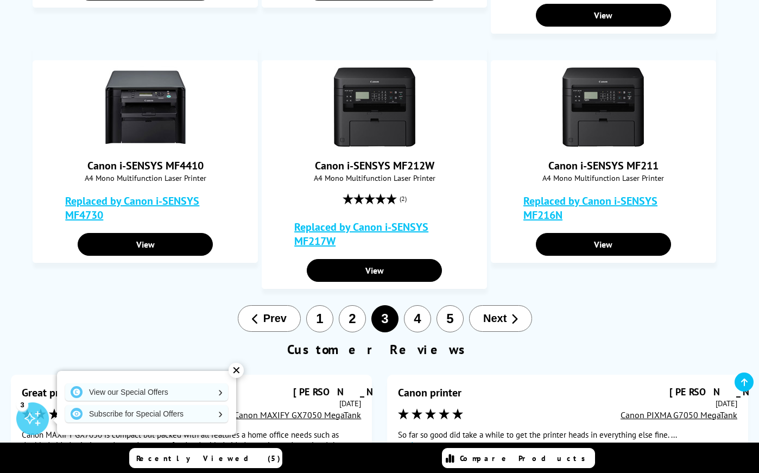
click at [493, 319] on span "Next" at bounding box center [494, 318] width 23 height 12
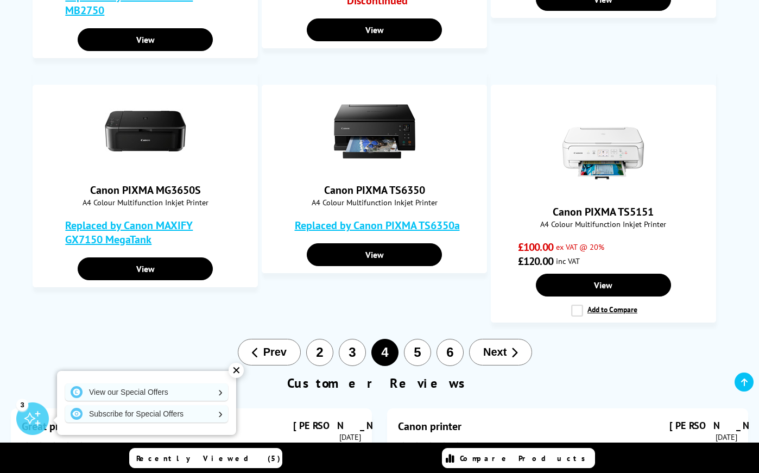
scroll to position [868, 0]
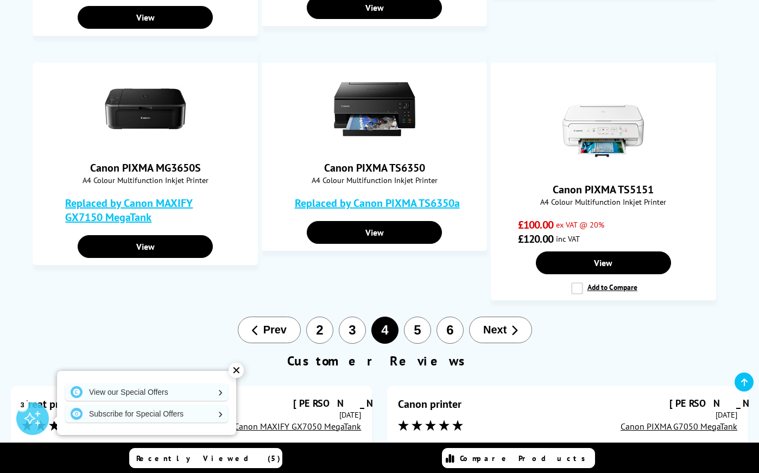
click at [505, 327] on span "Next" at bounding box center [494, 329] width 23 height 12
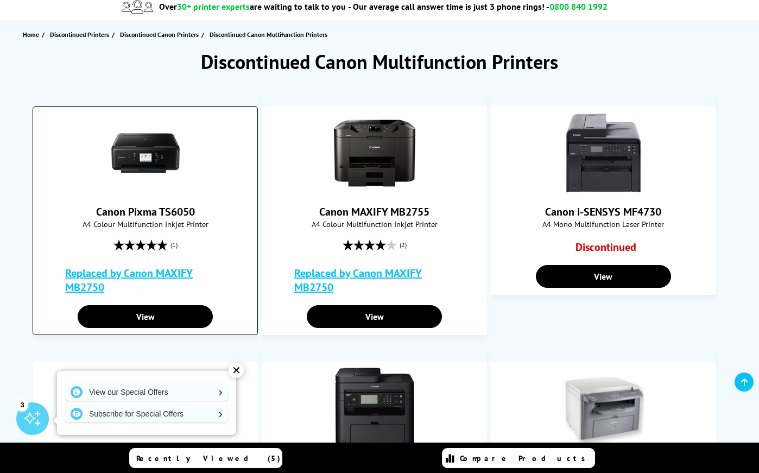
scroll to position [109, 0]
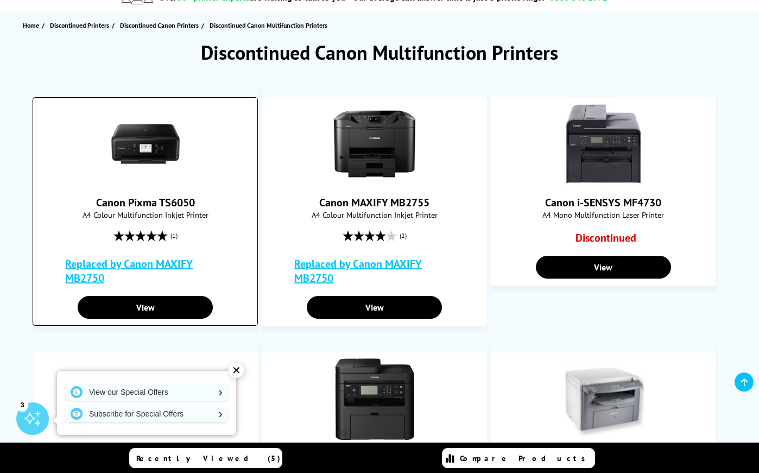
click at [170, 264] on link "Replaced by Canon MAXIFY MB2750" at bounding box center [148, 271] width 166 height 28
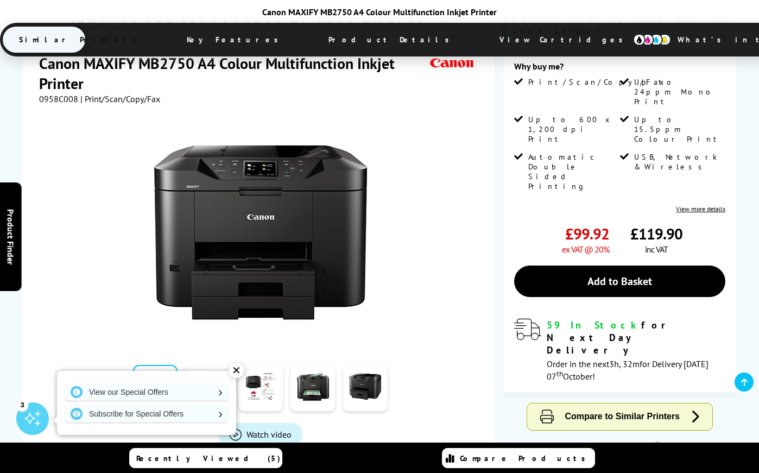
scroll to position [271, 0]
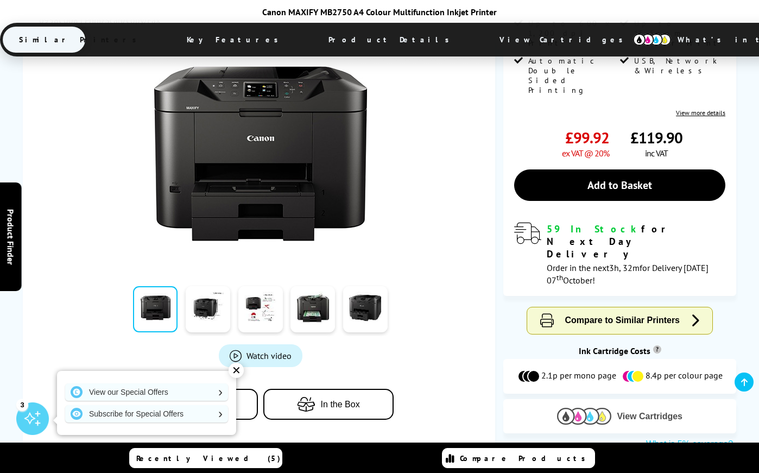
click at [594, 408] on img at bounding box center [584, 416] width 54 height 17
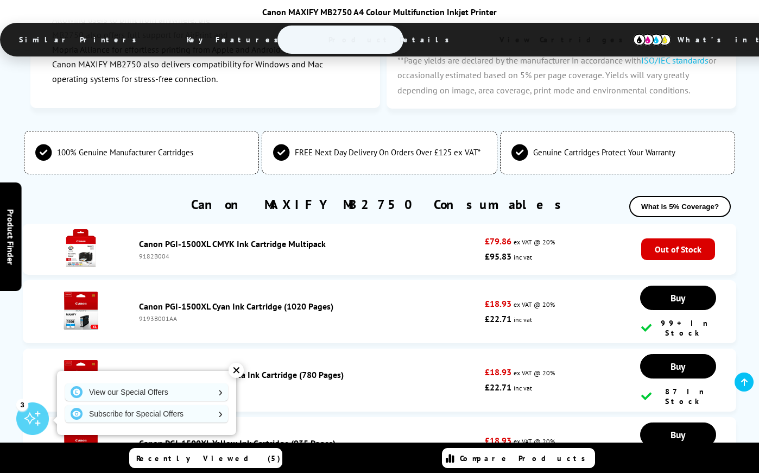
scroll to position [3107, 0]
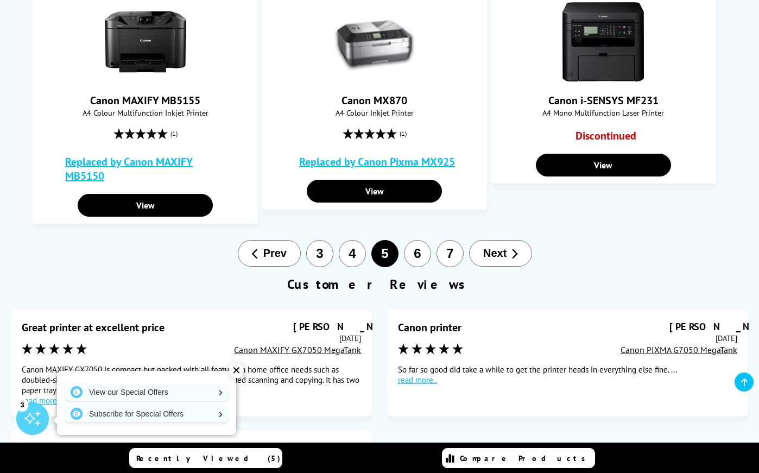
scroll to position [979, 0]
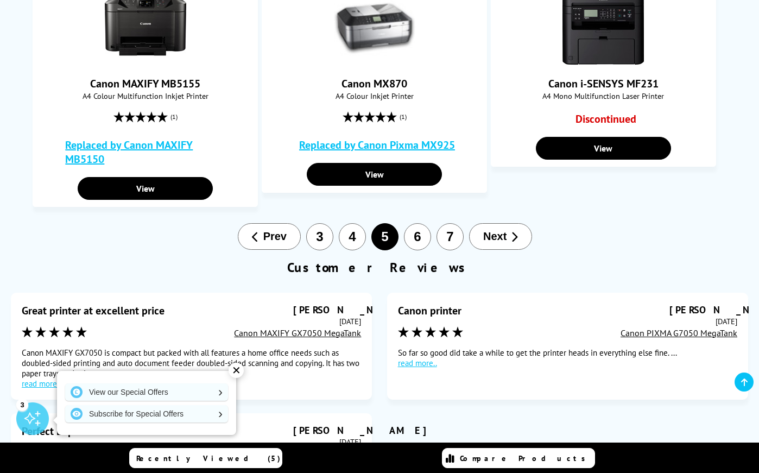
click at [498, 238] on span "Next" at bounding box center [494, 236] width 23 height 12
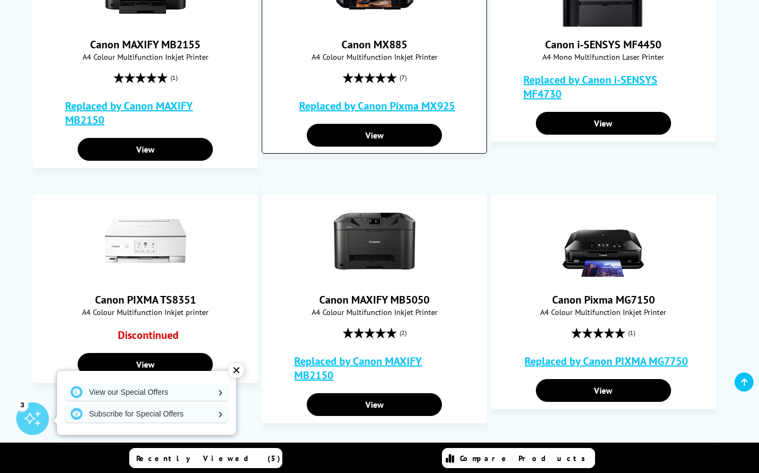
scroll to position [271, 0]
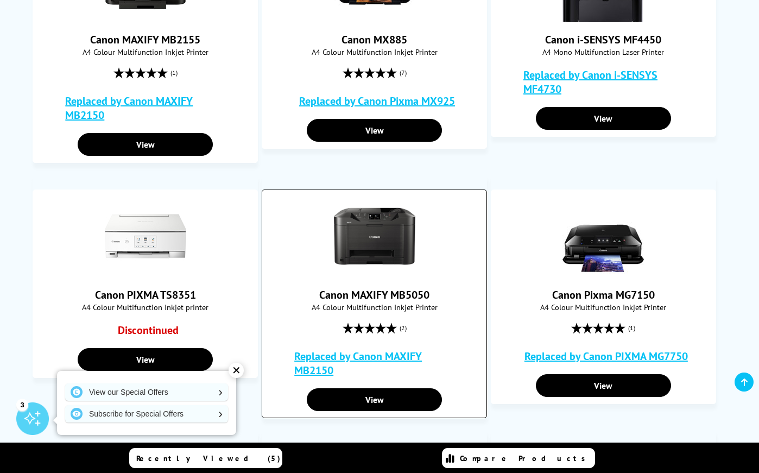
click at [338, 353] on link "Replaced by Canon MAXIFY MB2150" at bounding box center [377, 363] width 166 height 28
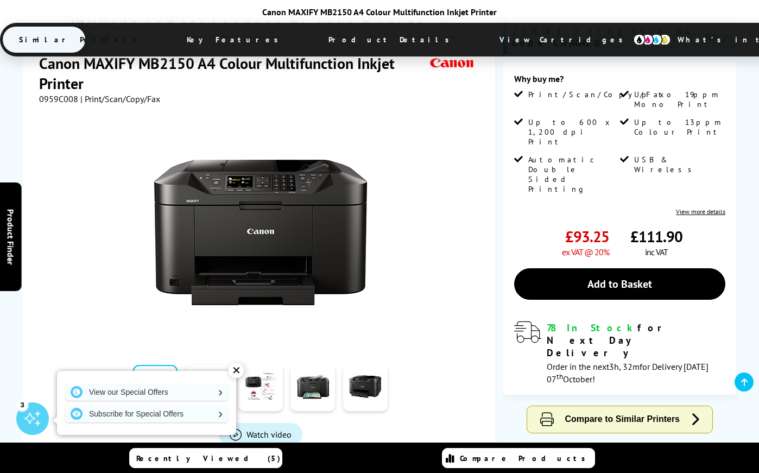
scroll to position [271, 0]
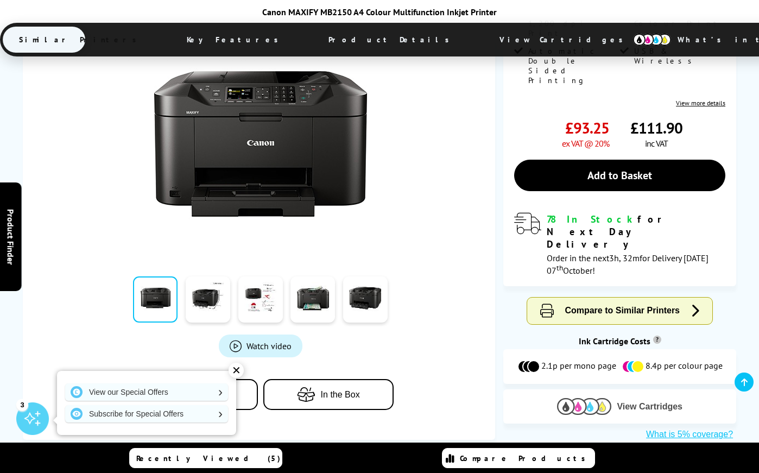
click at [580, 398] on img at bounding box center [584, 406] width 54 height 17
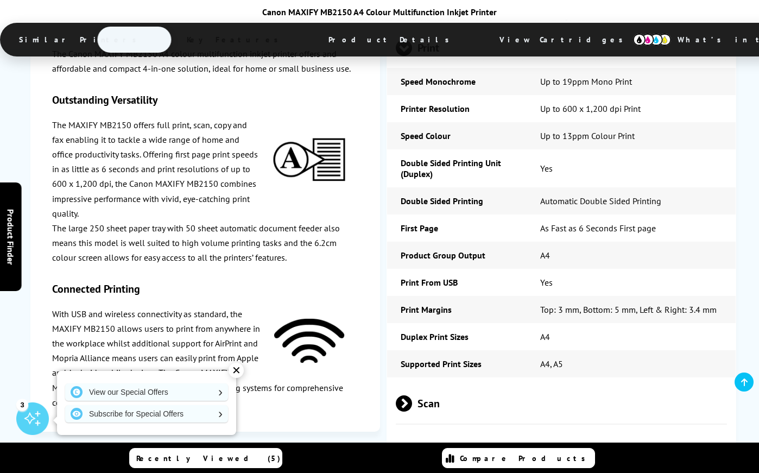
scroll to position [2944, 0]
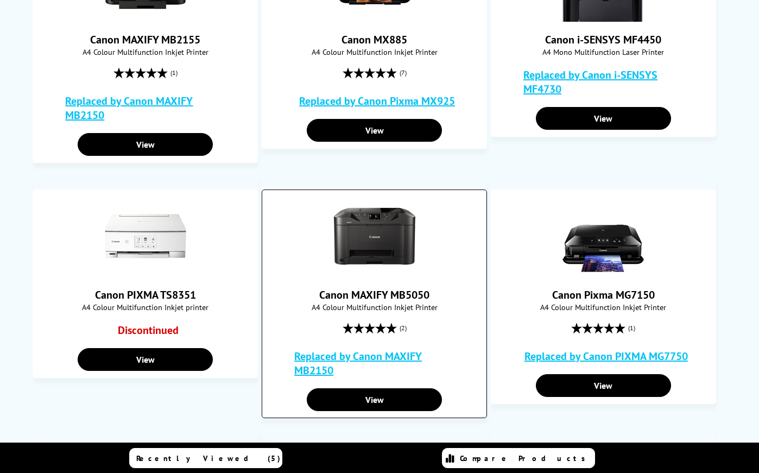
scroll to position [271, 0]
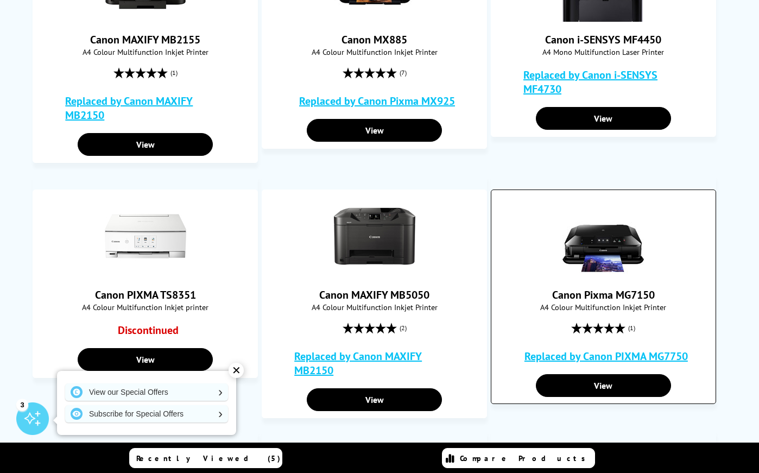
click at [600, 356] on link "Replaced by Canon PIXMA MG7750" at bounding box center [605, 356] width 163 height 14
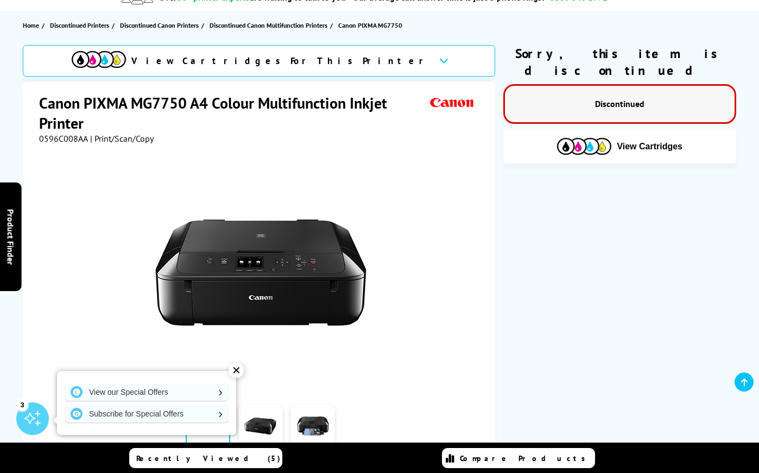
scroll to position [163, 0]
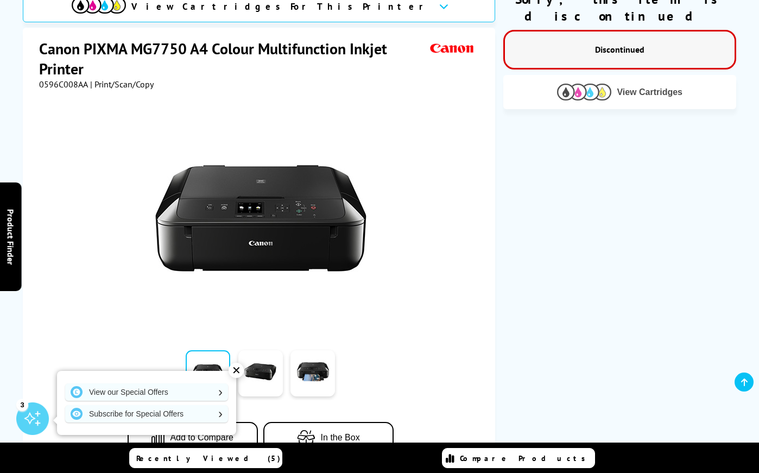
click at [595, 84] on img at bounding box center [584, 92] width 54 height 17
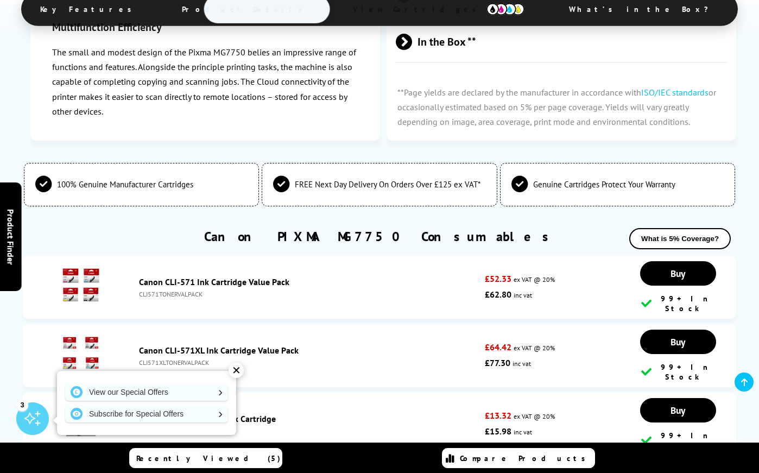
scroll to position [1573, 0]
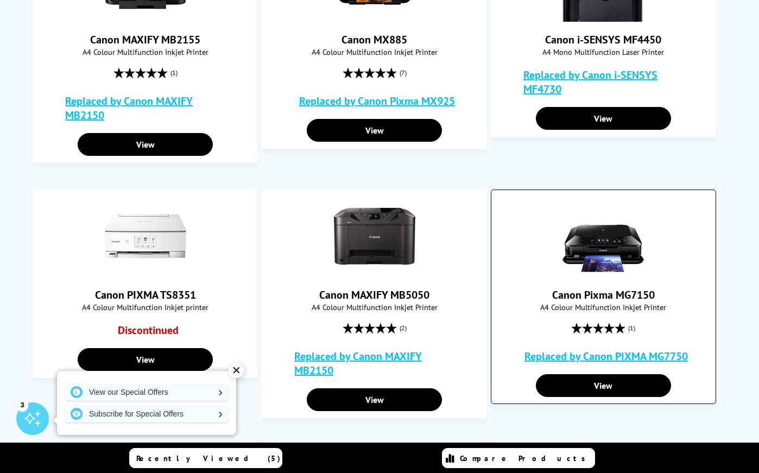
click at [626, 357] on link "Replaced by Canon PIXMA MG7750" at bounding box center [605, 356] width 163 height 14
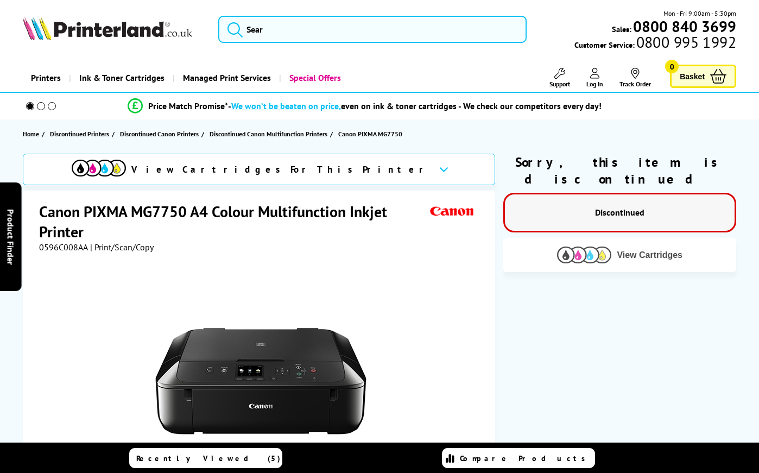
click at [582, 246] on img at bounding box center [584, 254] width 54 height 17
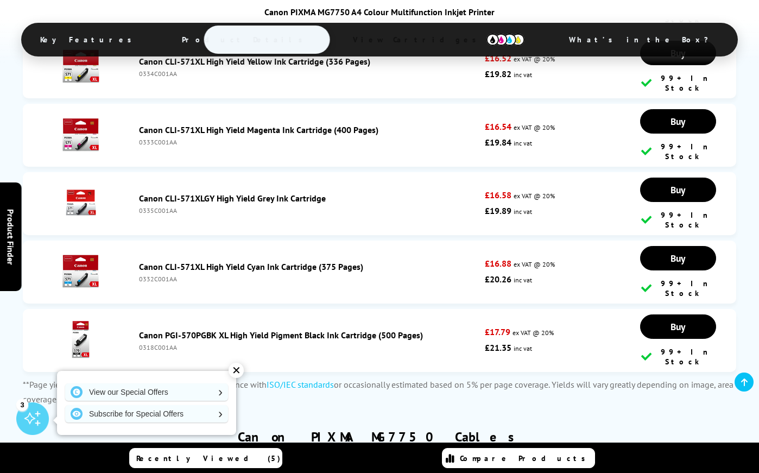
scroll to position [2442, 0]
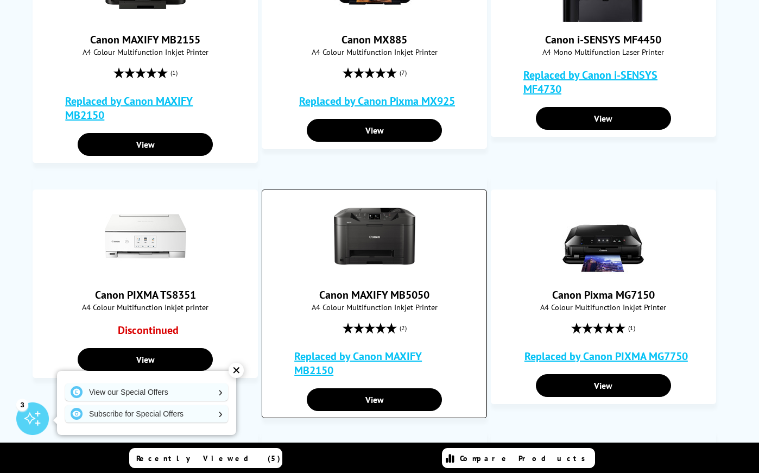
click at [321, 369] on link "Replaced by Canon MAXIFY MB2150" at bounding box center [377, 363] width 166 height 28
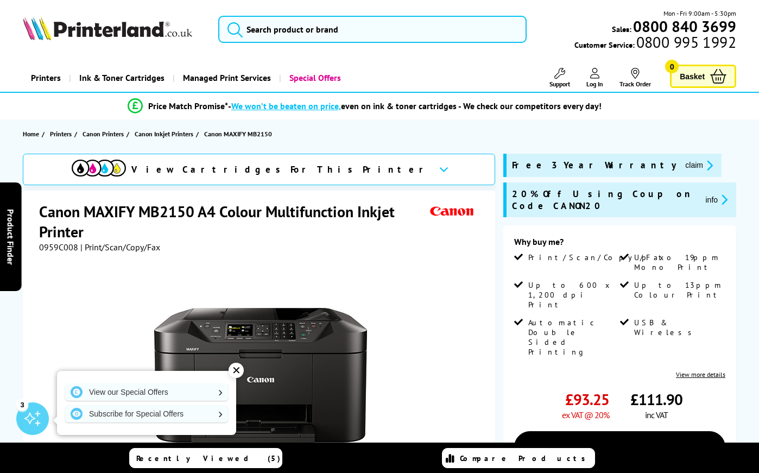
click at [217, 166] on div "View Cartridges For This Printer" at bounding box center [251, 170] width 358 height 20
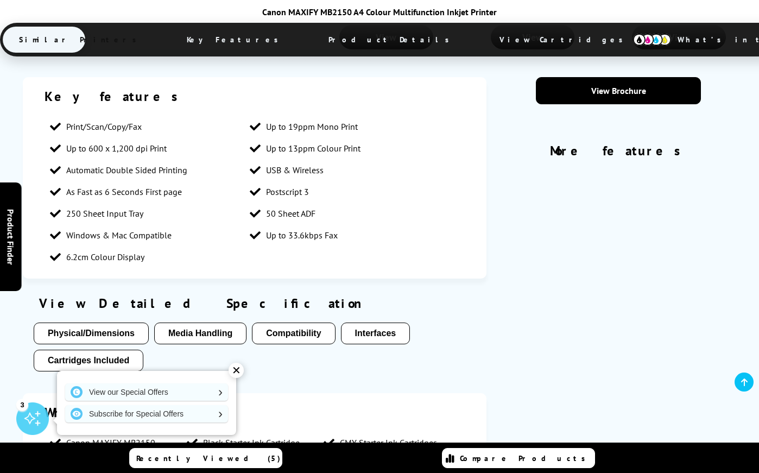
scroll to position [2898, 0]
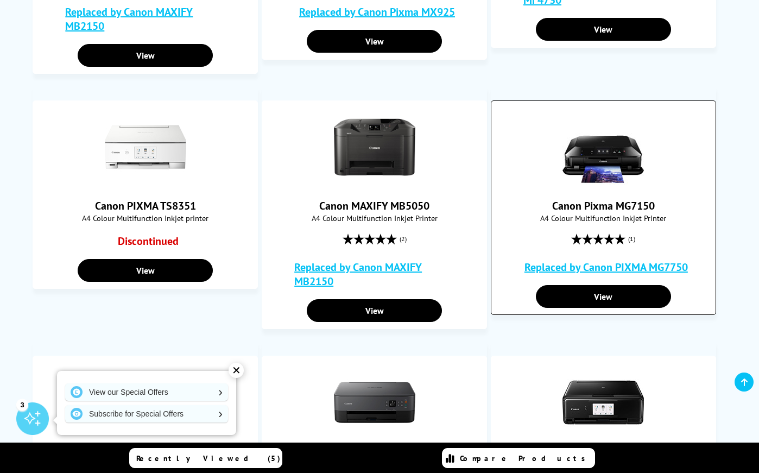
scroll to position [380, 0]
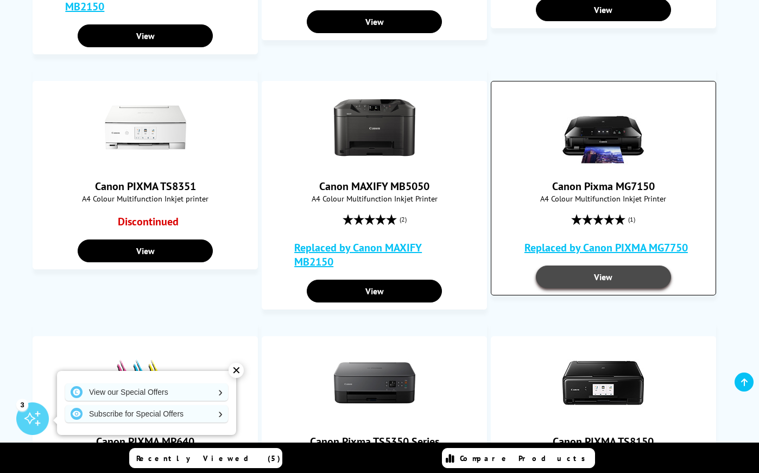
click at [596, 280] on link "View" at bounding box center [603, 276] width 135 height 23
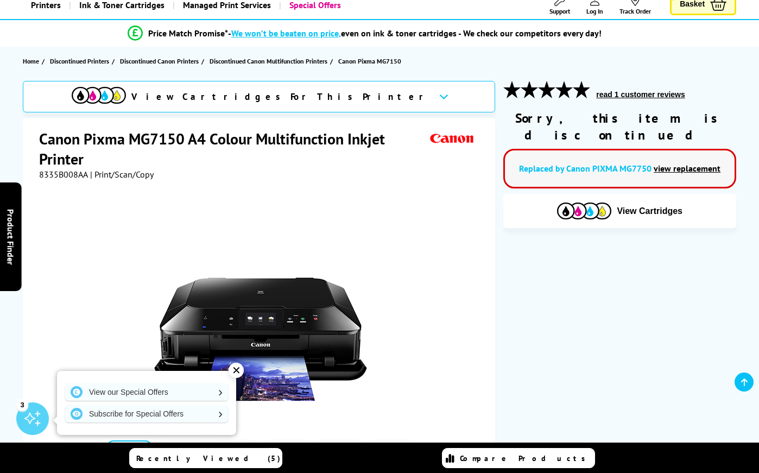
scroll to position [54, 0]
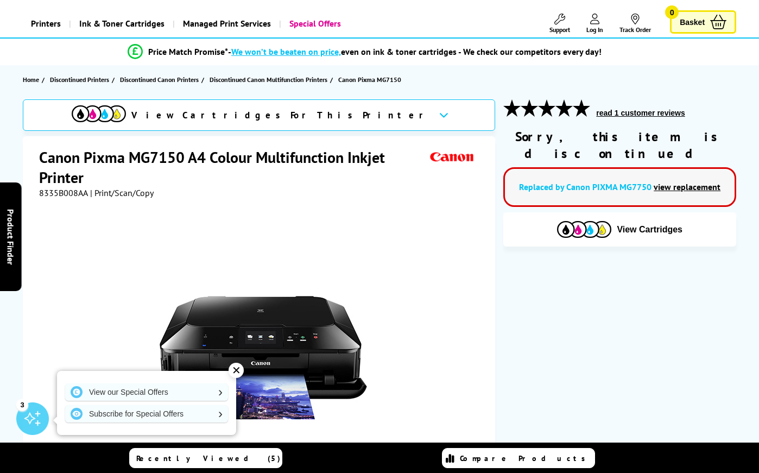
click at [629, 181] on link "Replaced by Canon PIXMA MG7750" at bounding box center [585, 186] width 132 height 11
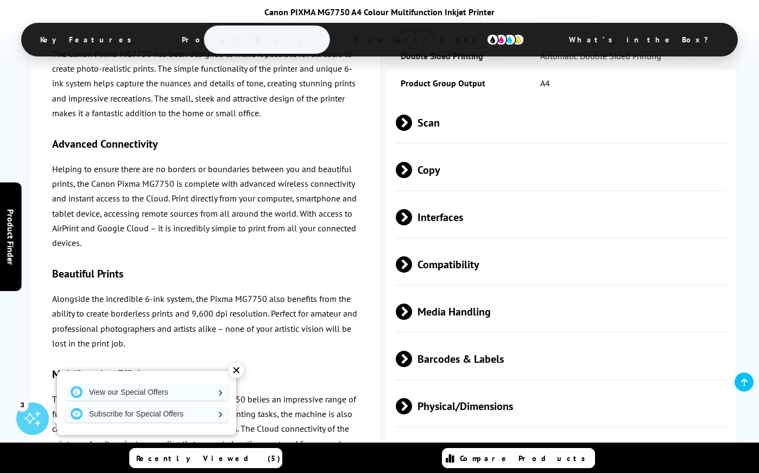
scroll to position [1140, 0]
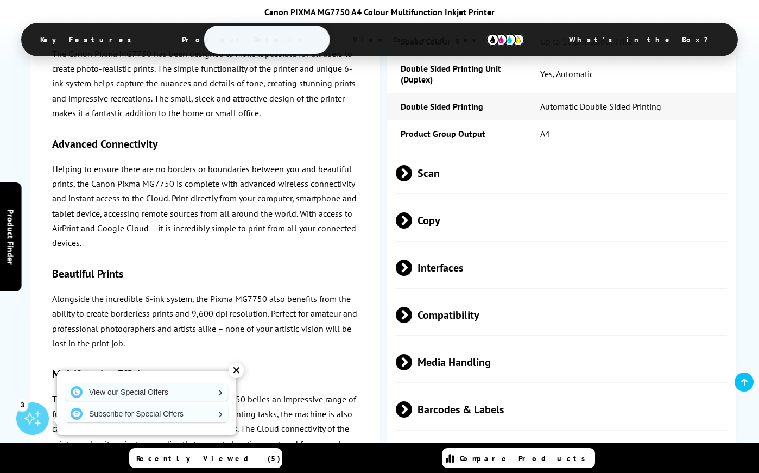
click at [447, 316] on span "Compatibility" at bounding box center [561, 314] width 331 height 41
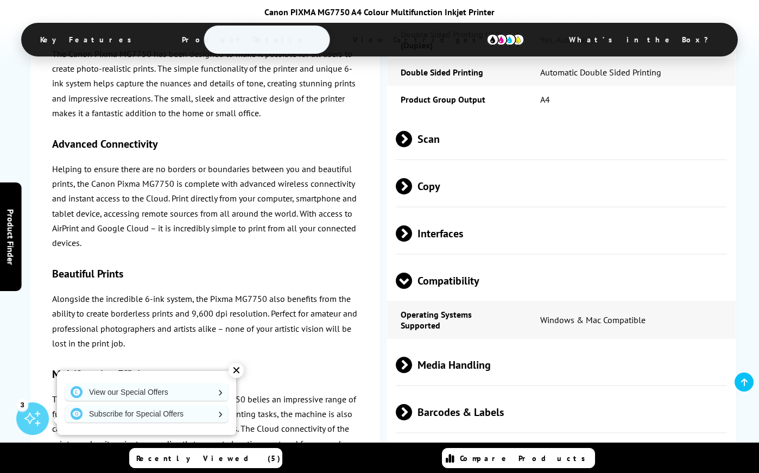
scroll to position [1194, 0]
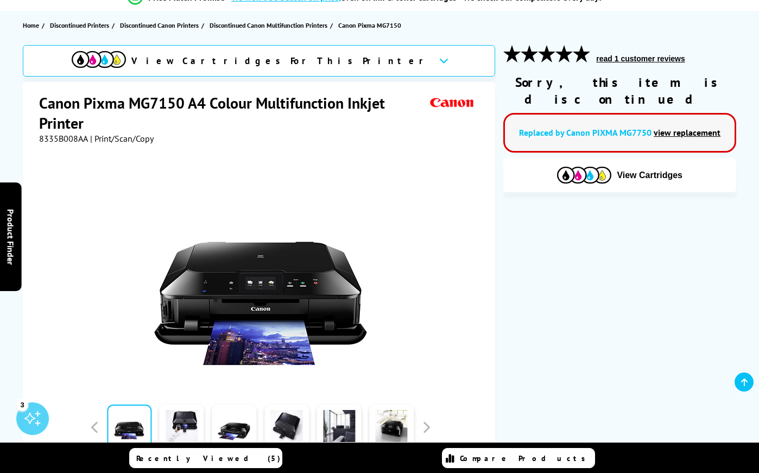
click at [668, 127] on link "view replacement" at bounding box center [686, 132] width 67 height 11
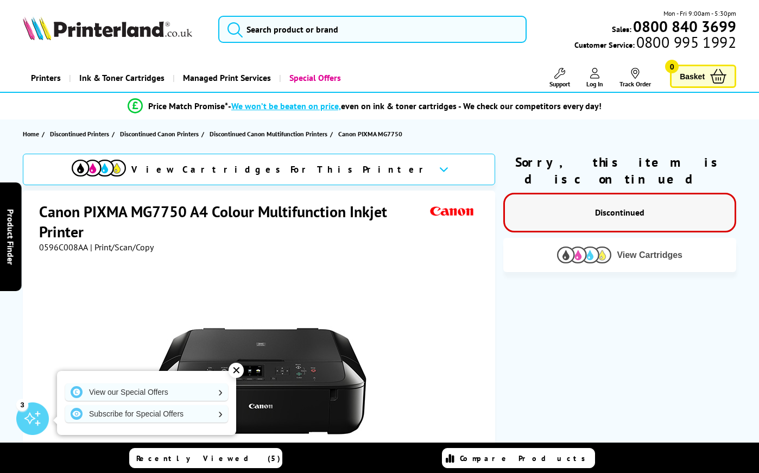
click at [582, 246] on img at bounding box center [584, 254] width 54 height 17
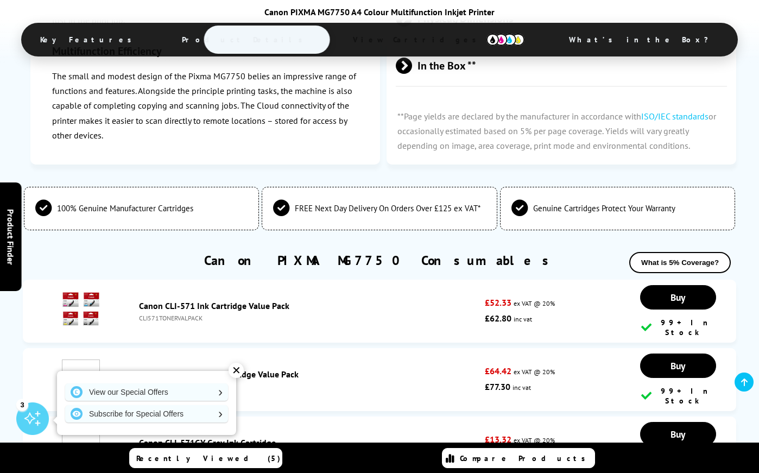
scroll to position [1682, 0]
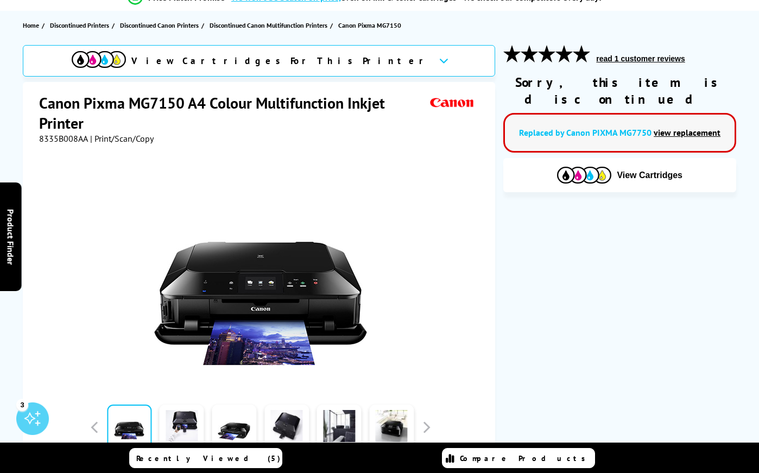
click at [667, 127] on link "view replacement" at bounding box center [686, 132] width 67 height 11
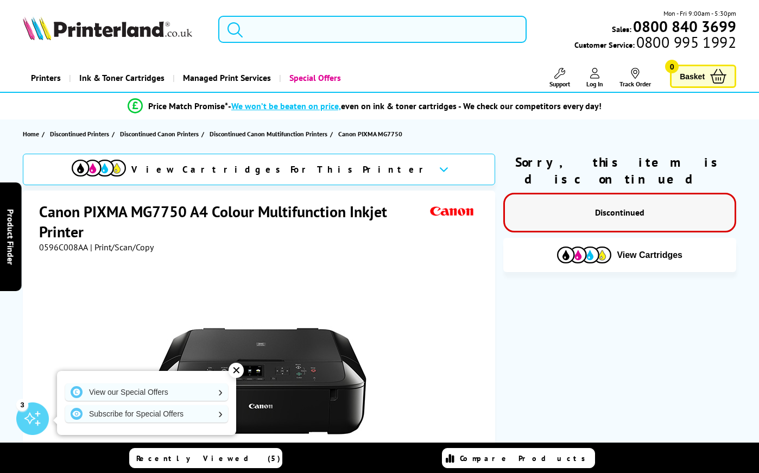
click at [246, 24] on form at bounding box center [372, 29] width 308 height 27
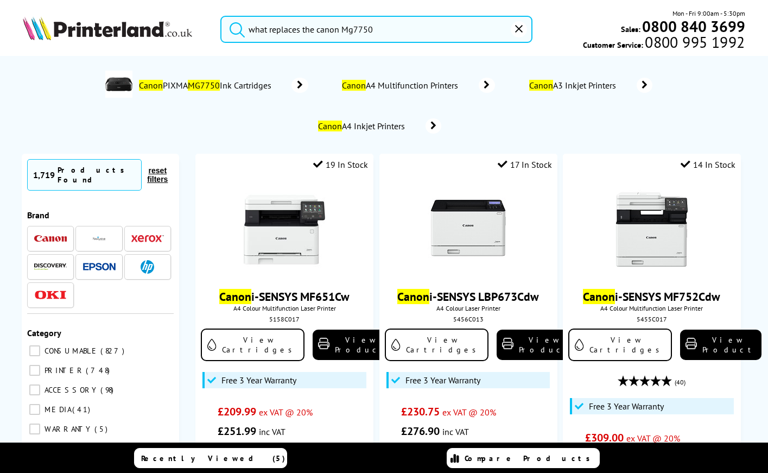
type input "what replaces the canon Mg7750"
click at [221, 16] on button "submit" at bounding box center [234, 28] width 27 height 24
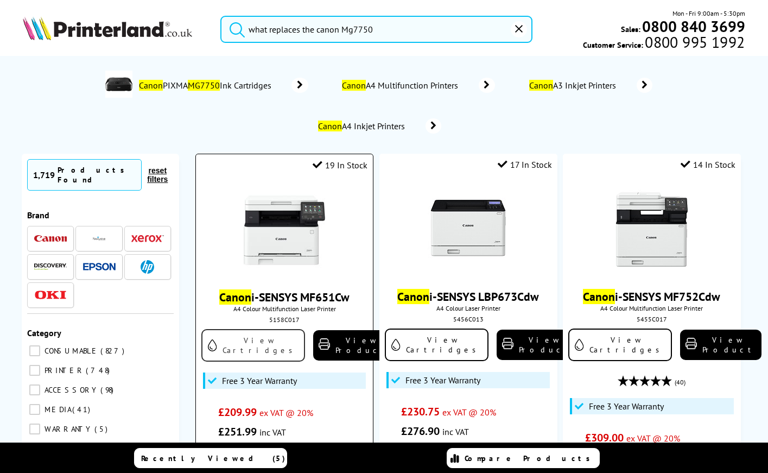
click at [257, 344] on link "View Cartridges" at bounding box center [253, 345] width 104 height 33
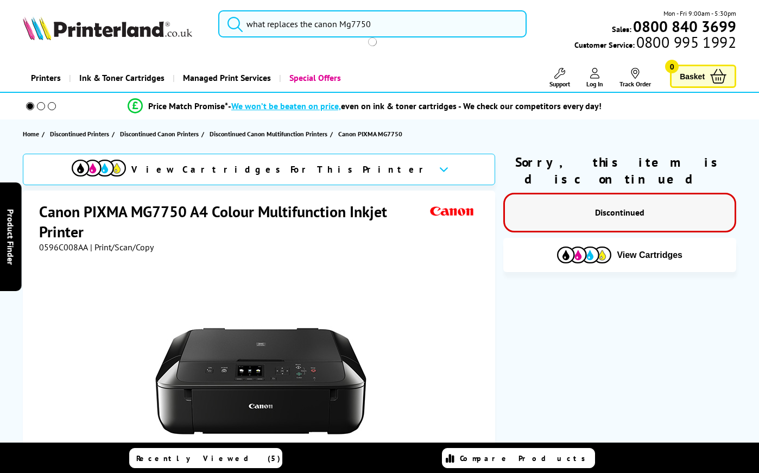
type input "what replaces the canon Mg775"
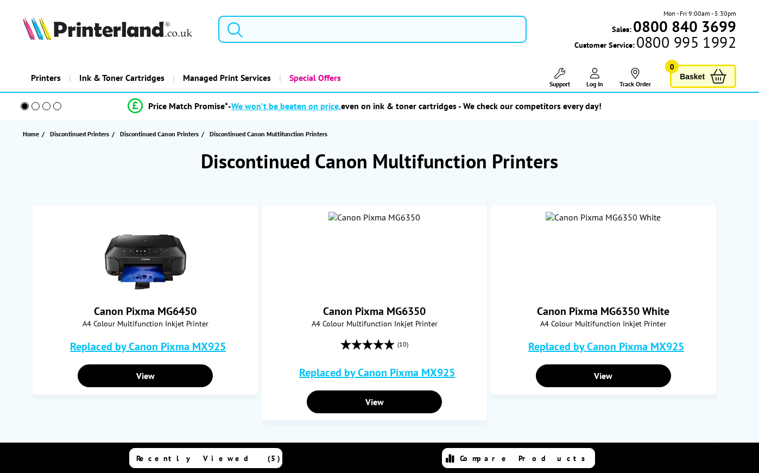
scroll to position [868, 0]
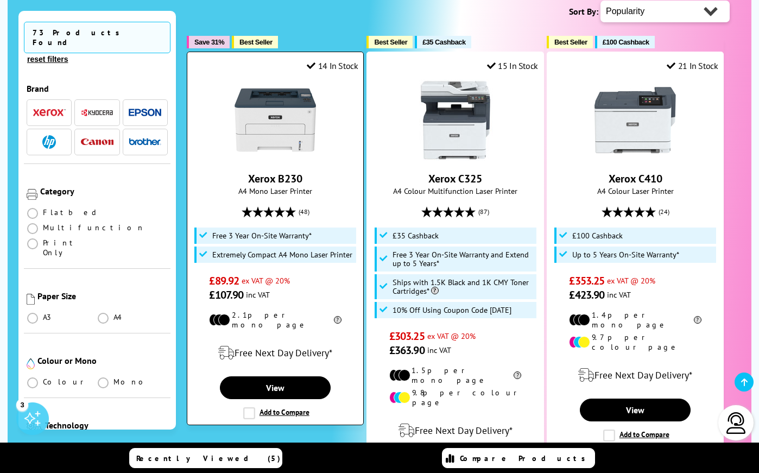
scroll to position [217, 0]
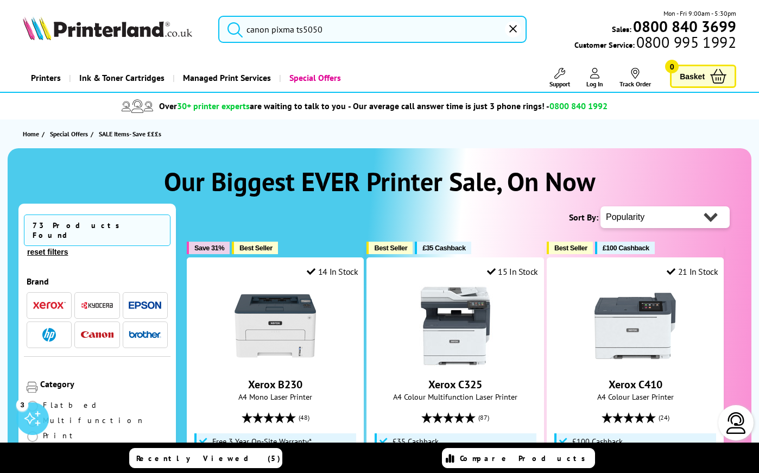
type input "canon pixma ts505"
